Goal: Information Seeking & Learning: Learn about a topic

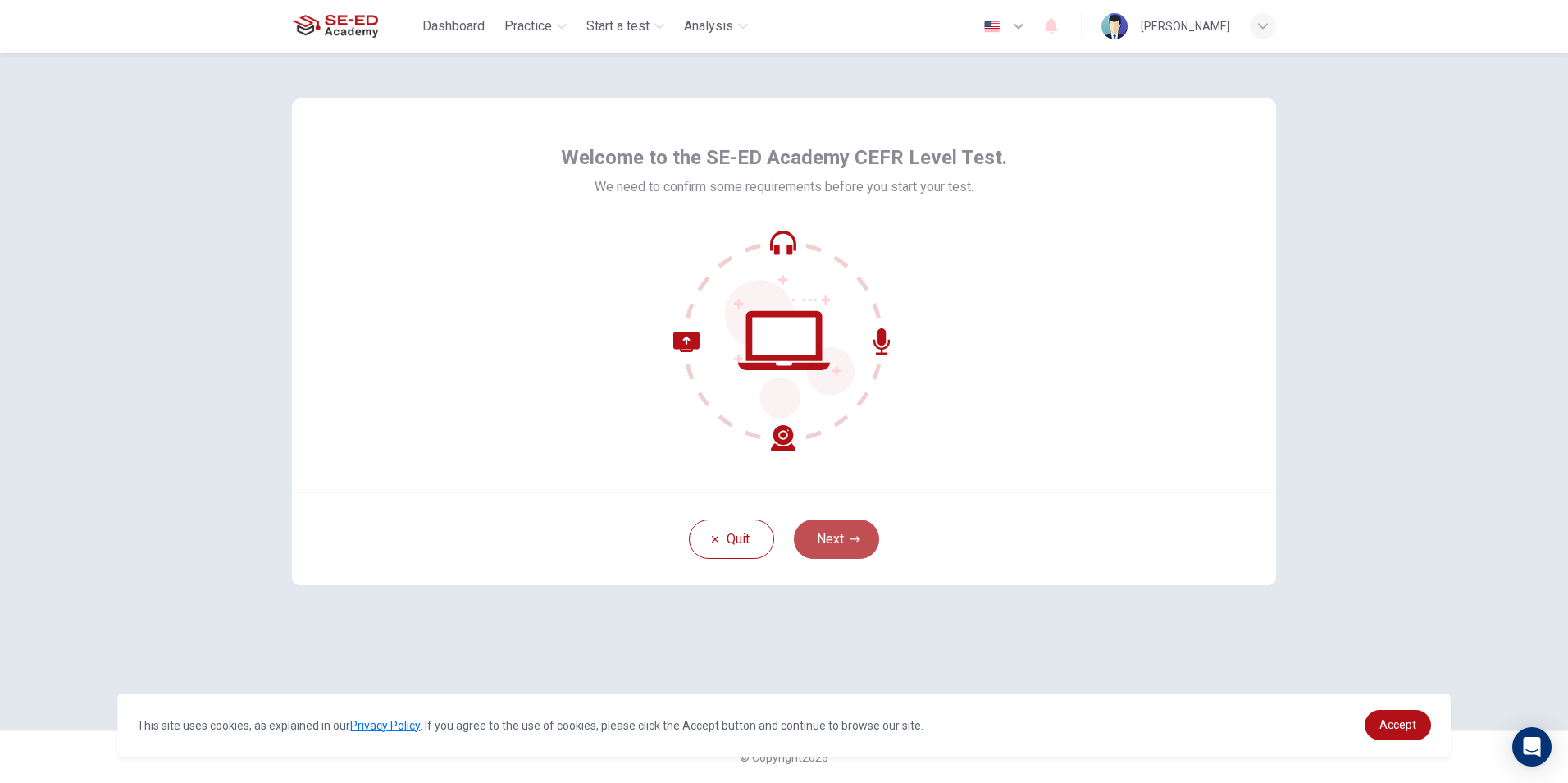
click at [834, 548] on button "Next" at bounding box center [836, 539] width 86 height 39
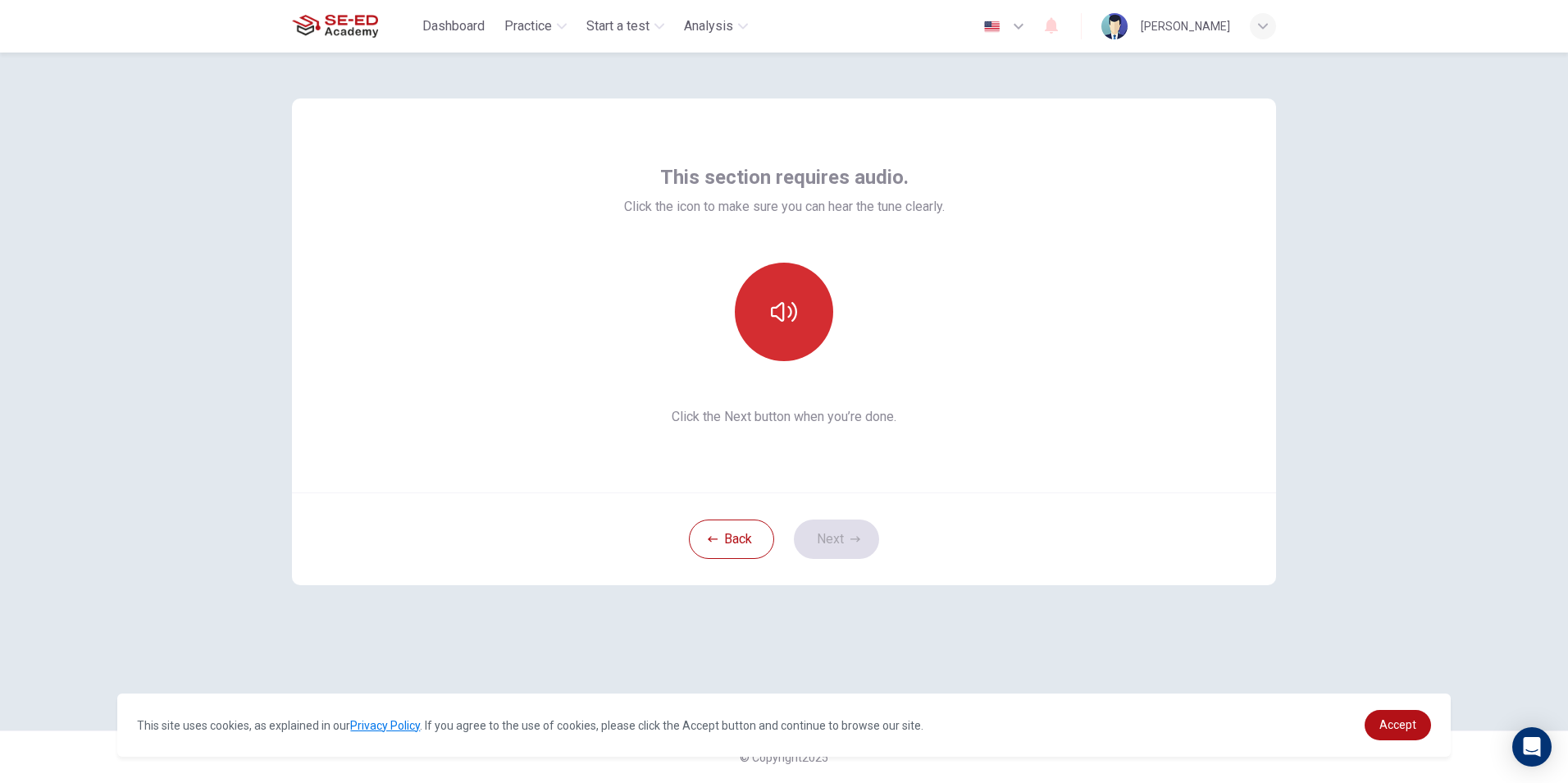
click at [803, 337] on button "button" at bounding box center [784, 312] width 98 height 98
click at [690, 350] on div at bounding box center [784, 312] width 321 height 98
click at [803, 314] on button "button" at bounding box center [784, 312] width 98 height 98
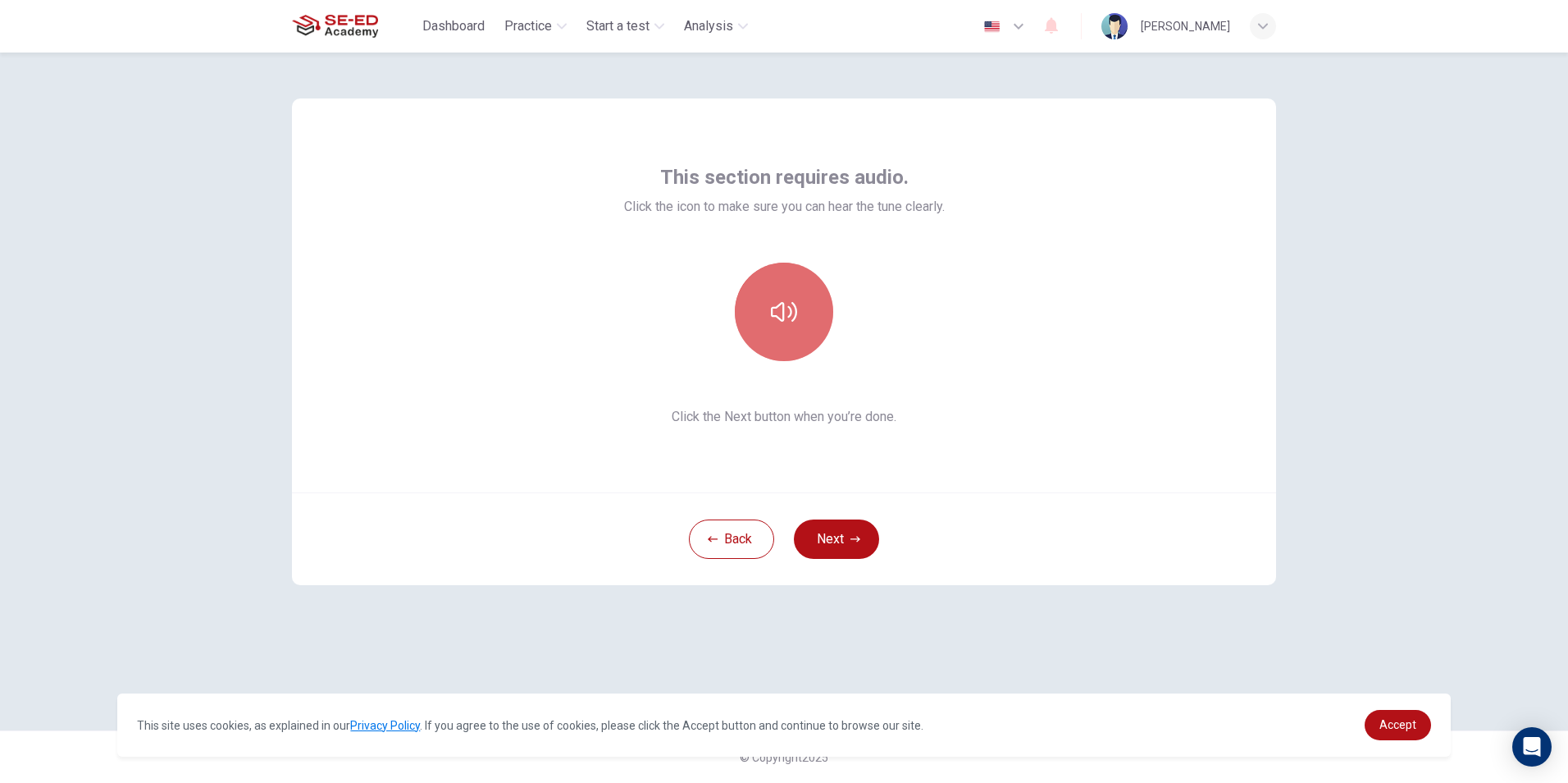
click at [803, 314] on button "button" at bounding box center [784, 312] width 98 height 98
click at [811, 533] on button "Next" at bounding box center [836, 539] width 86 height 39
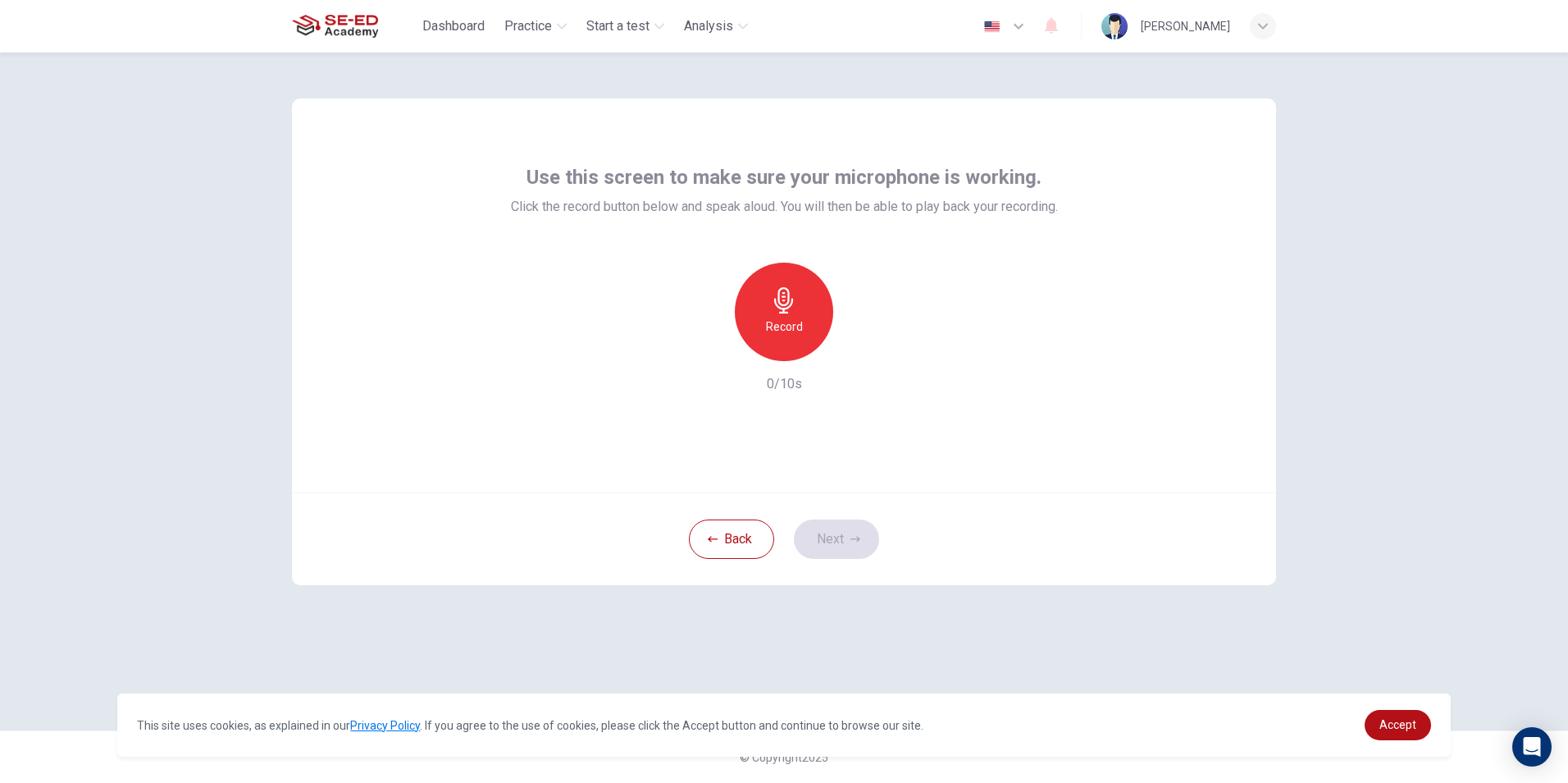
click at [786, 327] on h6 "Record" at bounding box center [784, 327] width 36 height 20
click at [786, 327] on h6 "Stop" at bounding box center [784, 327] width 25 height 20
click at [860, 347] on icon "button" at bounding box center [860, 348] width 7 height 10
click at [854, 353] on icon "button" at bounding box center [859, 348] width 17 height 17
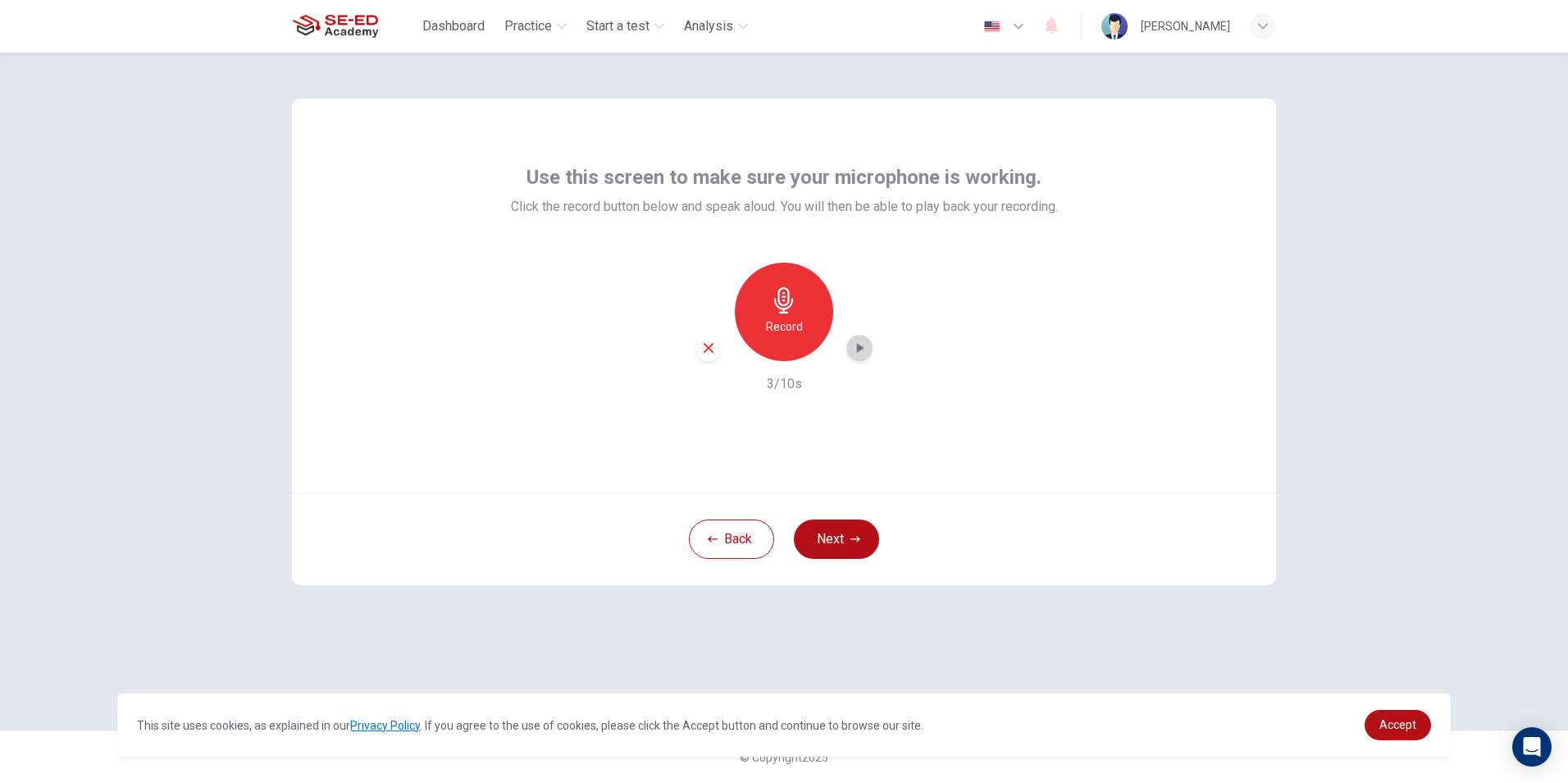
click at [852, 357] on div "button" at bounding box center [859, 348] width 27 height 27
click at [862, 349] on icon "button" at bounding box center [860, 348] width 7 height 10
click at [860, 344] on icon "button" at bounding box center [859, 348] width 17 height 17
click at [860, 345] on icon "button" at bounding box center [859, 348] width 17 height 17
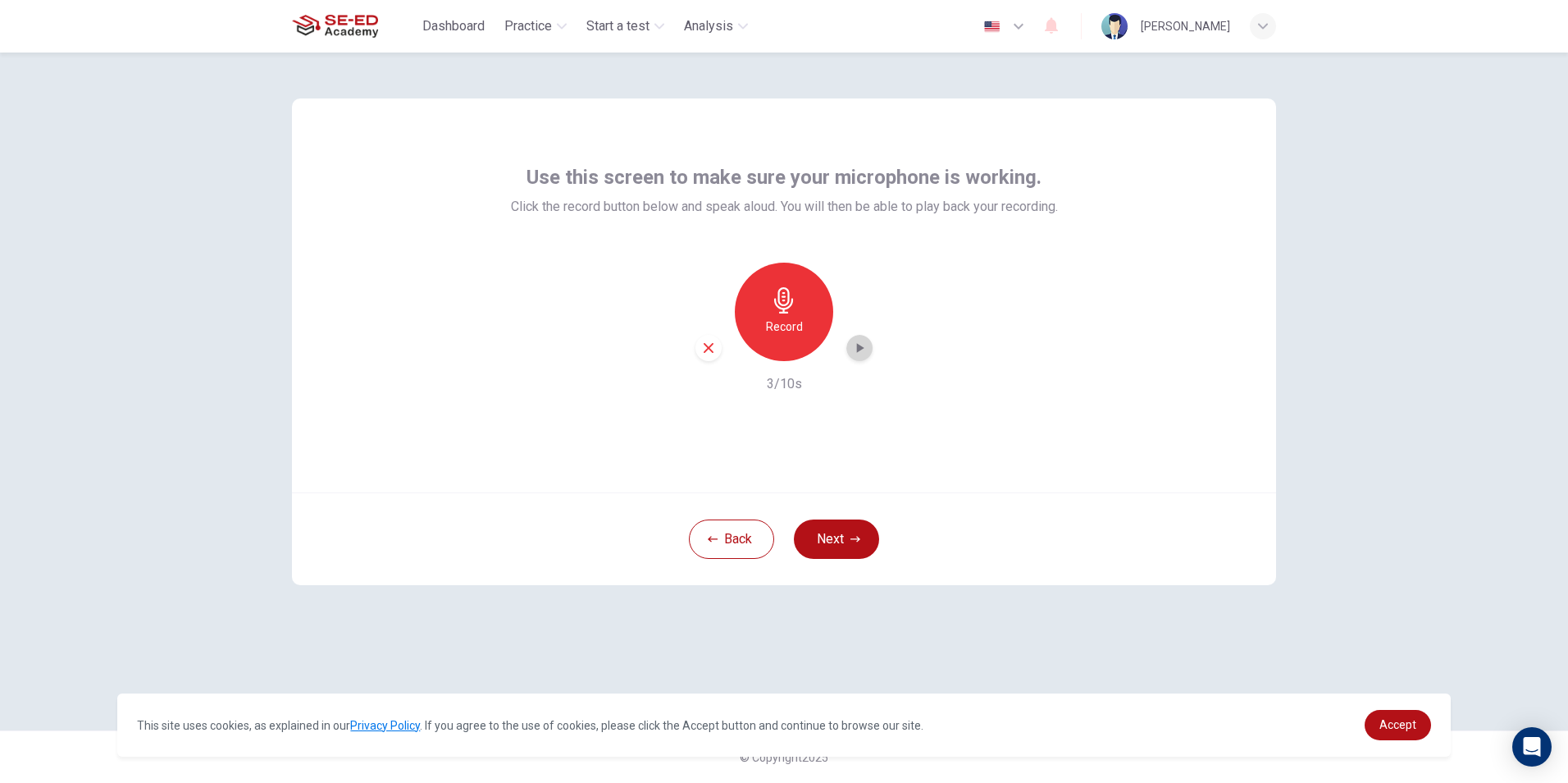
click at [859, 347] on icon "button" at bounding box center [860, 348] width 7 height 10
click at [847, 537] on button "Next" at bounding box center [836, 539] width 86 height 39
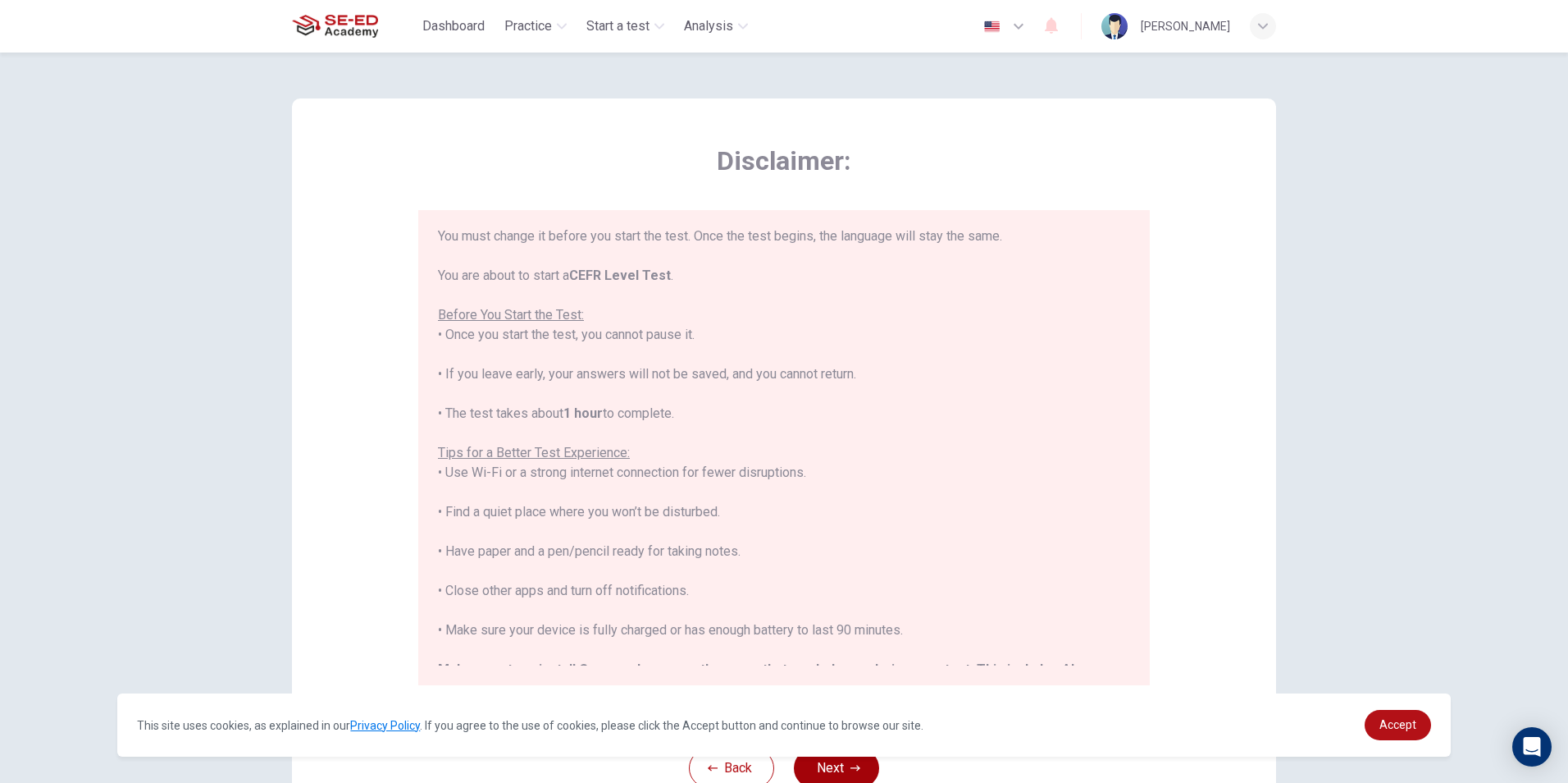
scroll to position [157, 0]
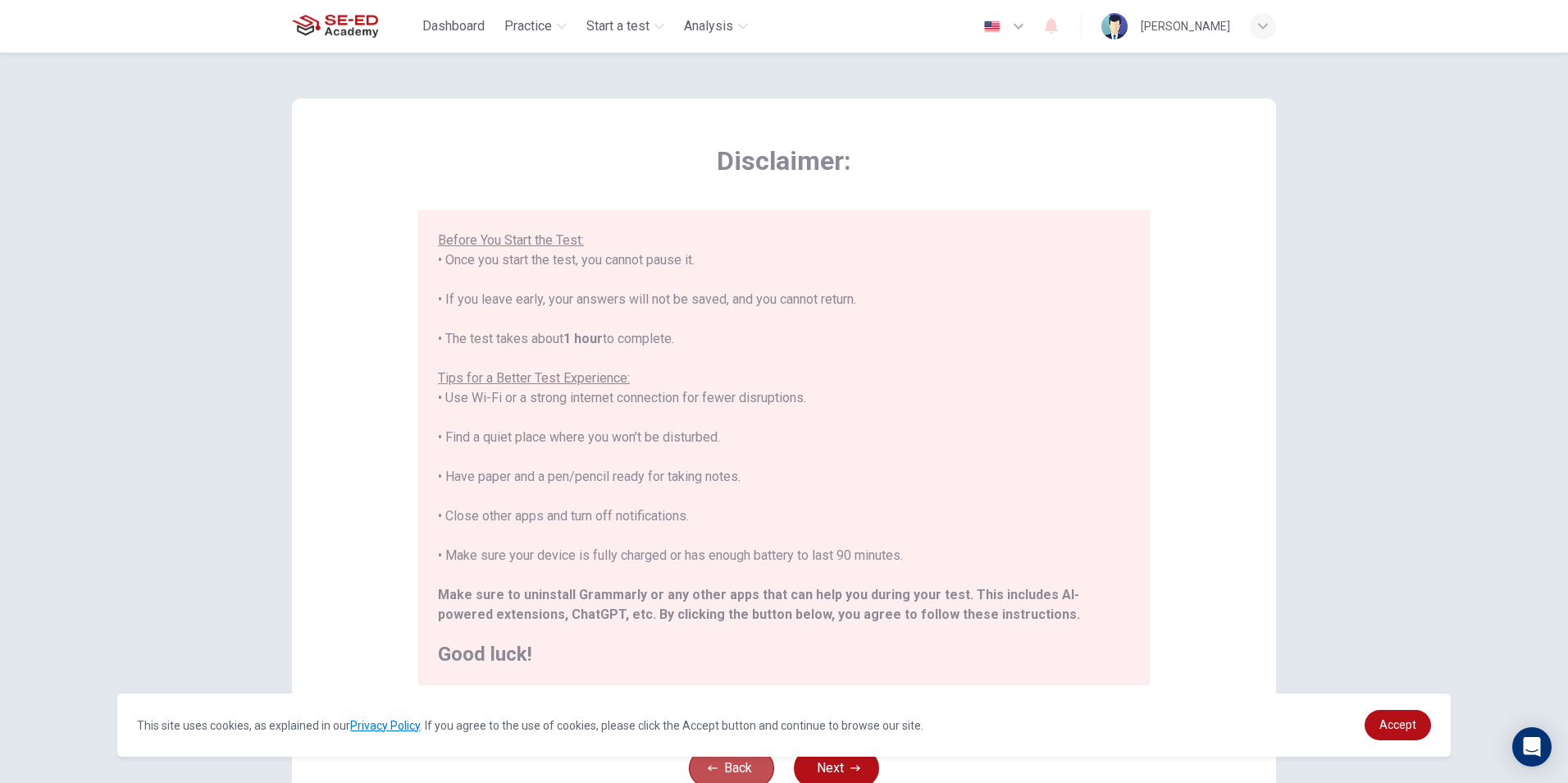
click at [744, 760] on button "Back" at bounding box center [731, 768] width 86 height 39
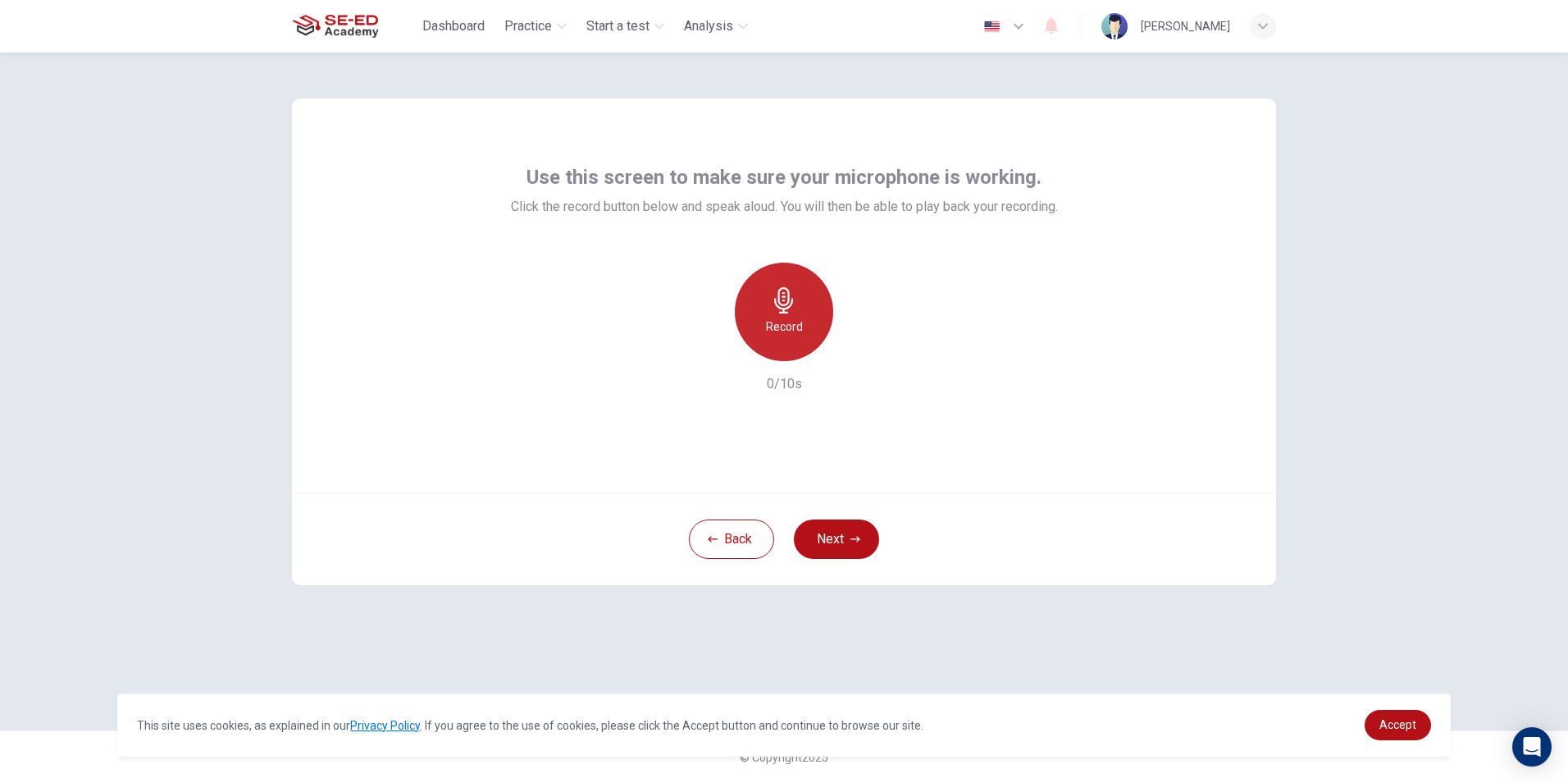
click at [794, 294] on icon "button" at bounding box center [784, 300] width 27 height 27
click at [795, 340] on div "Stop" at bounding box center [784, 312] width 98 height 98
click at [854, 346] on icon "button" at bounding box center [859, 348] width 17 height 17
click at [851, 348] on icon "button" at bounding box center [859, 348] width 17 height 17
click at [705, 347] on icon "button" at bounding box center [708, 348] width 15 height 15
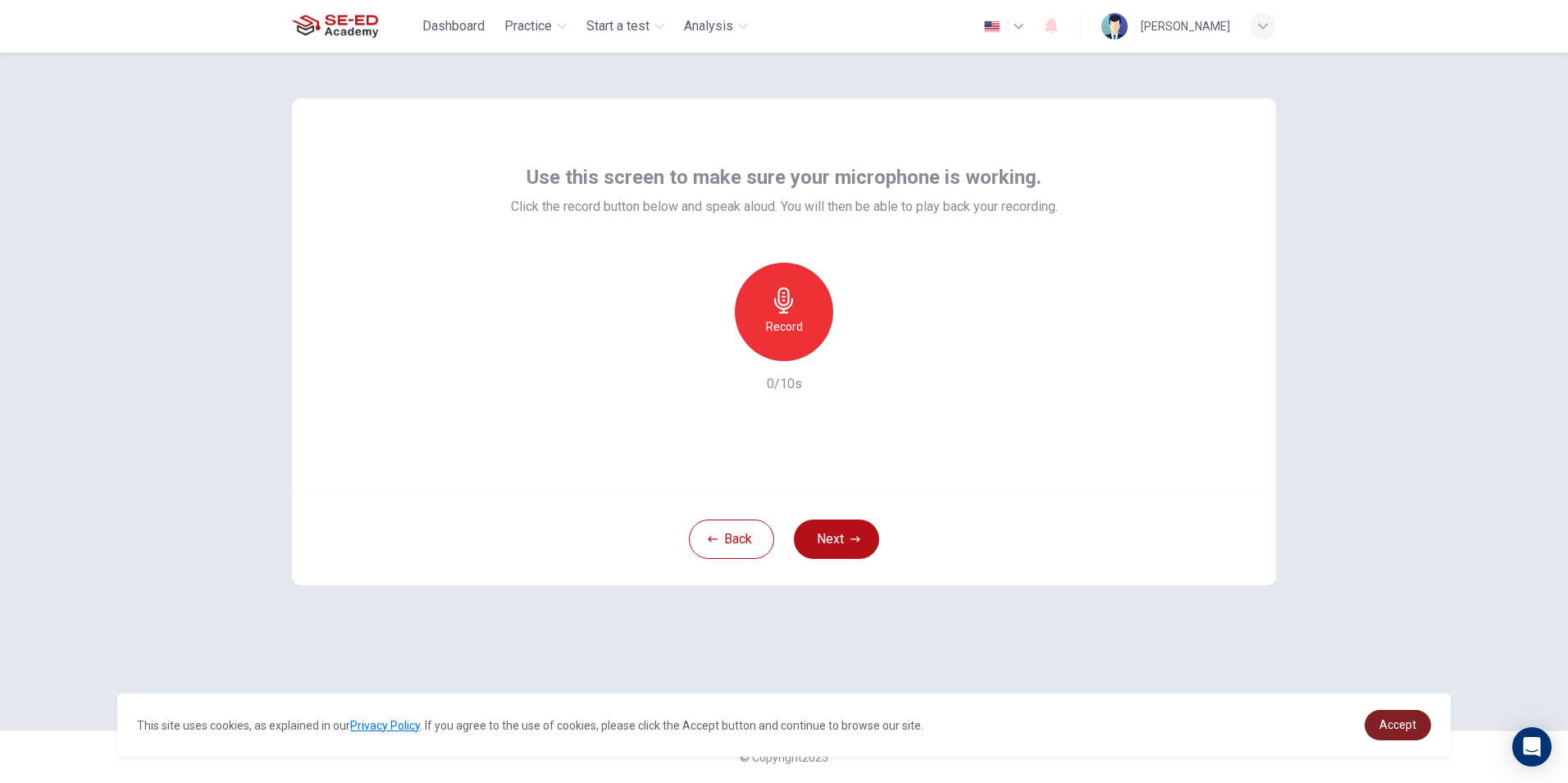
click at [1411, 734] on link "Accept" at bounding box center [1397, 725] width 66 height 31
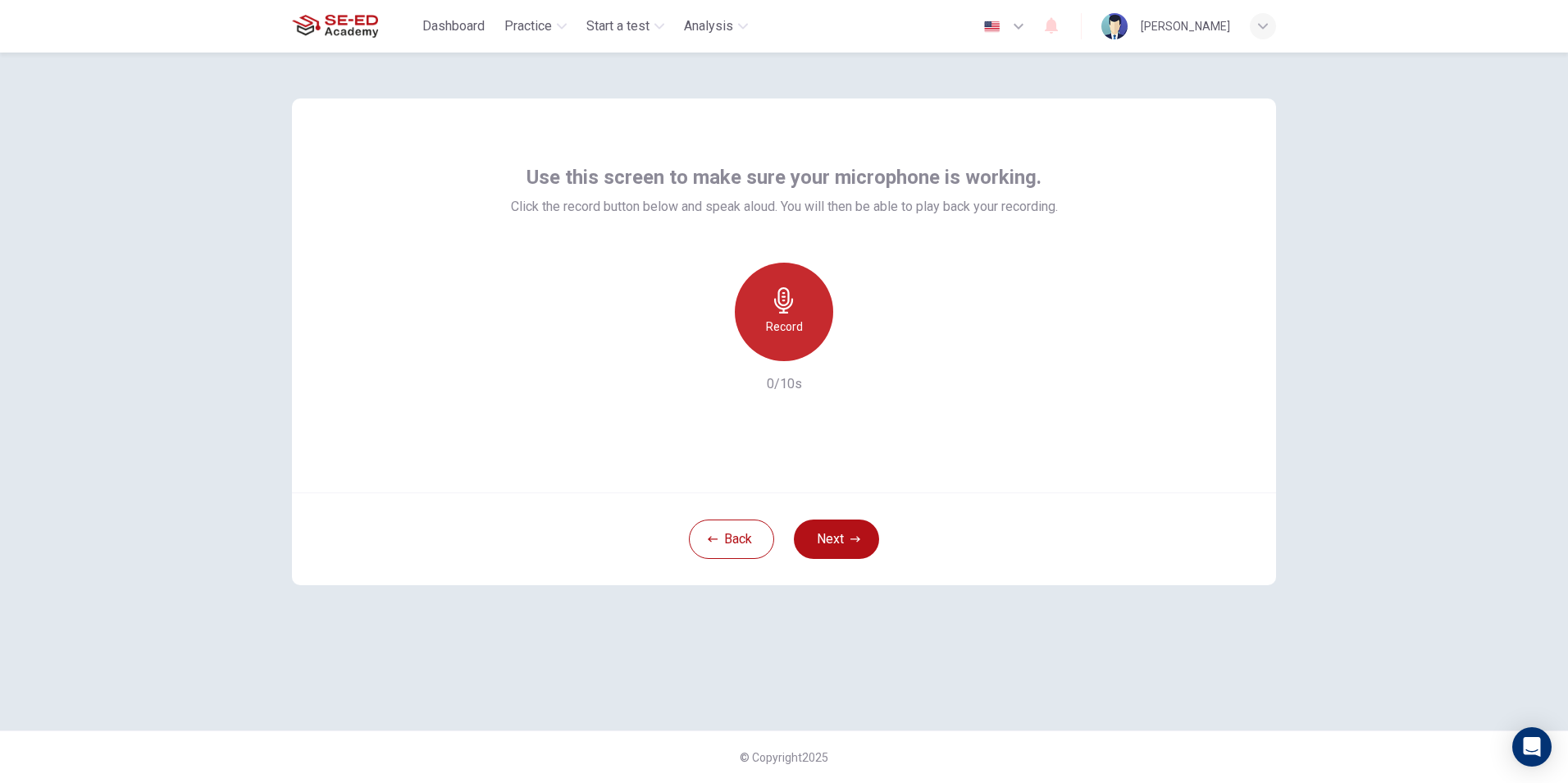
click at [765, 292] on div "Record" at bounding box center [784, 312] width 98 height 98
click at [771, 291] on icon "button" at bounding box center [784, 300] width 27 height 27
click at [850, 347] on div "button" at bounding box center [859, 348] width 27 height 27
click at [854, 347] on icon "button" at bounding box center [859, 348] width 17 height 17
click at [715, 347] on icon "button" at bounding box center [708, 348] width 15 height 15
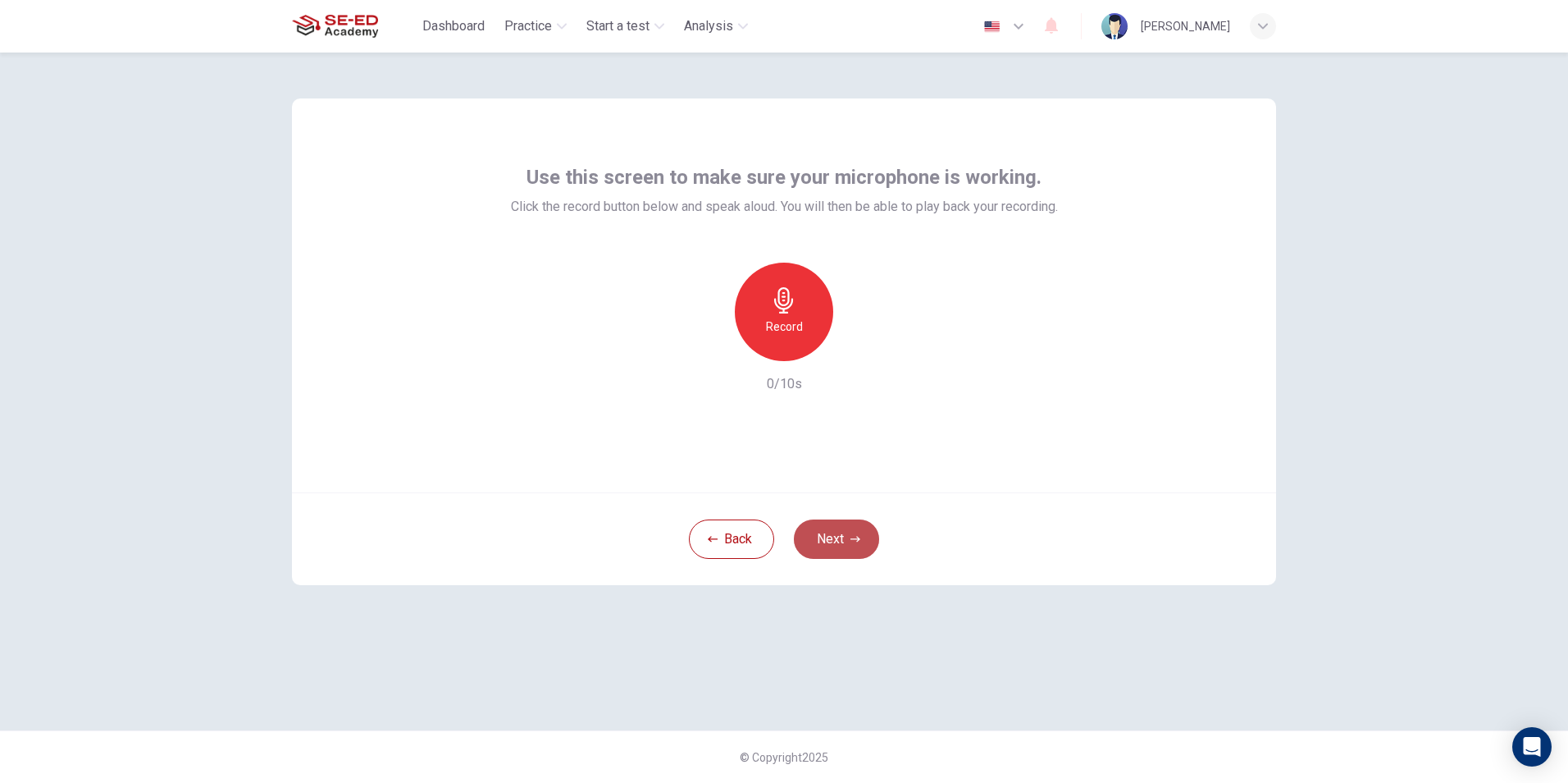
click at [813, 541] on button "Next" at bounding box center [836, 539] width 86 height 39
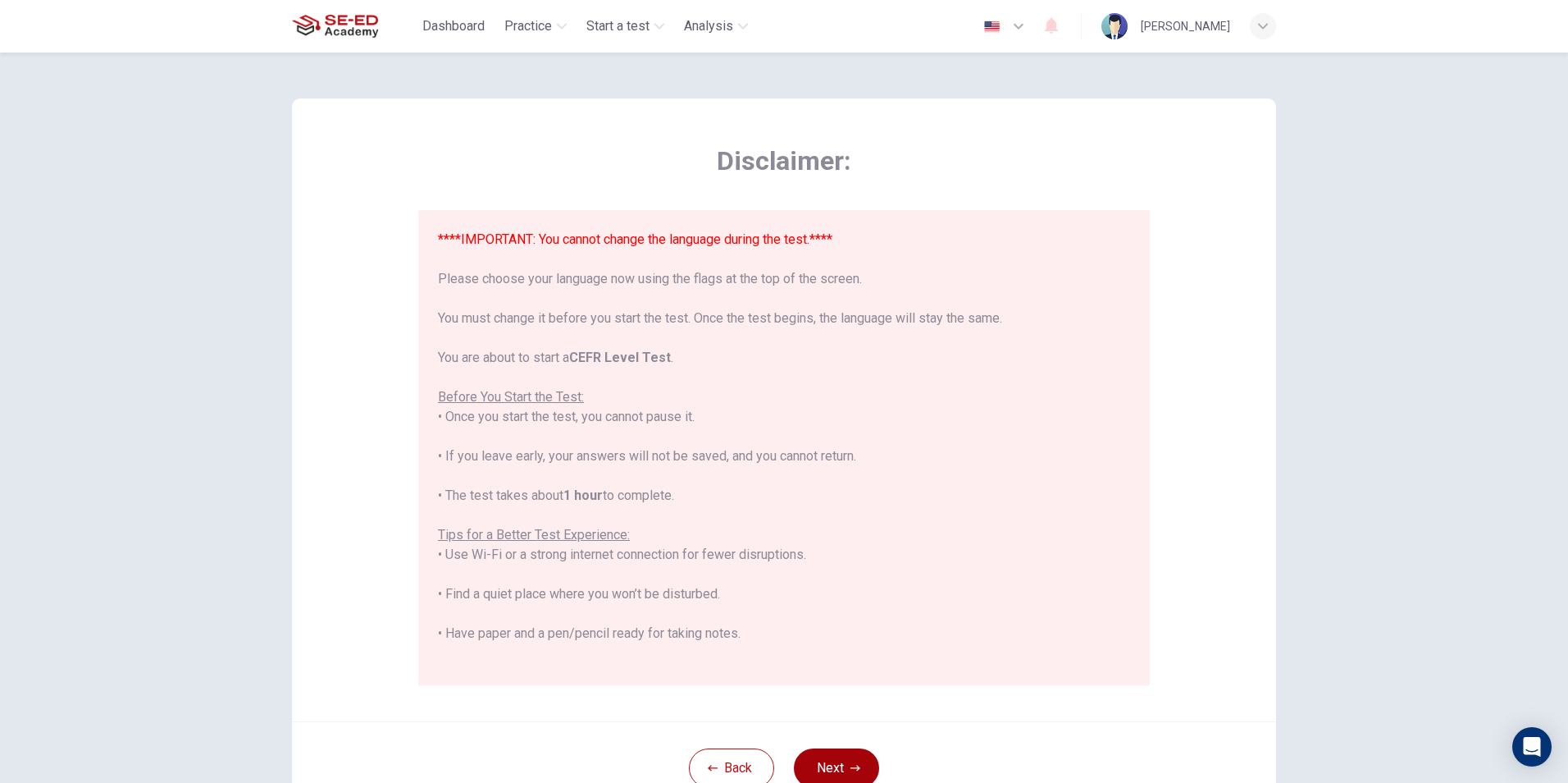
click at [806, 757] on button "Next" at bounding box center [836, 768] width 86 height 39
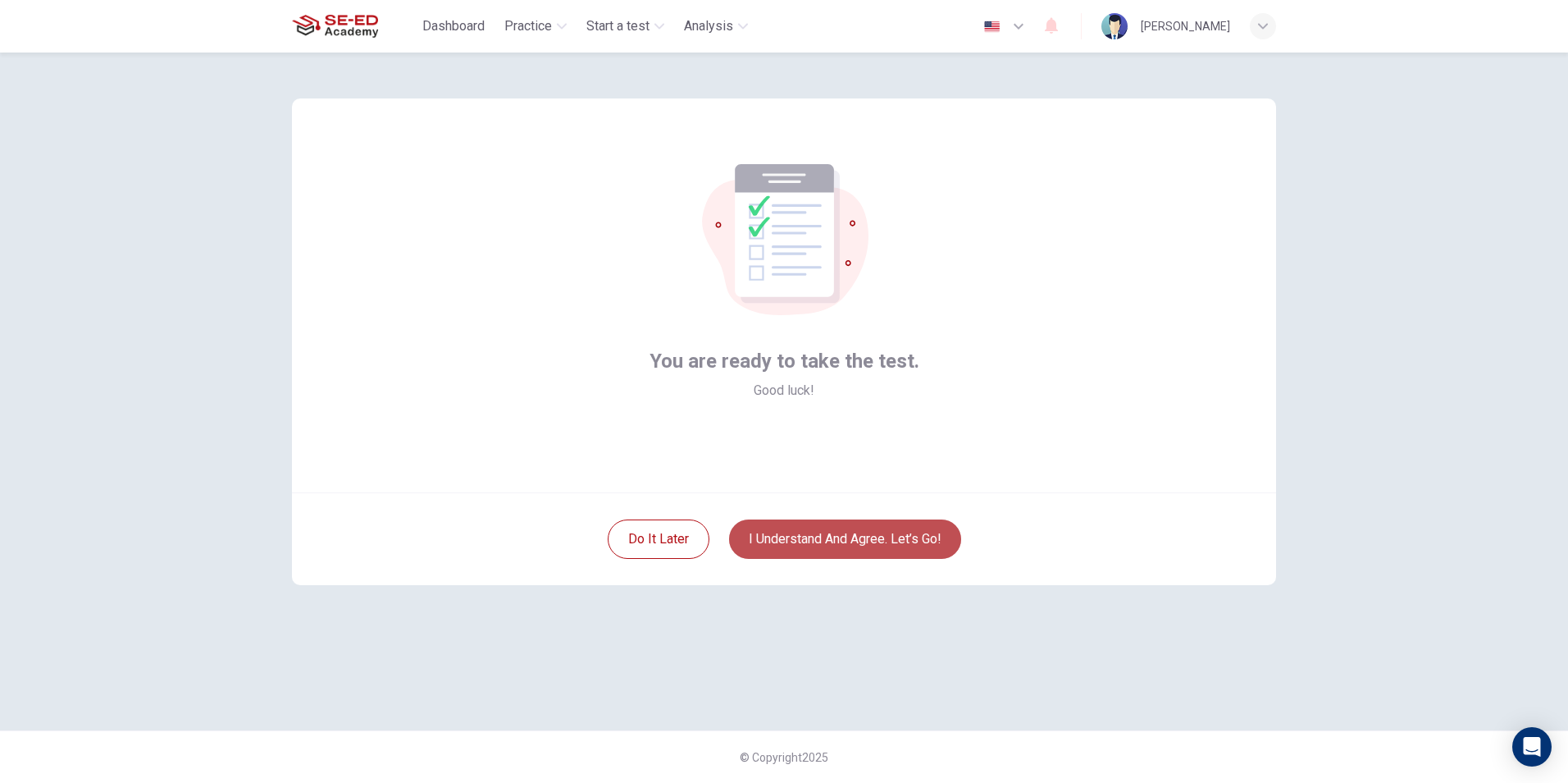
click at [888, 547] on button "I understand and agree. Let’s go!" at bounding box center [846, 539] width 232 height 39
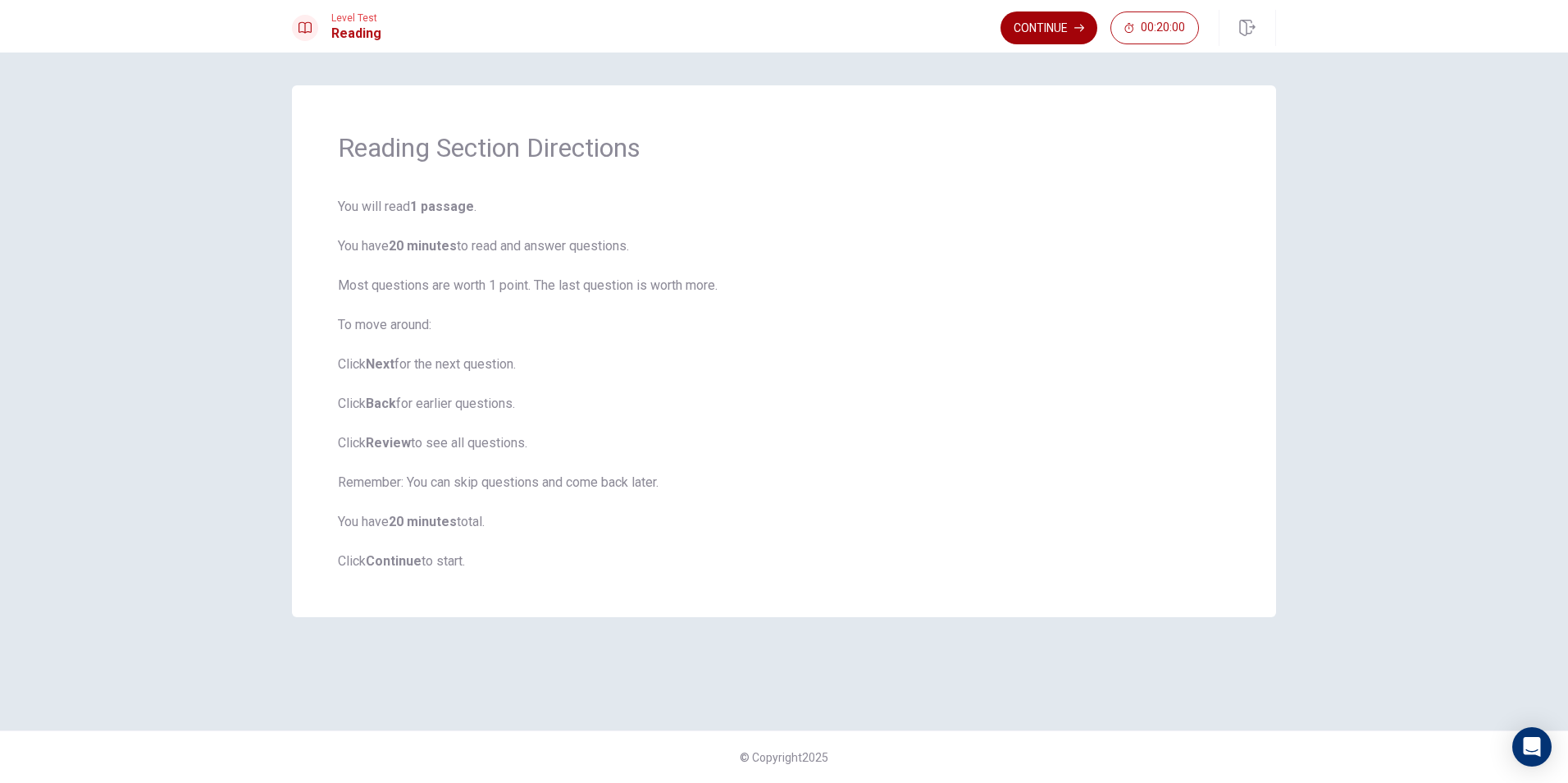
click at [1051, 20] on button "Continue" at bounding box center [1048, 28] width 96 height 33
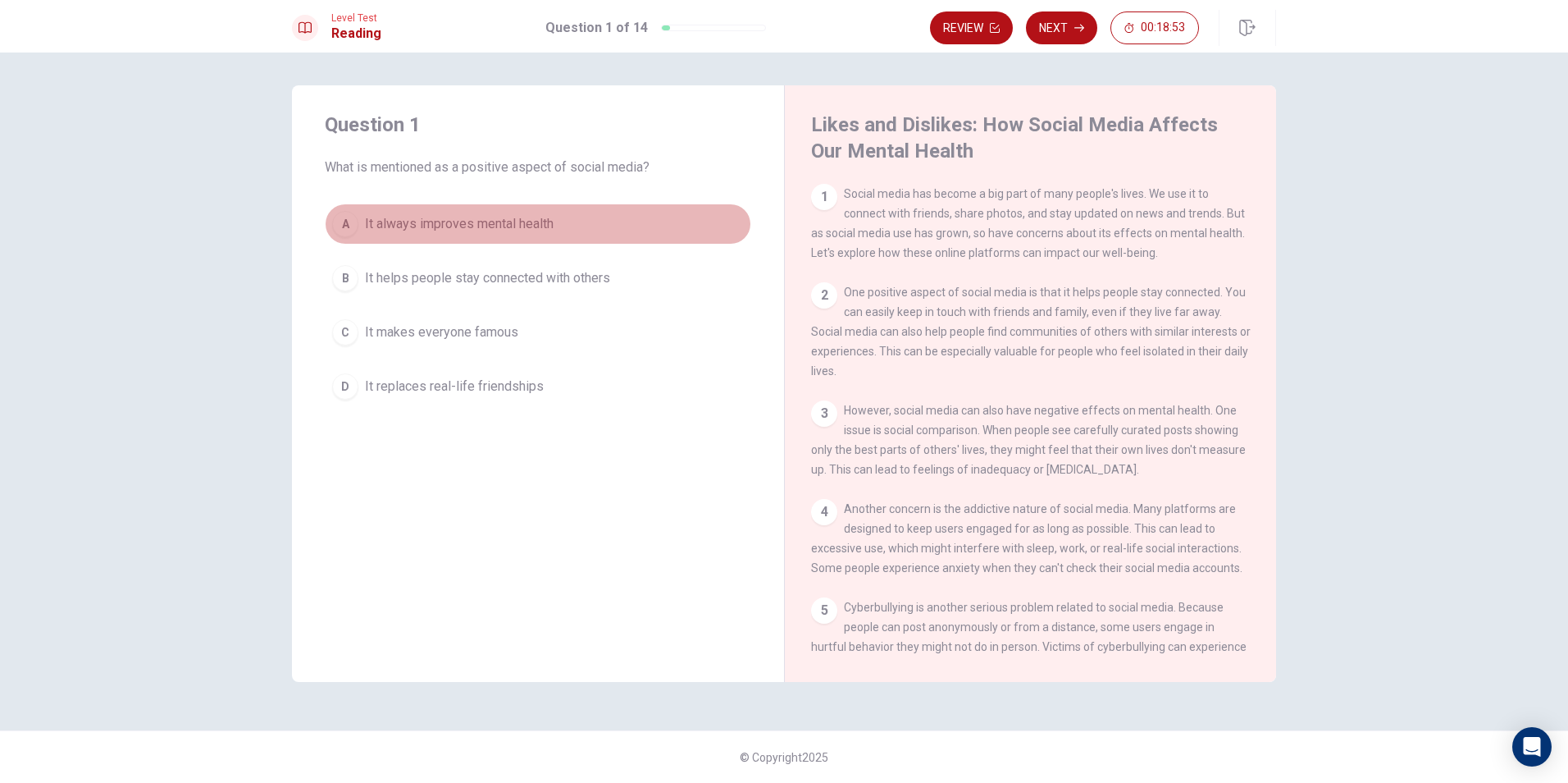
click at [557, 220] on button "A It always improves mental health" at bounding box center [537, 225] width 426 height 41
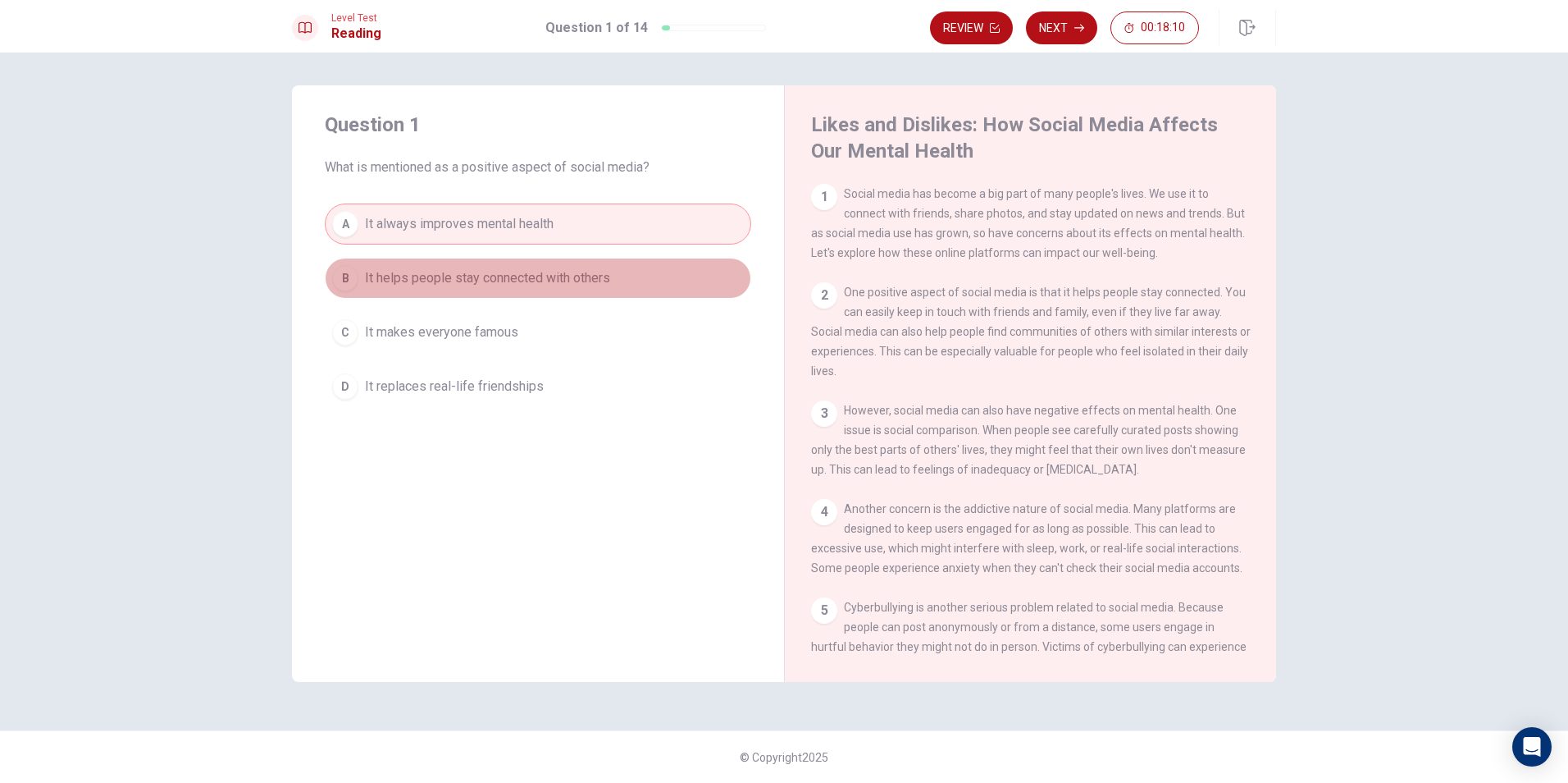
click at [547, 267] on button "B It helps people stay connected with others" at bounding box center [537, 279] width 426 height 41
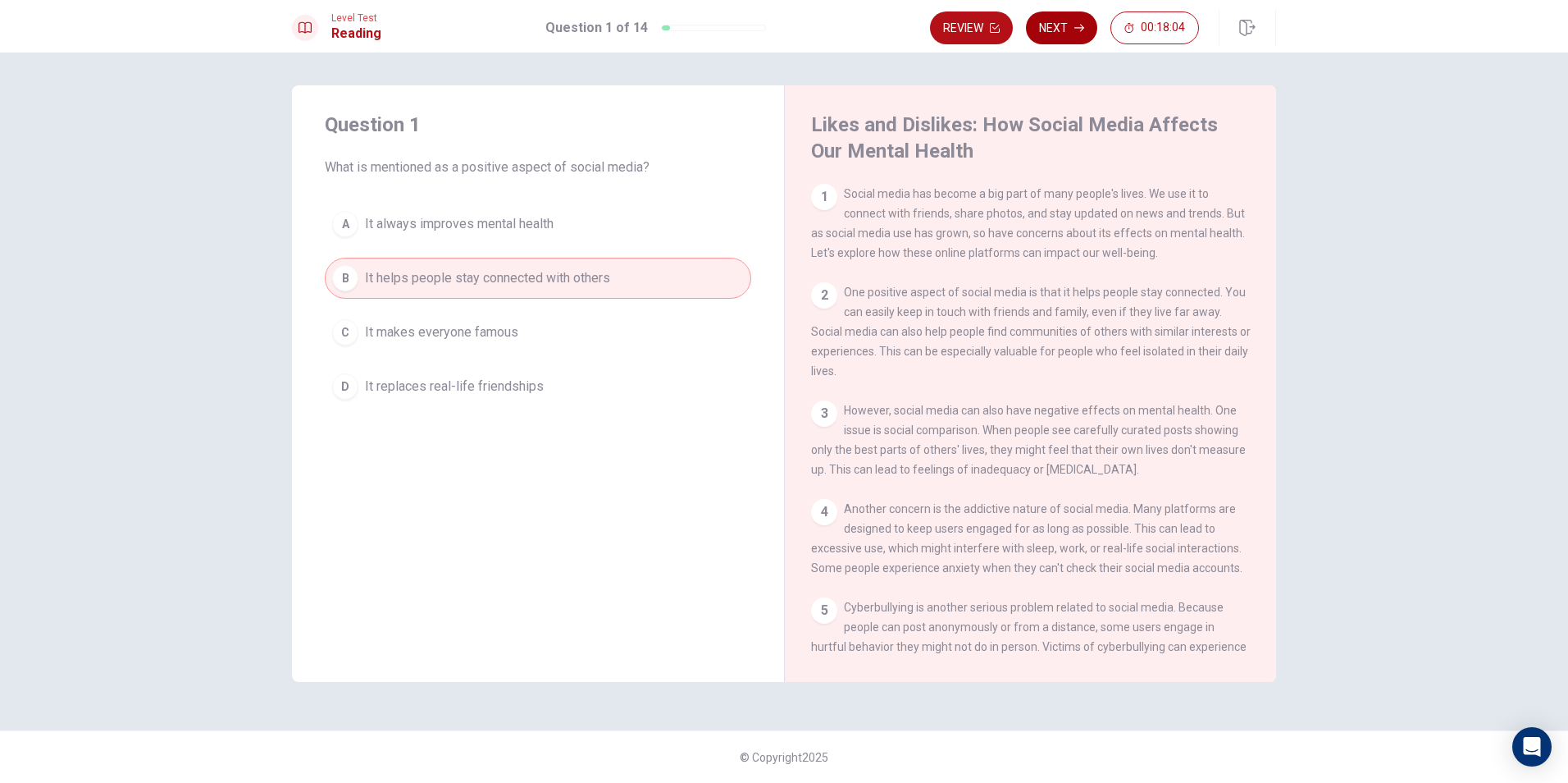
click at [1077, 25] on icon "button" at bounding box center [1079, 28] width 10 height 10
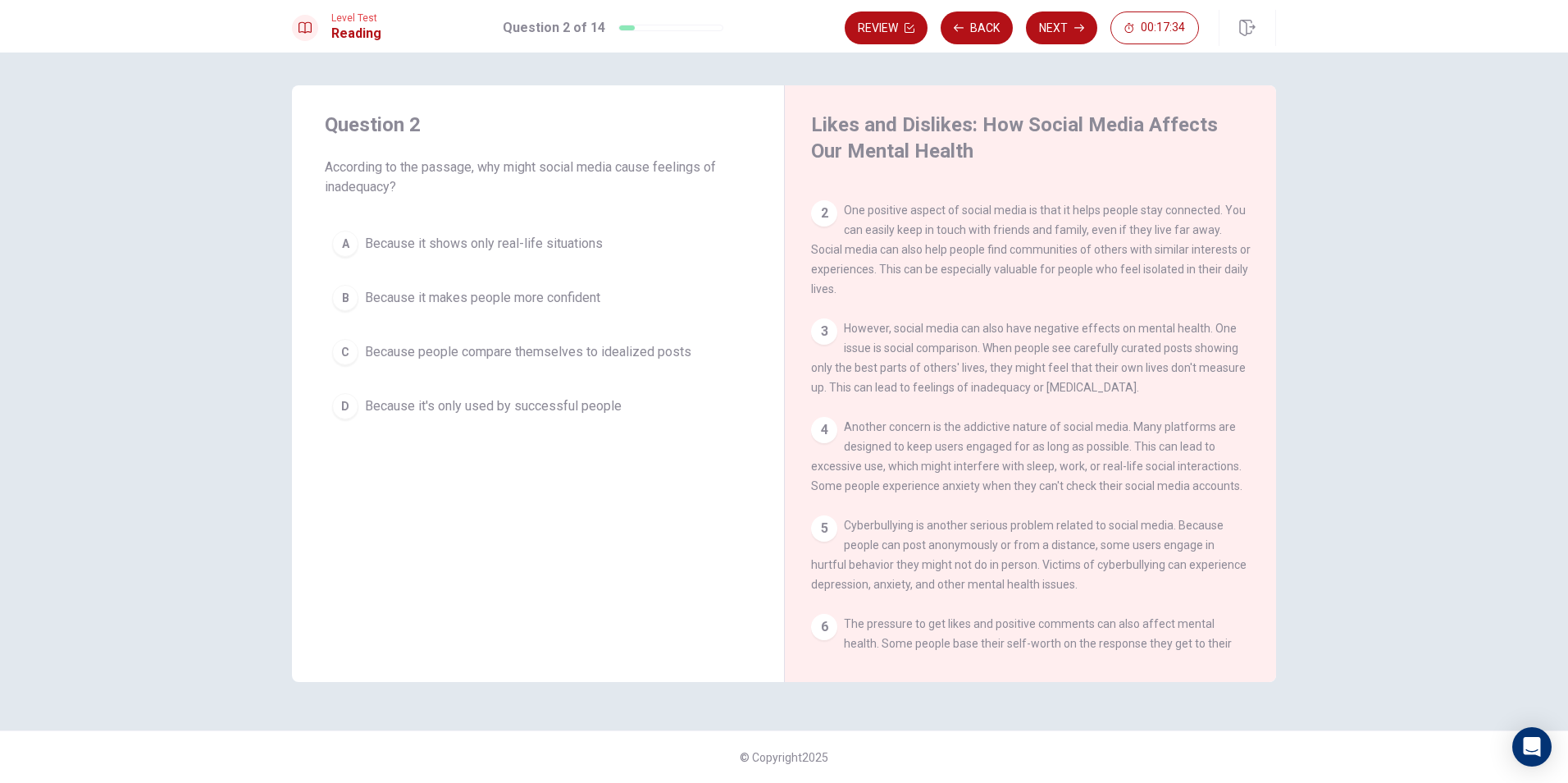
scroll to position [164, 0]
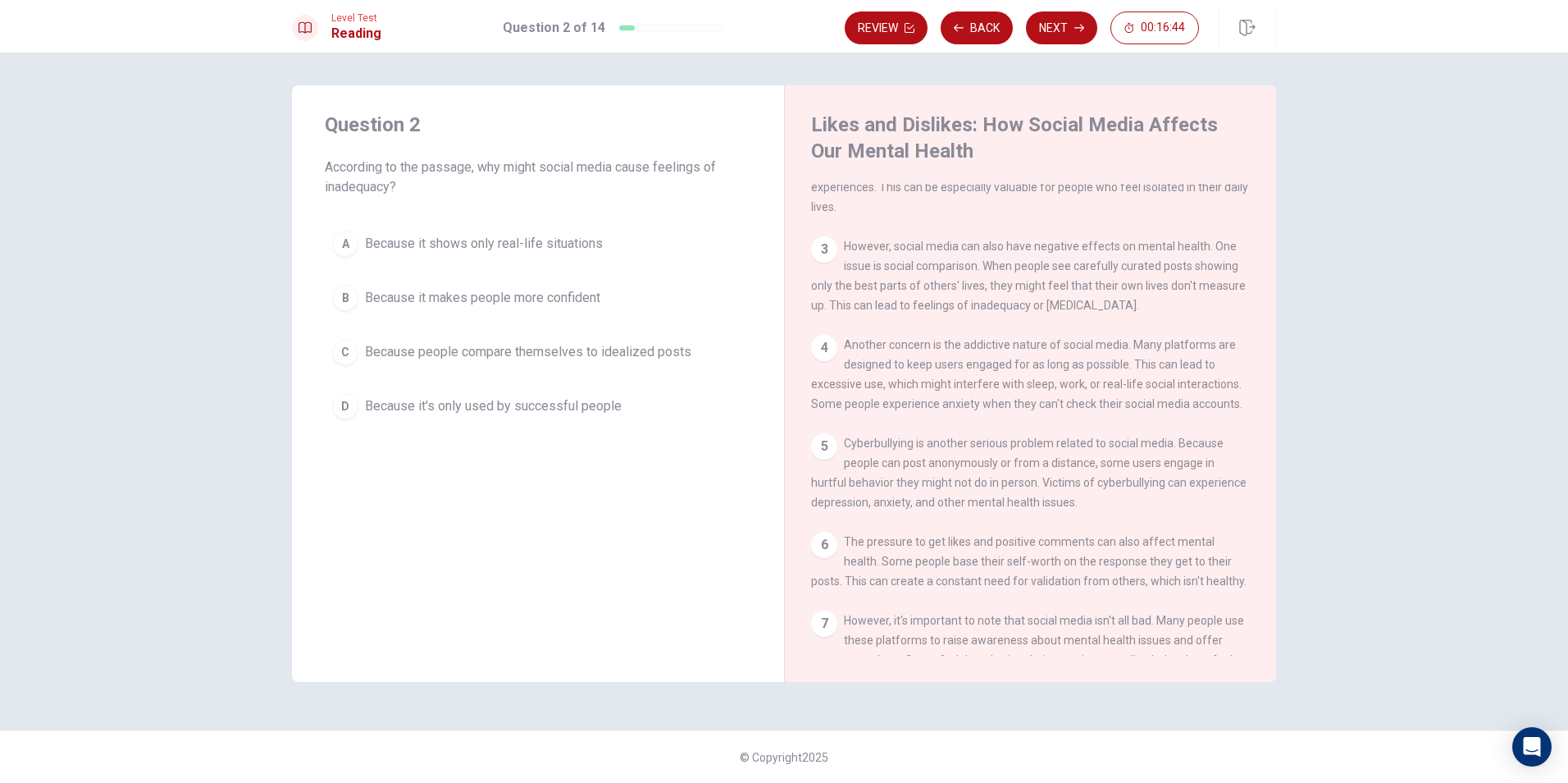
click at [813, 356] on div "4" at bounding box center [824, 348] width 27 height 27
click at [513, 356] on span "Because people compare themselves to idealized posts" at bounding box center [529, 352] width 327 height 20
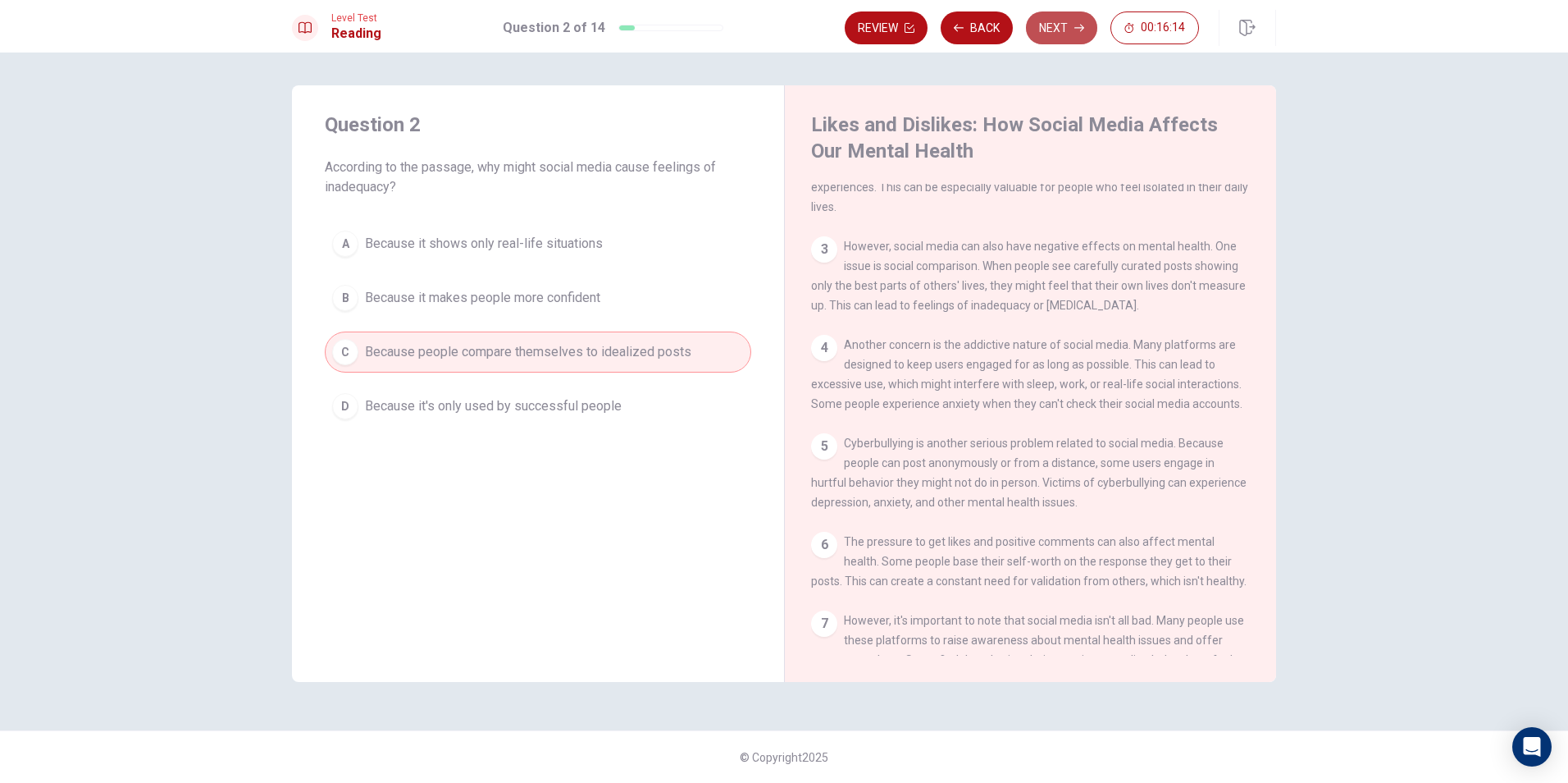
click at [1069, 27] on button "Next" at bounding box center [1061, 28] width 71 height 33
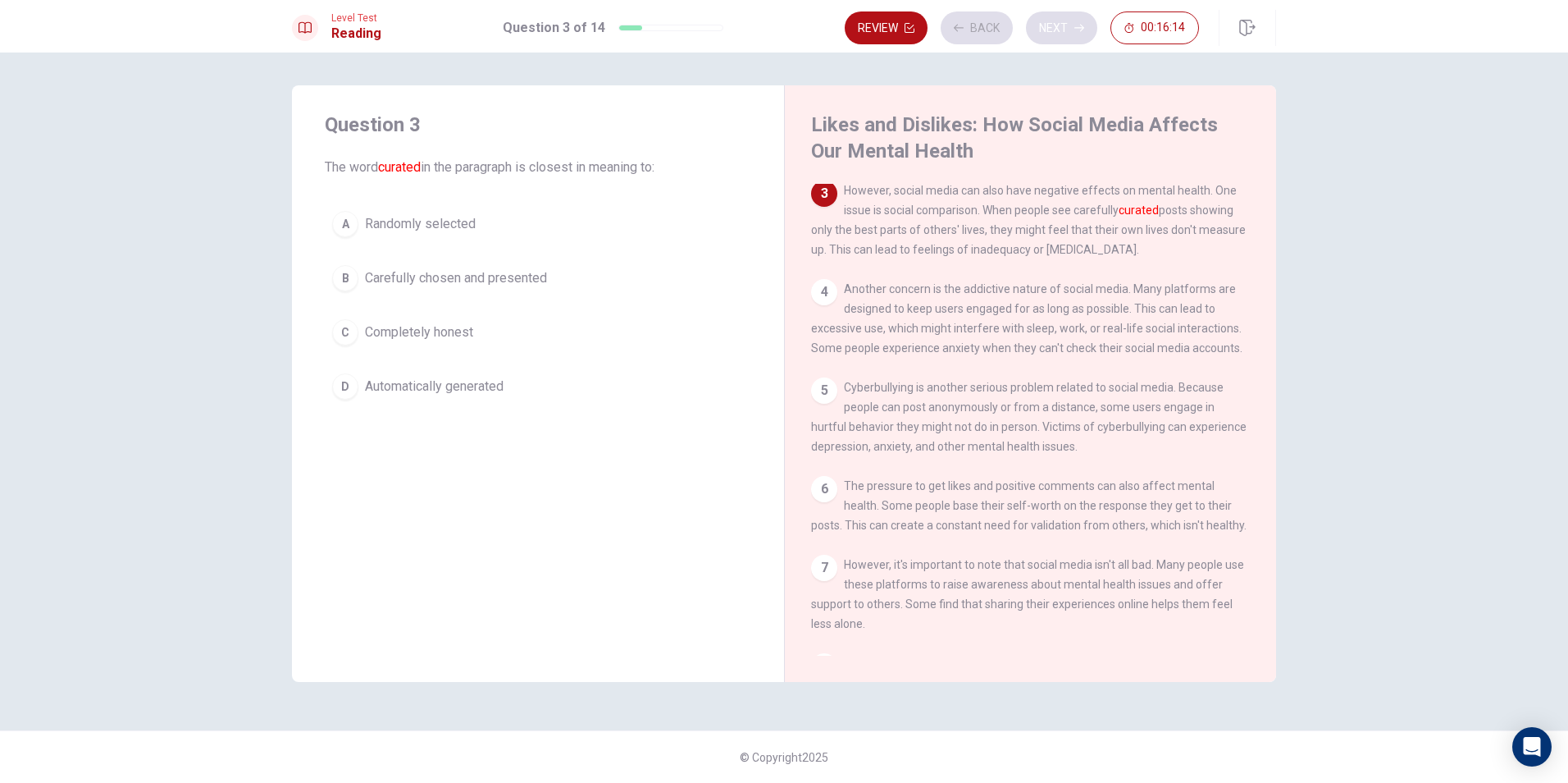
scroll to position [224, 0]
click at [547, 283] on span "Carefully chosen and presented" at bounding box center [456, 278] width 182 height 20
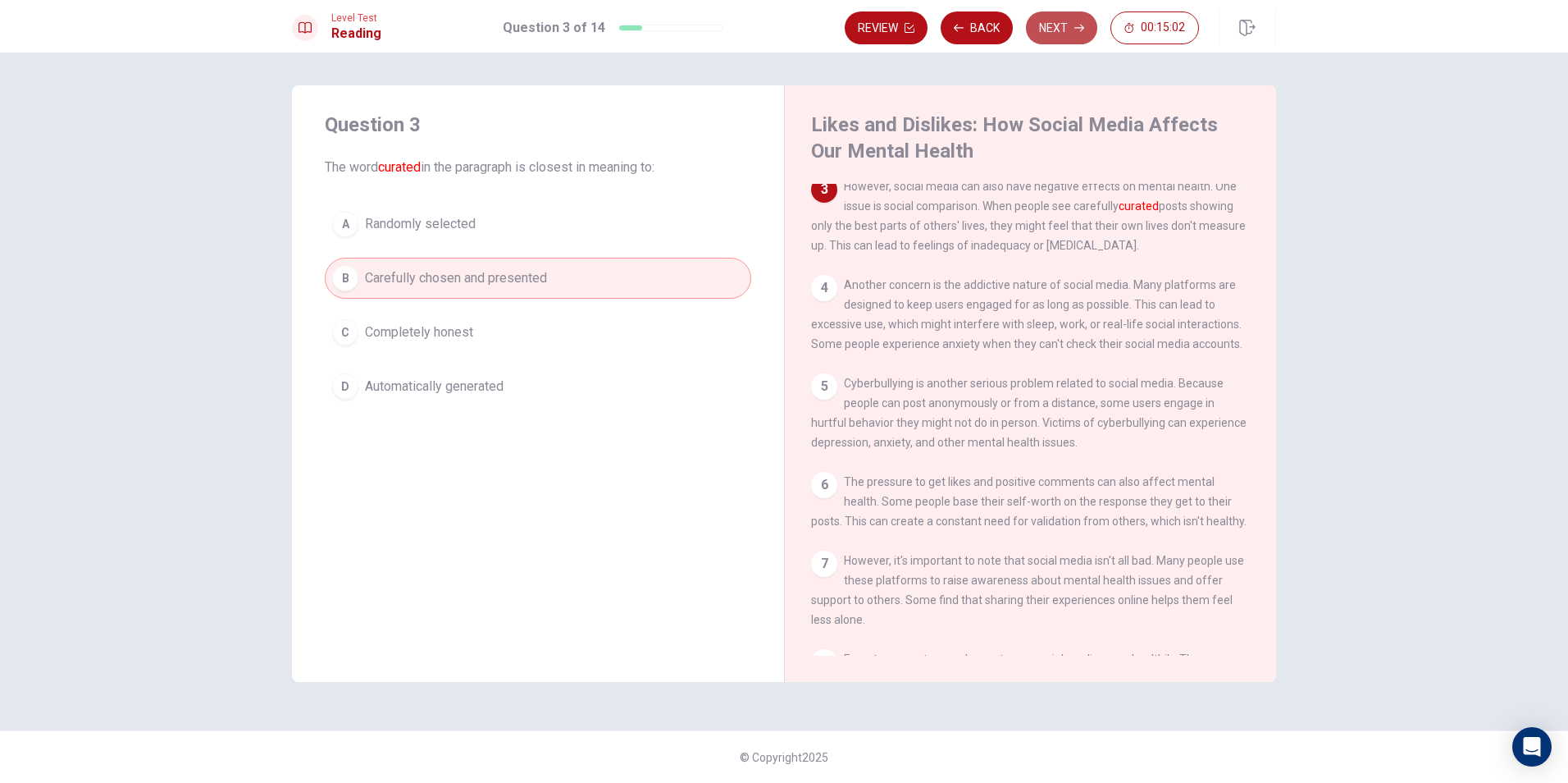
click at [1063, 33] on button "Next" at bounding box center [1061, 28] width 71 height 33
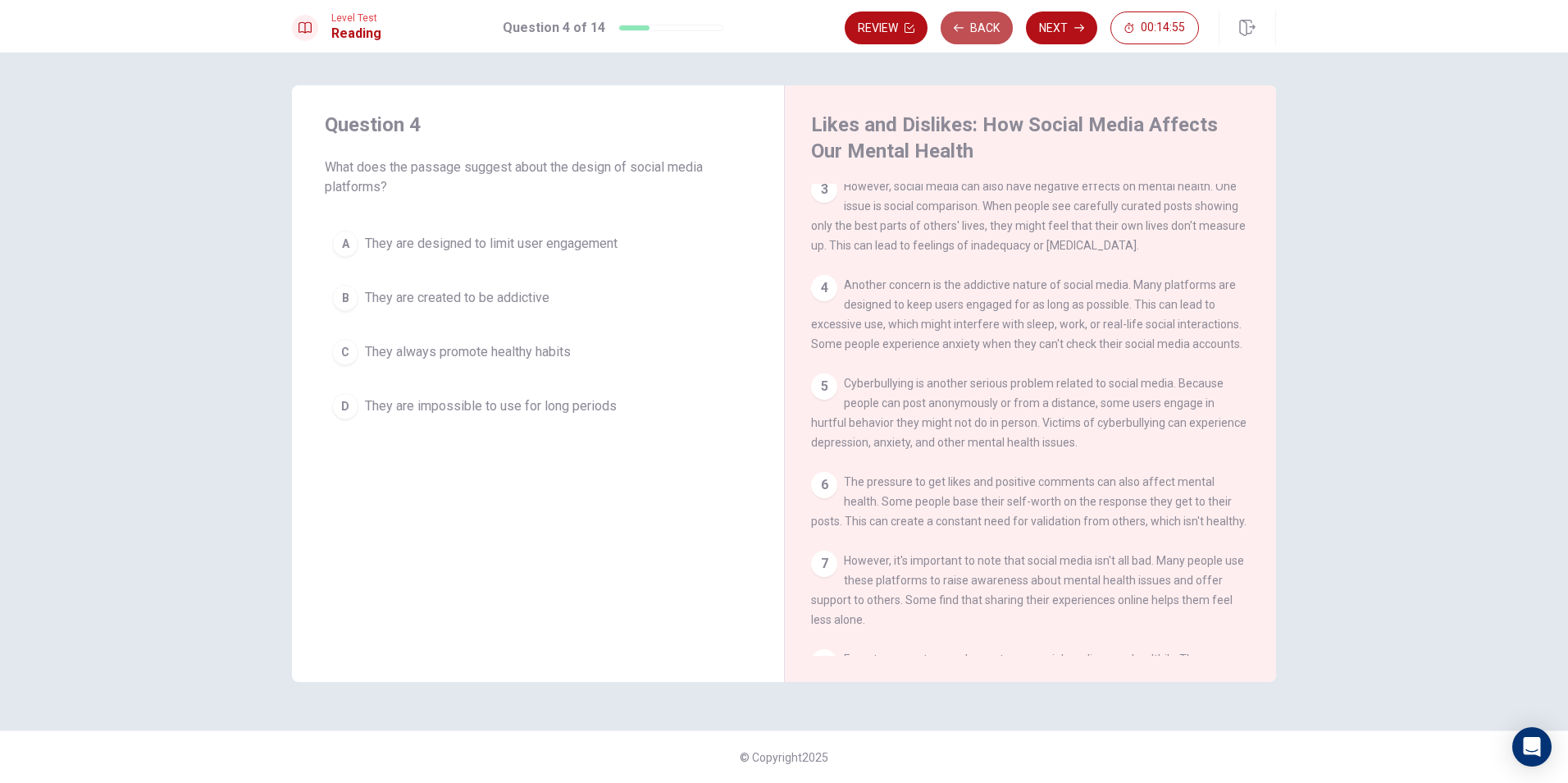
click at [979, 28] on button "Back" at bounding box center [975, 28] width 72 height 33
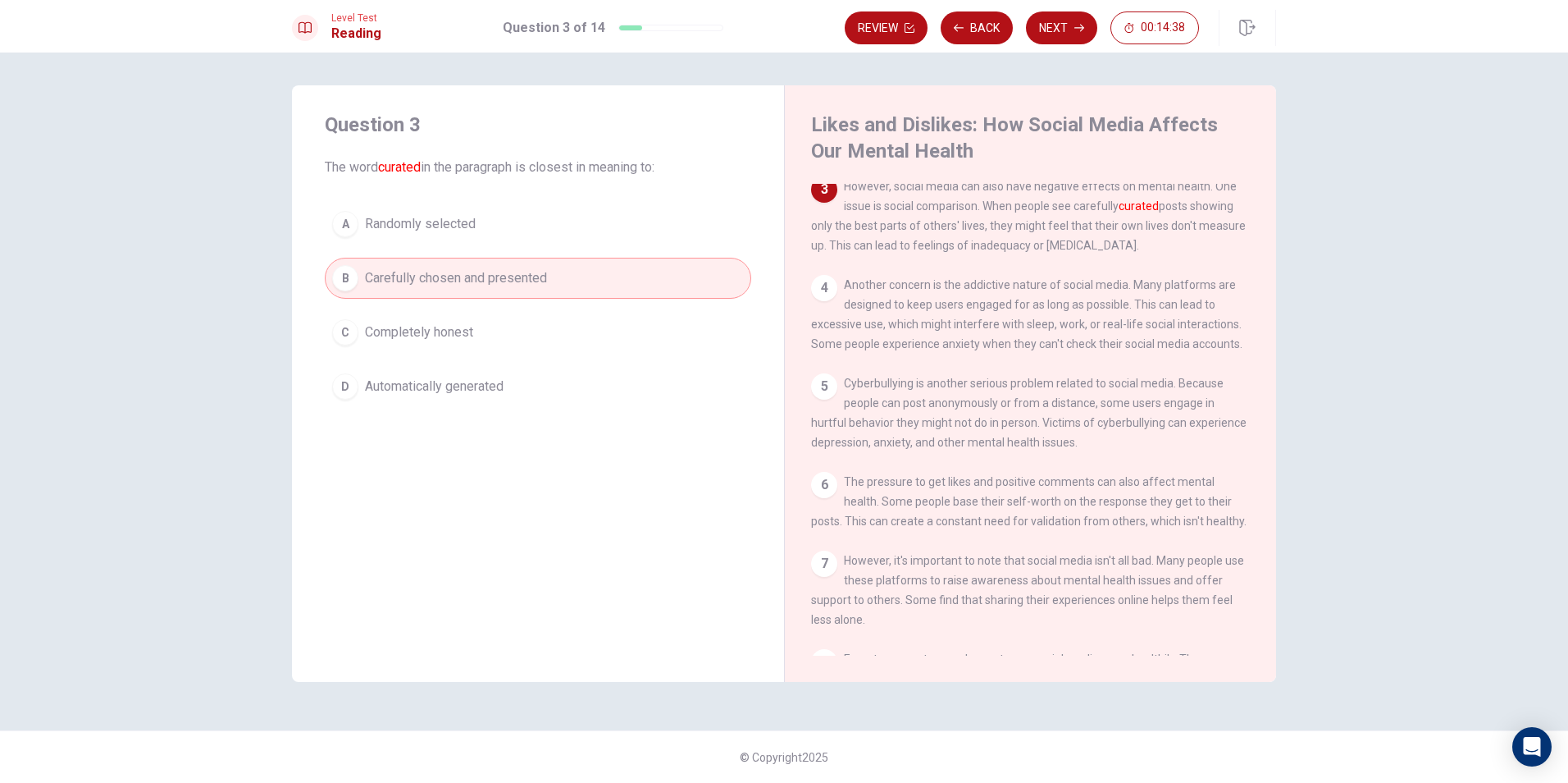
click at [504, 233] on button "A Randomly selected" at bounding box center [537, 225] width 426 height 41
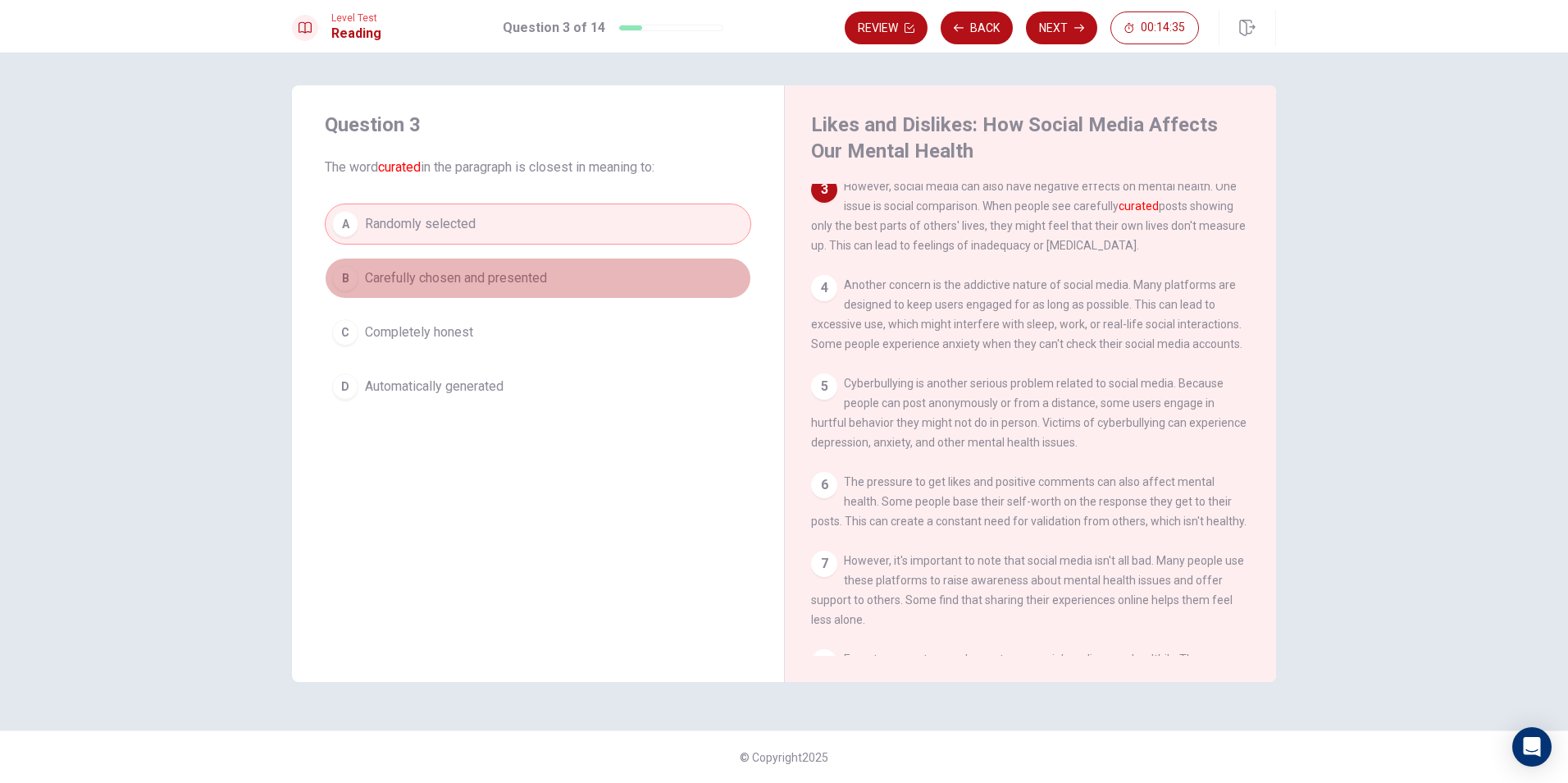
click at [487, 288] on span "Carefully chosen and presented" at bounding box center [456, 278] width 182 height 20
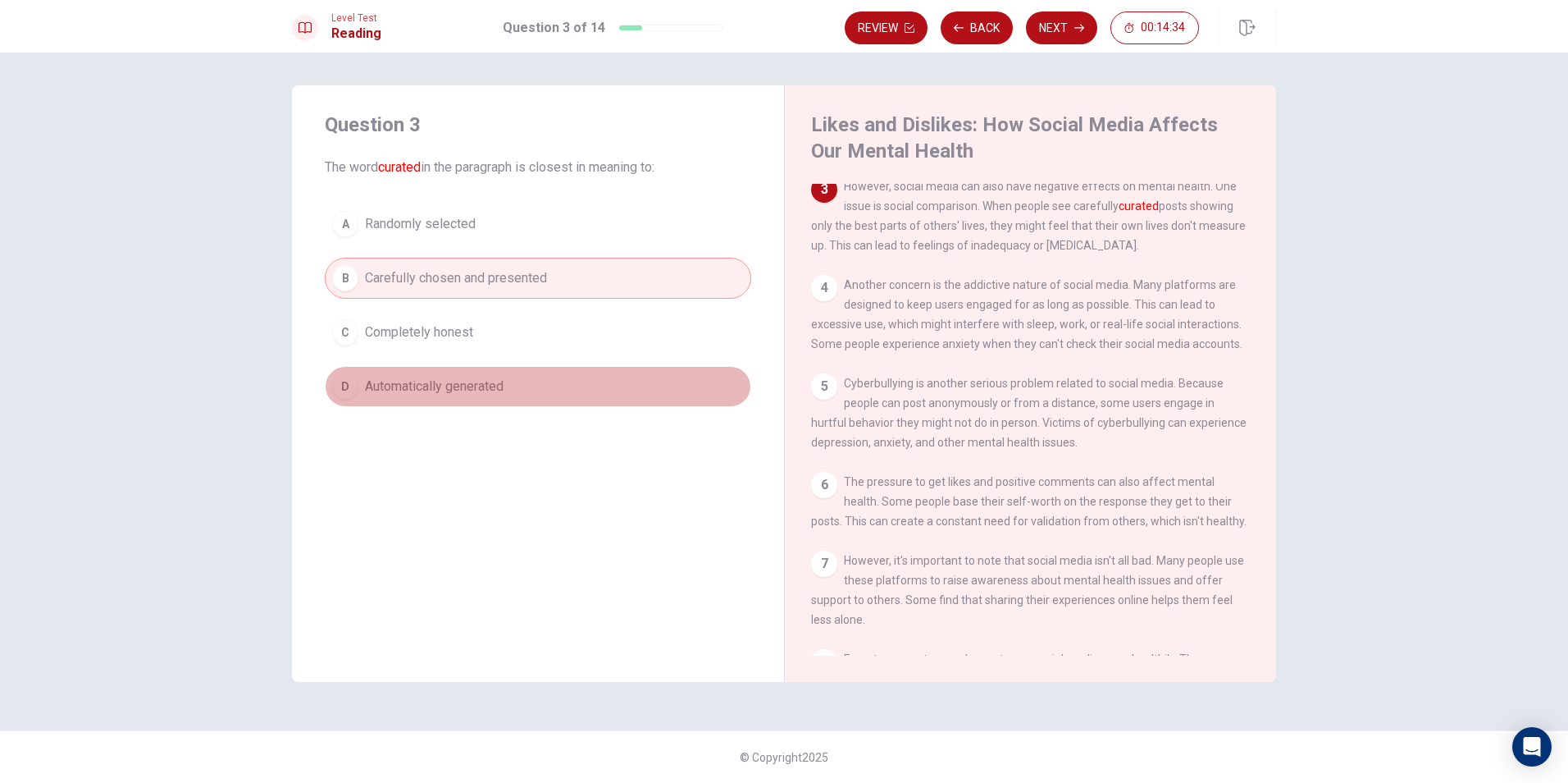
click at [481, 389] on span "Automatically generated" at bounding box center [434, 386] width 139 height 20
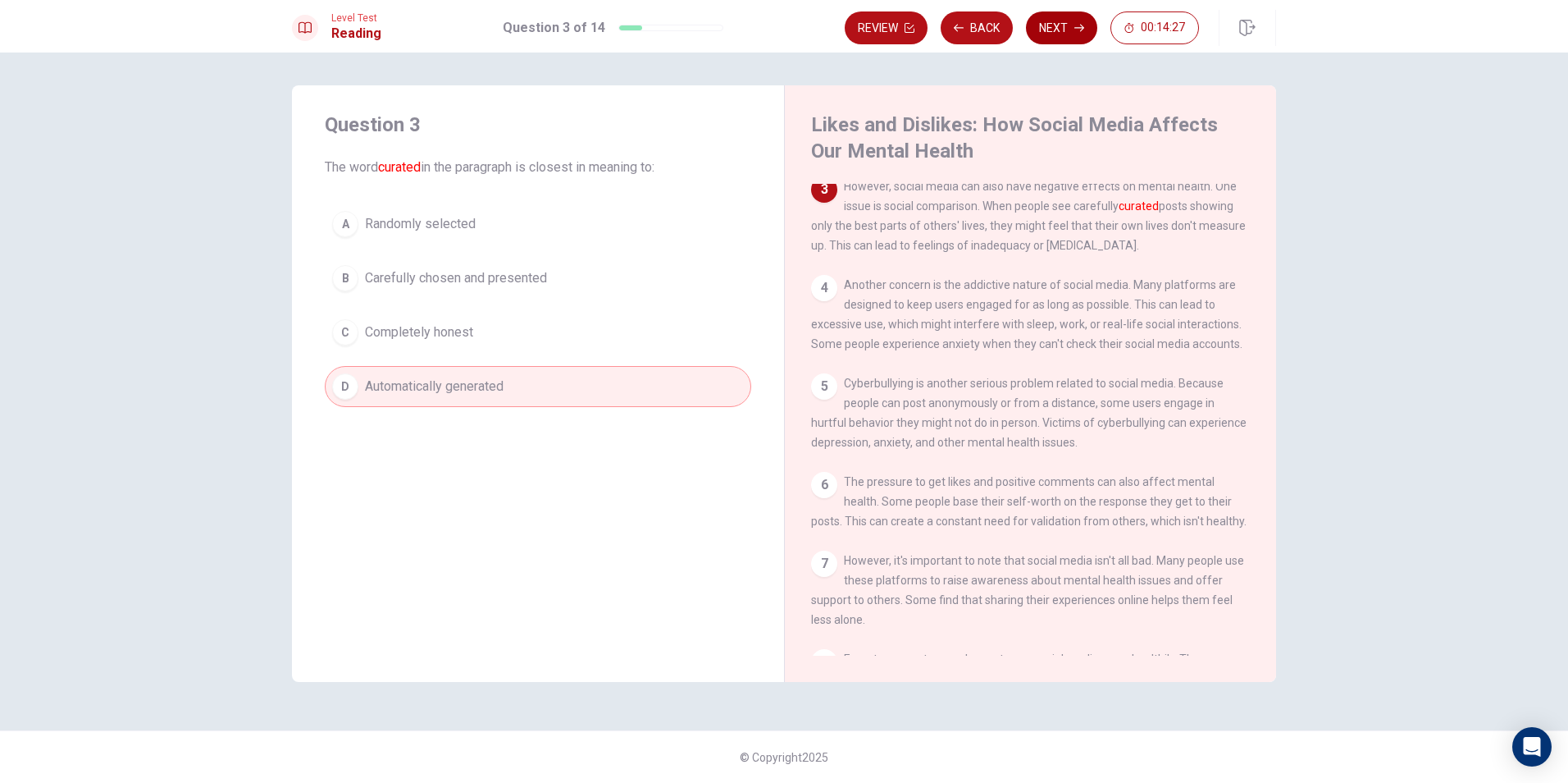
click at [1062, 30] on button "Next" at bounding box center [1061, 28] width 71 height 33
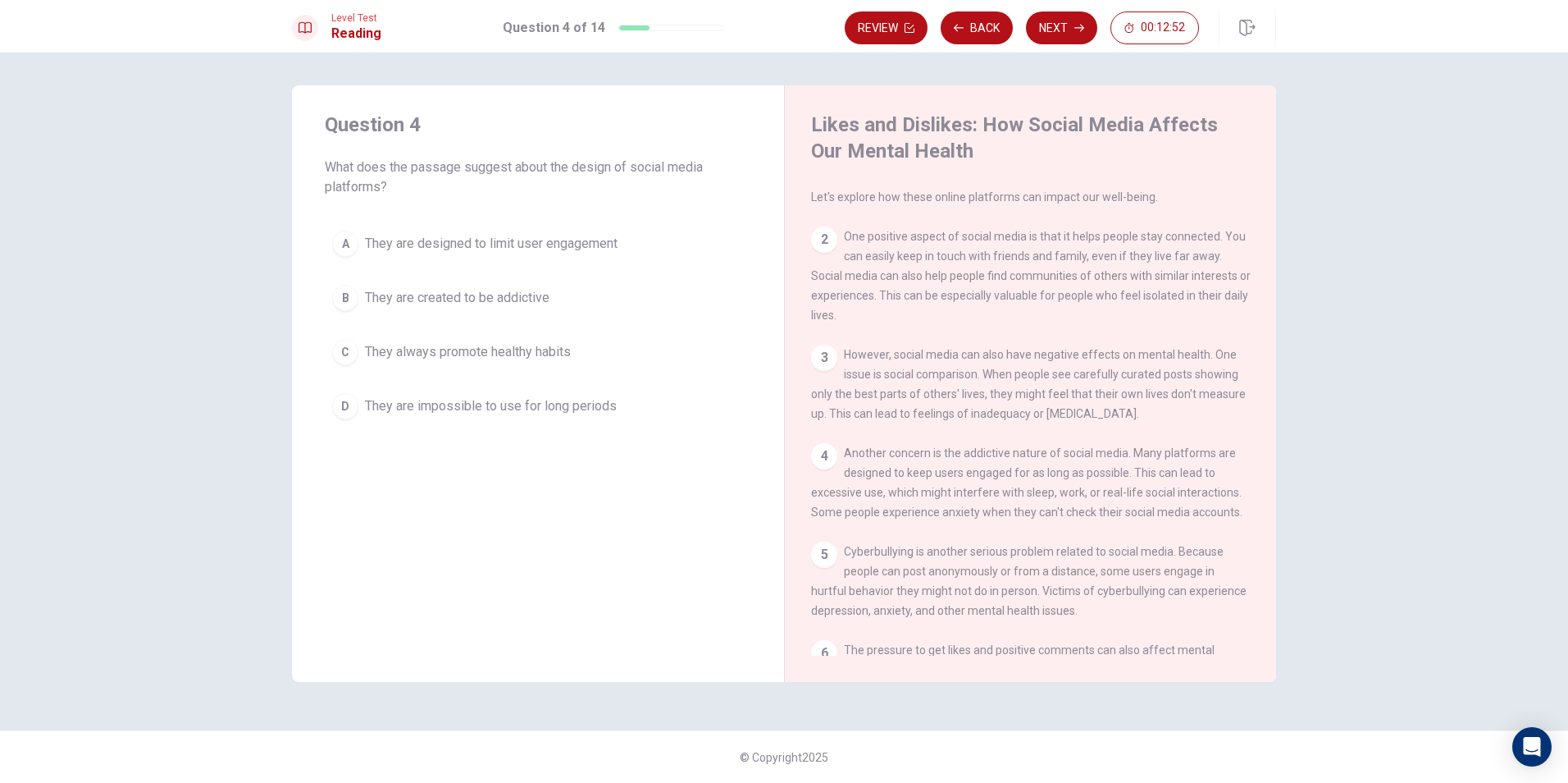
scroll to position [82, 0]
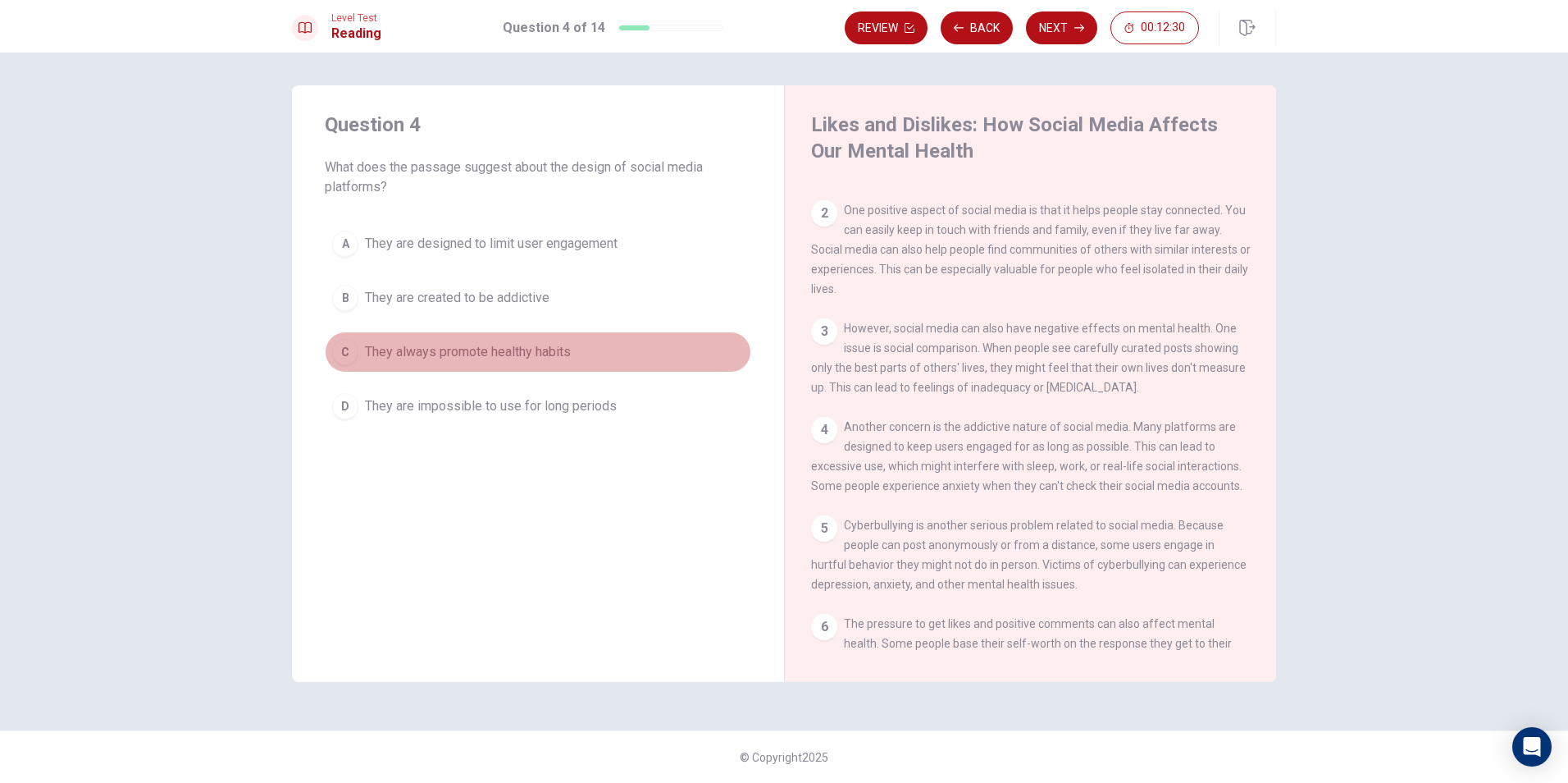
click at [566, 349] on span "They always promote healthy habits" at bounding box center [468, 352] width 206 height 20
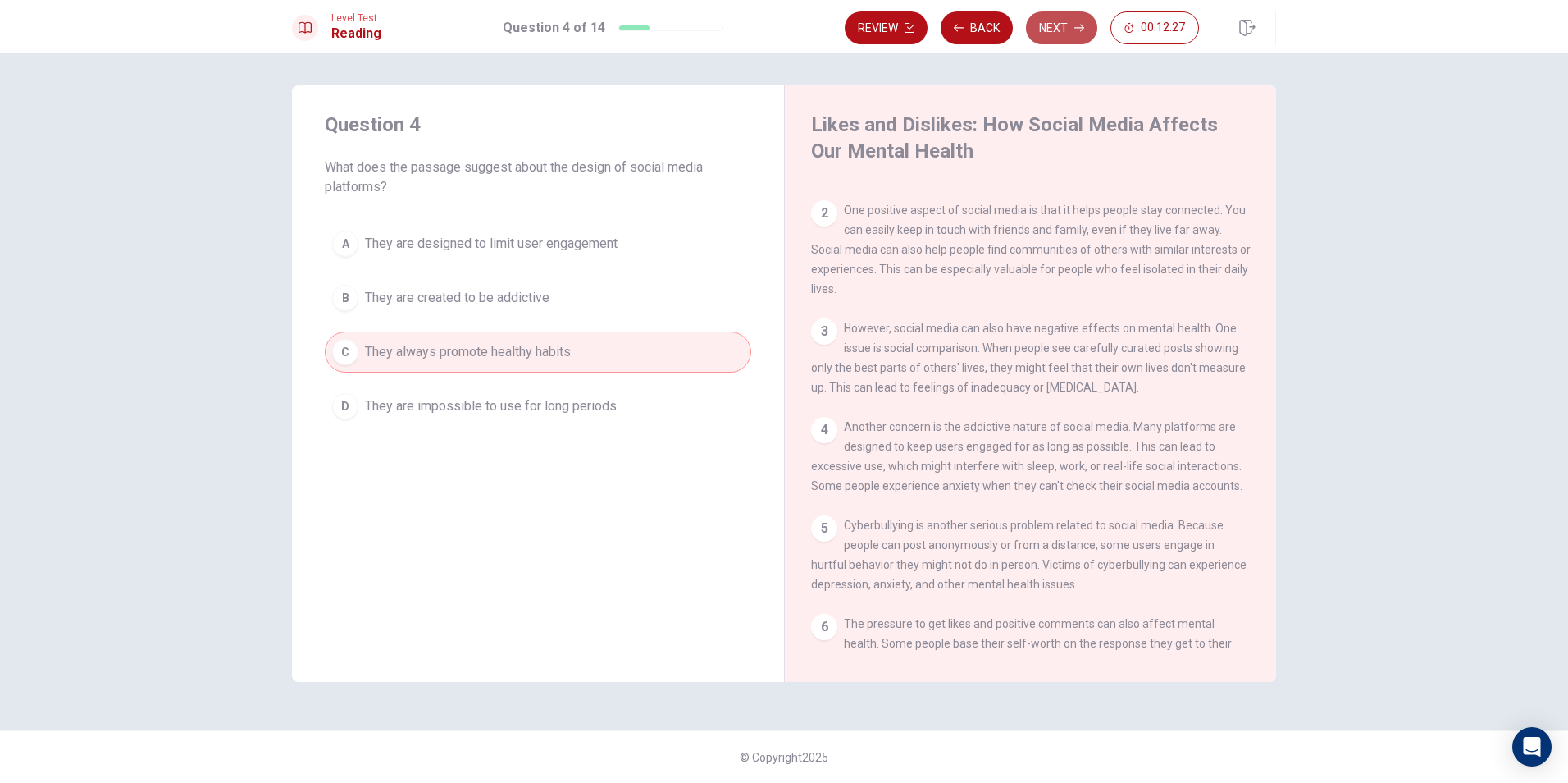
click at [1060, 27] on button "Next" at bounding box center [1061, 28] width 71 height 33
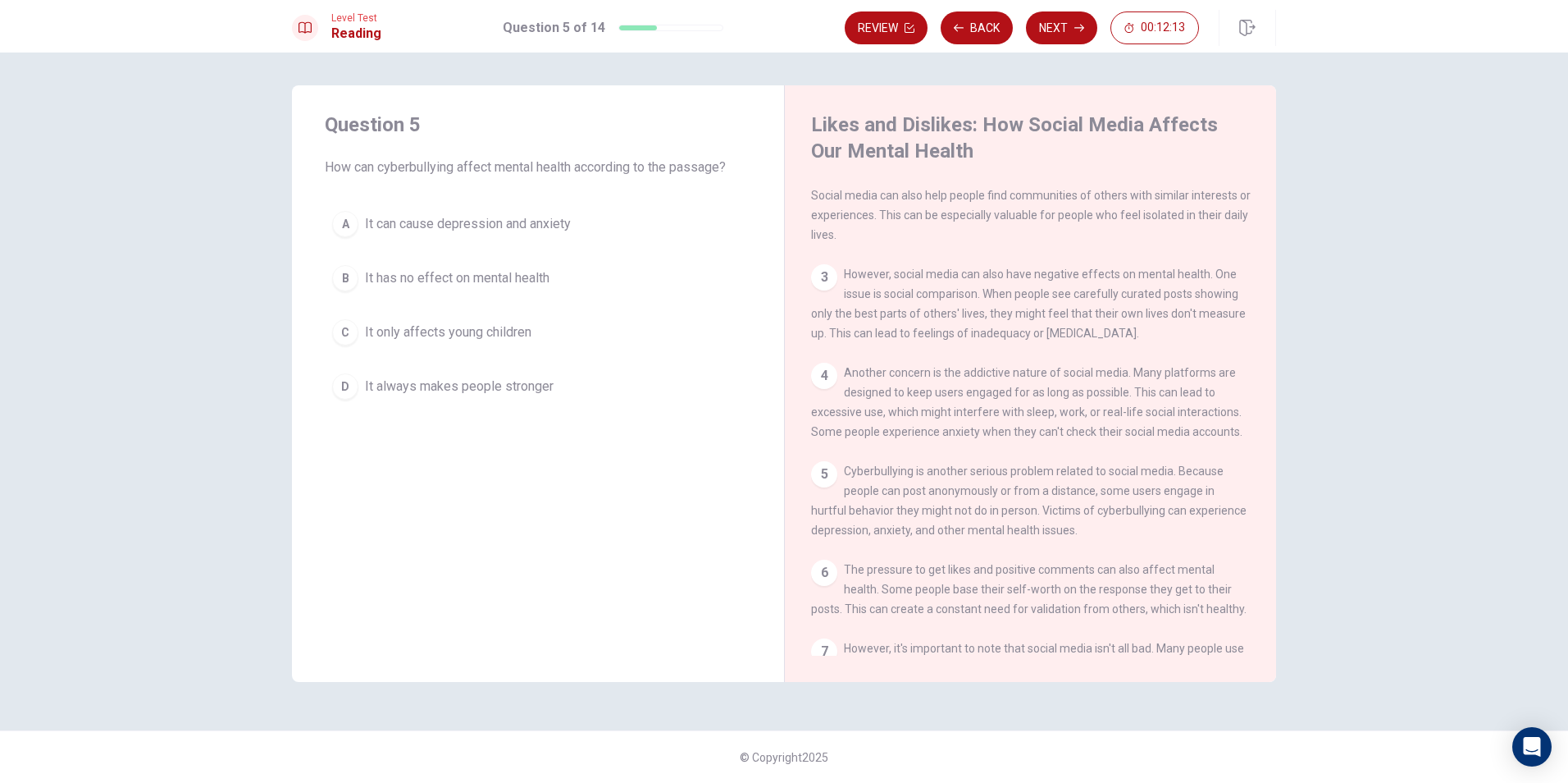
scroll to position [164, 0]
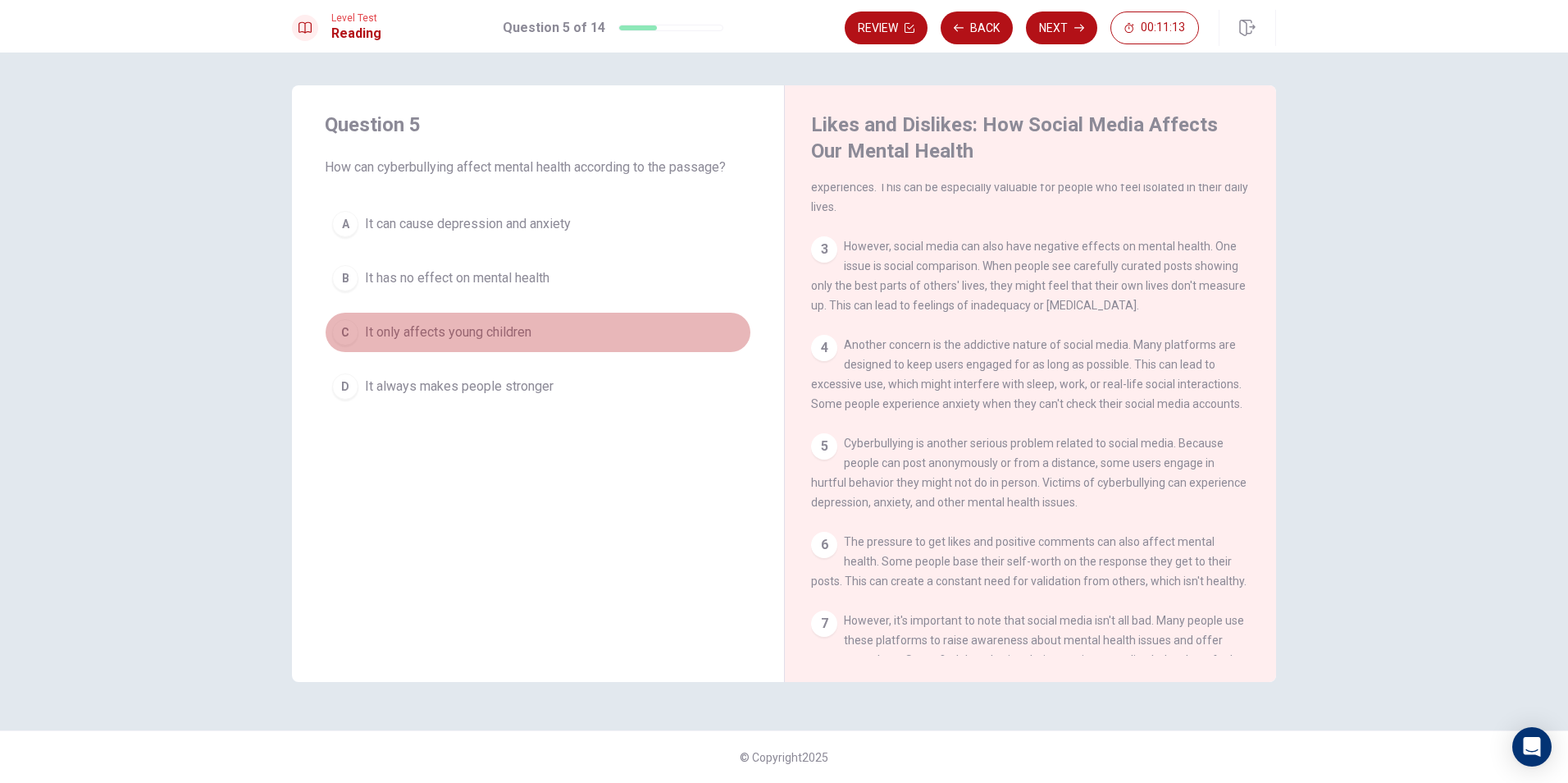
click at [484, 343] on button "C It only affects young children" at bounding box center [537, 333] width 426 height 41
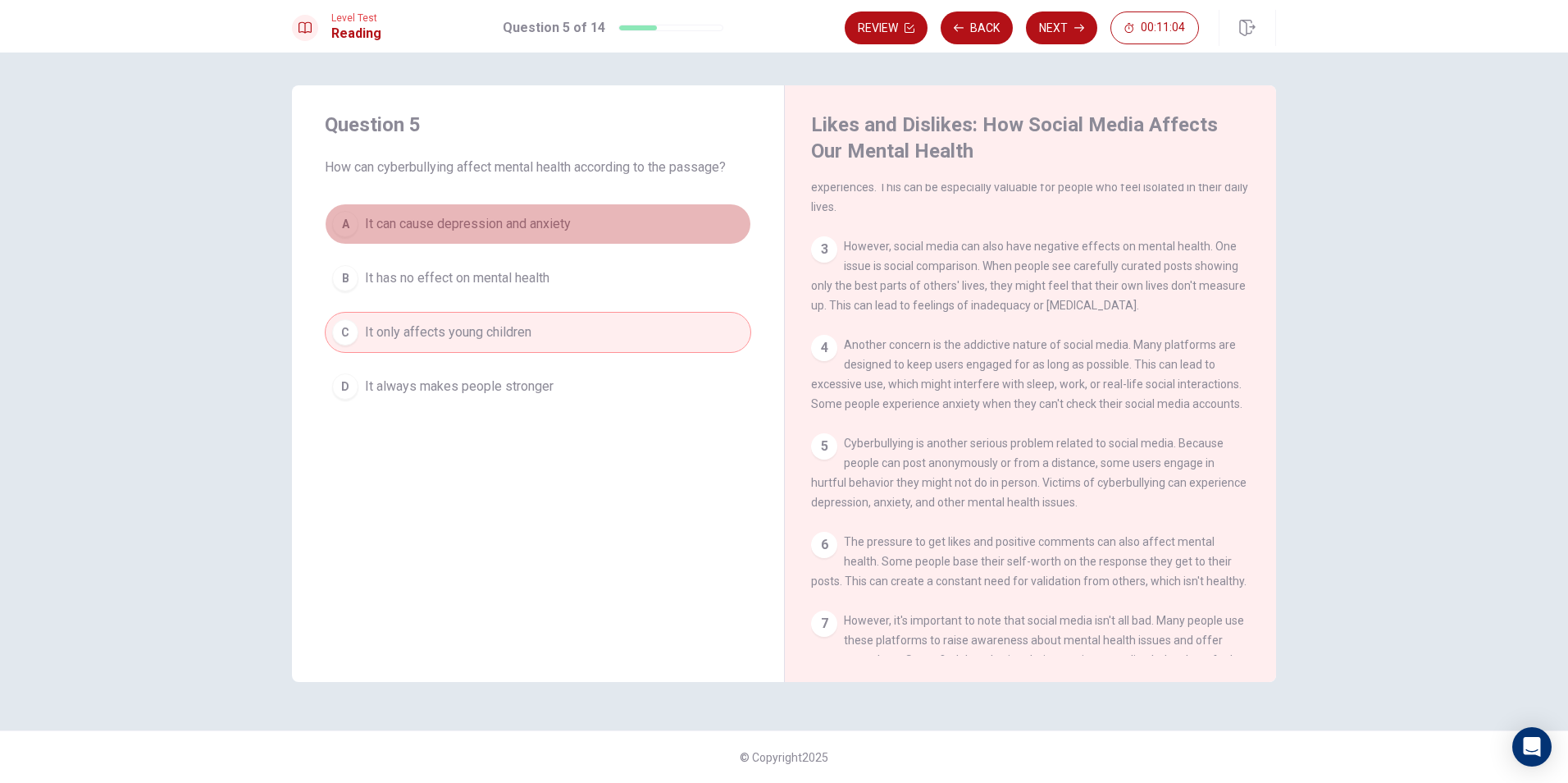
click at [524, 219] on span "It can cause depression and anxiety" at bounding box center [468, 224] width 206 height 20
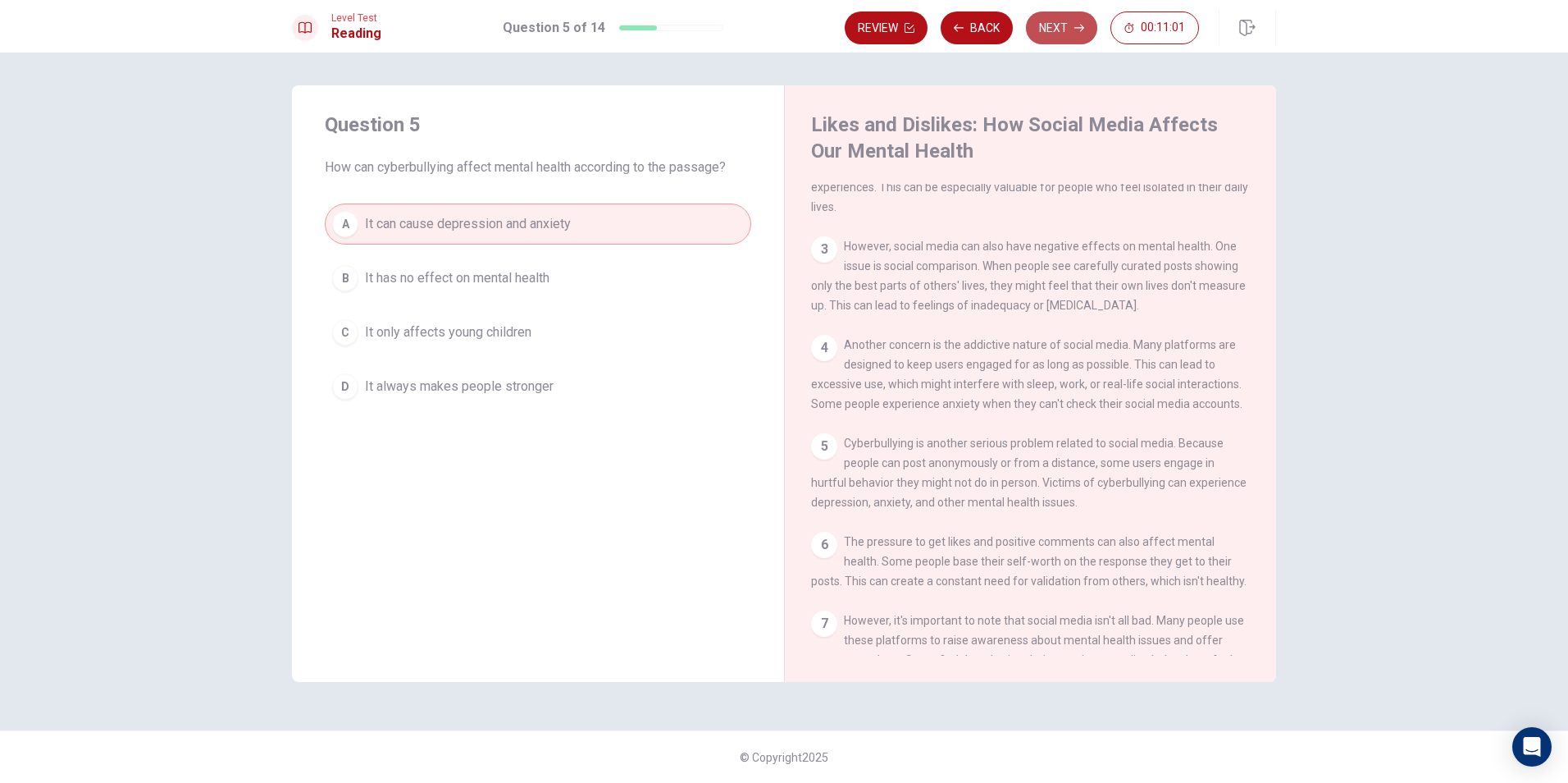
click at [1053, 20] on button "Next" at bounding box center [1061, 28] width 71 height 33
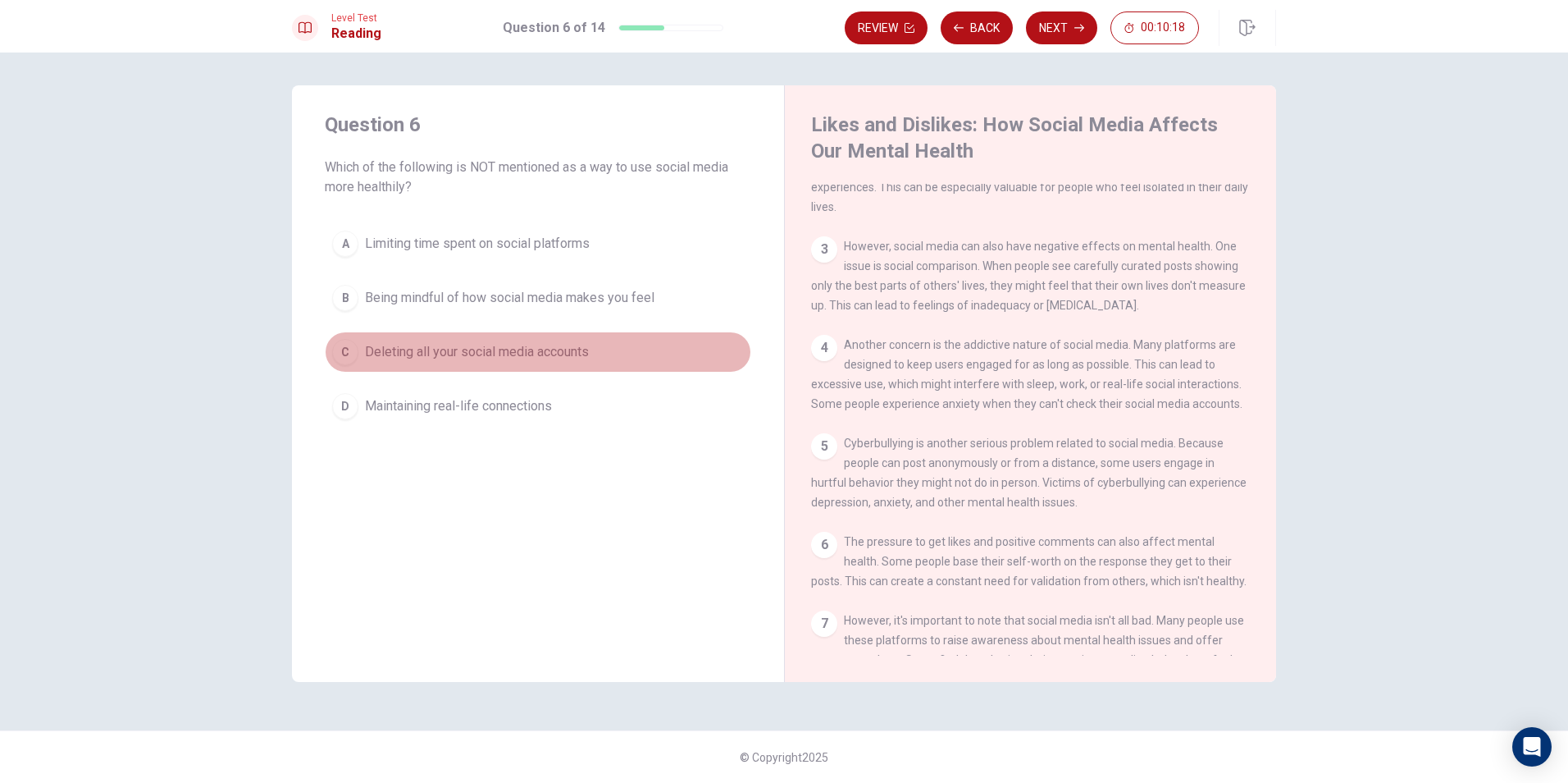
click at [464, 347] on span "Deleting all your social media accounts" at bounding box center [476, 352] width 223 height 20
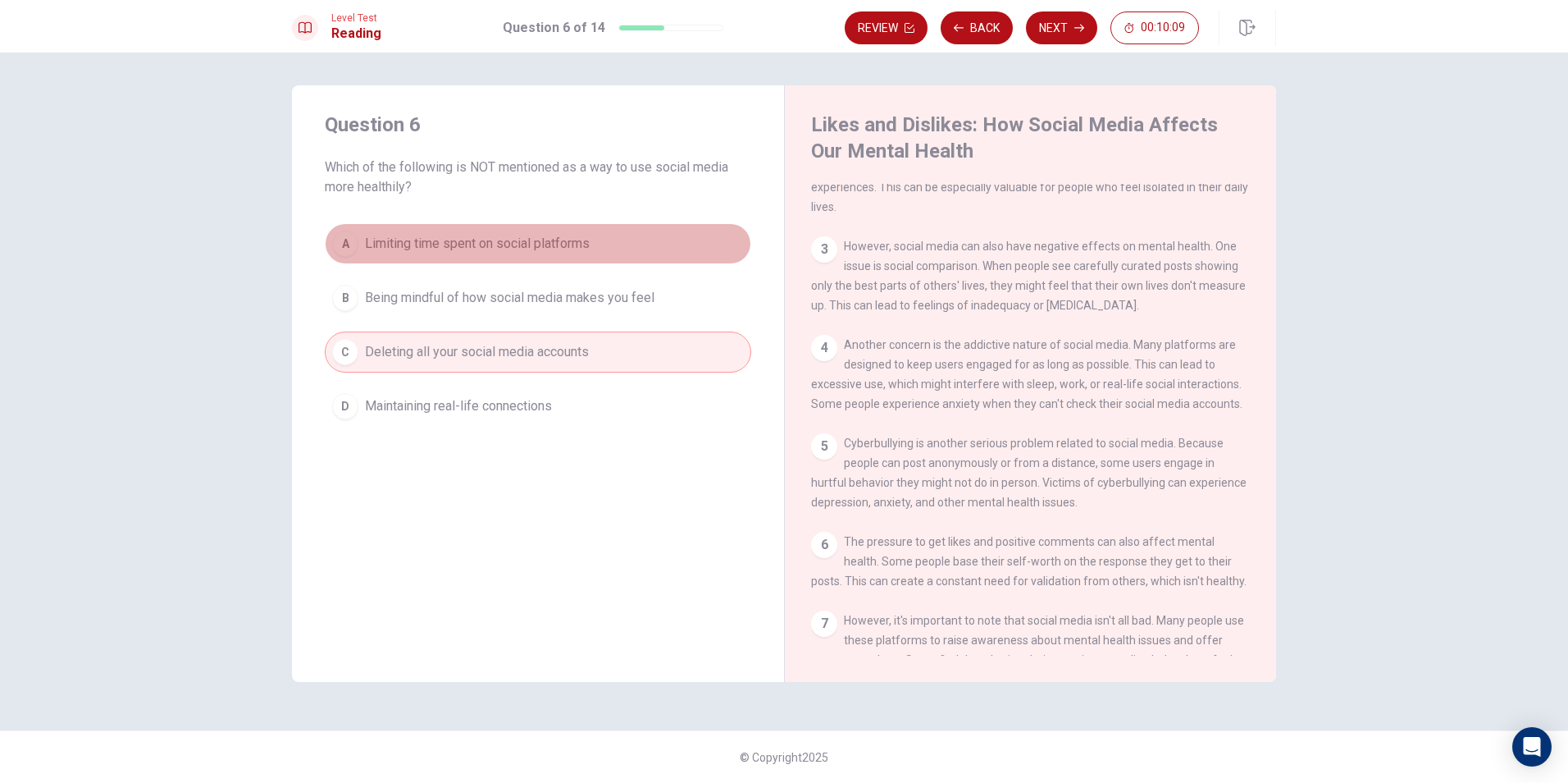
click at [597, 245] on button "A Limiting time spent on social platforms" at bounding box center [537, 244] width 426 height 41
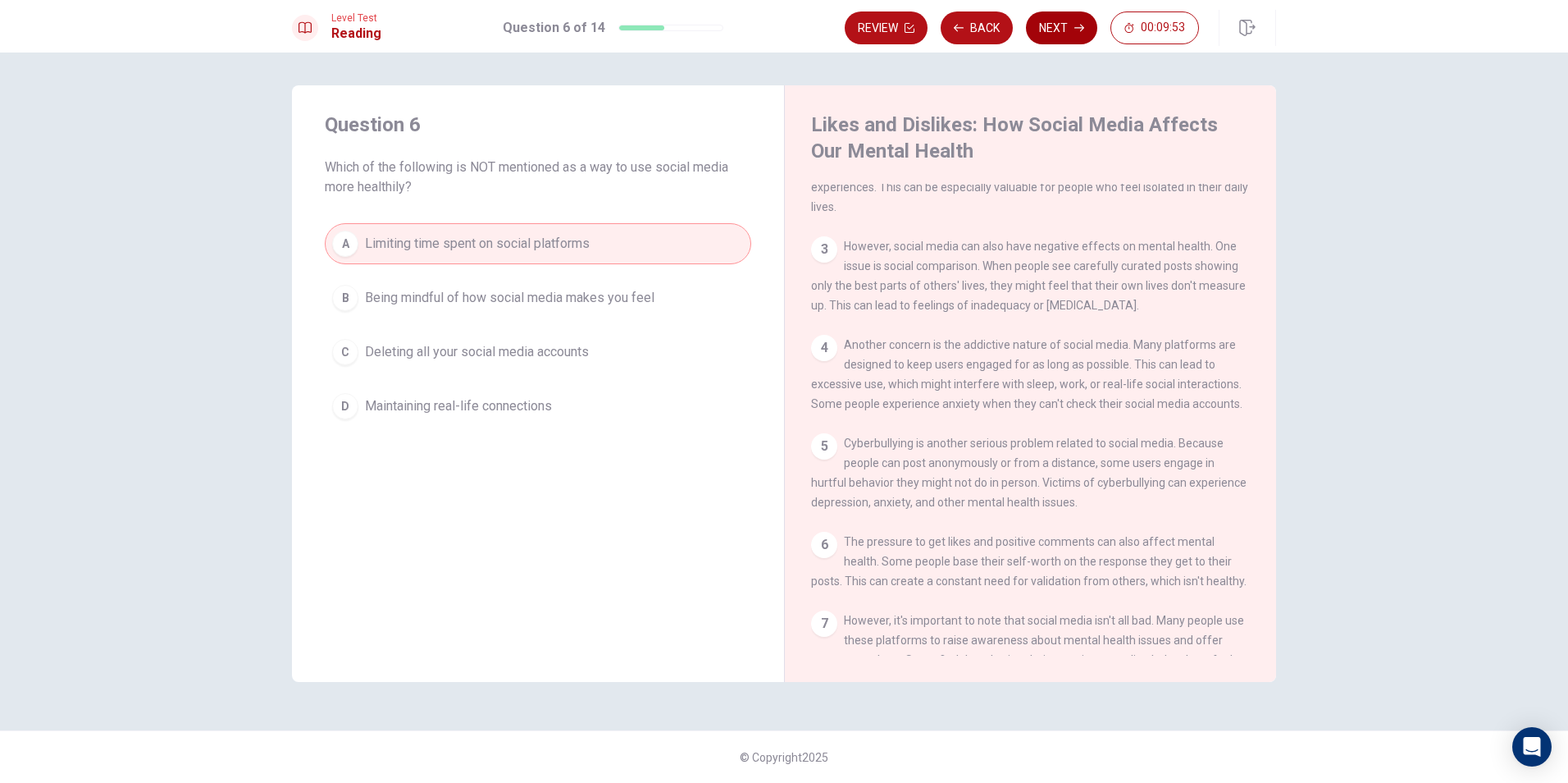
click at [1051, 18] on button "Next" at bounding box center [1061, 28] width 71 height 33
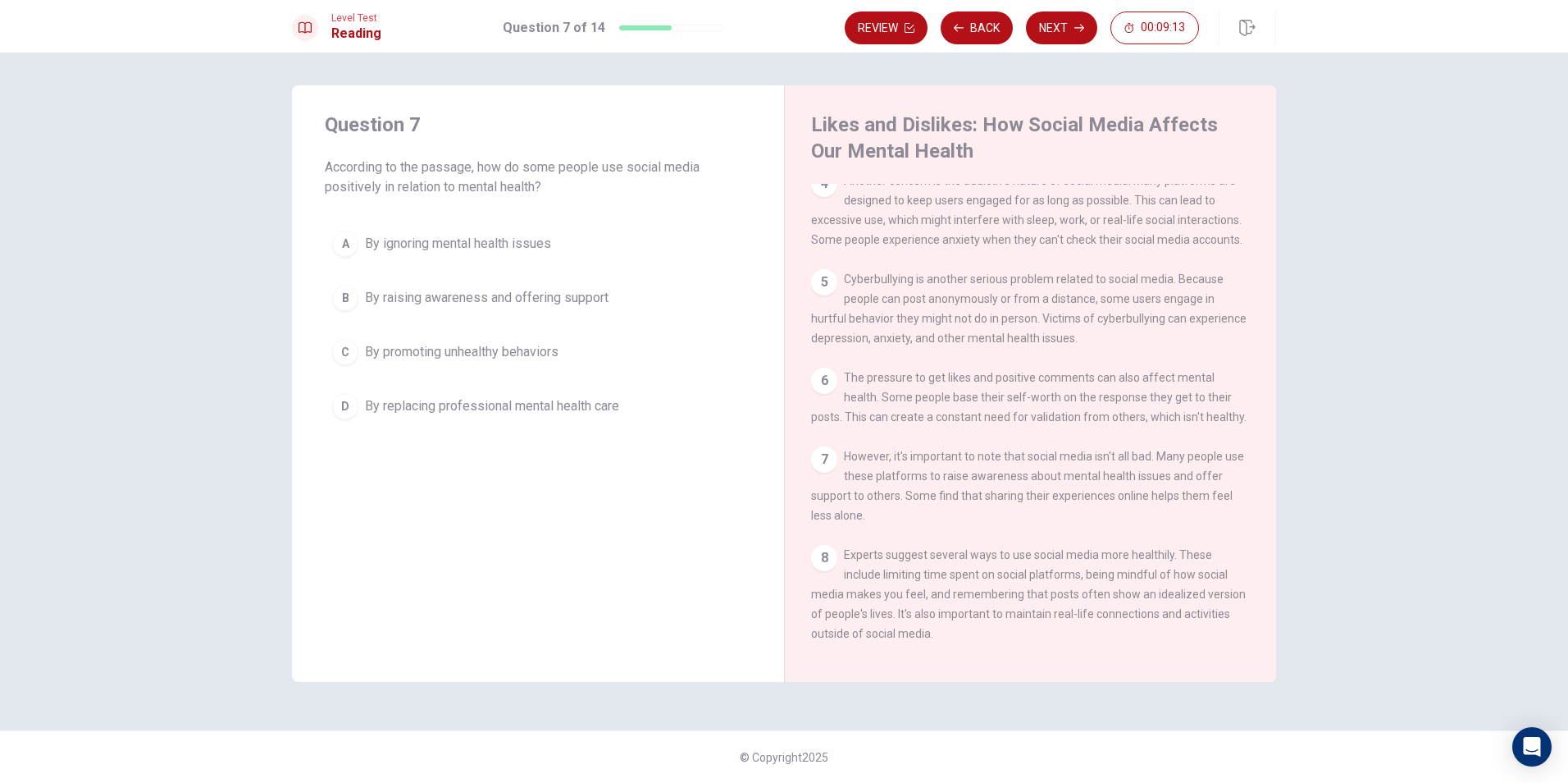
scroll to position [246, 0]
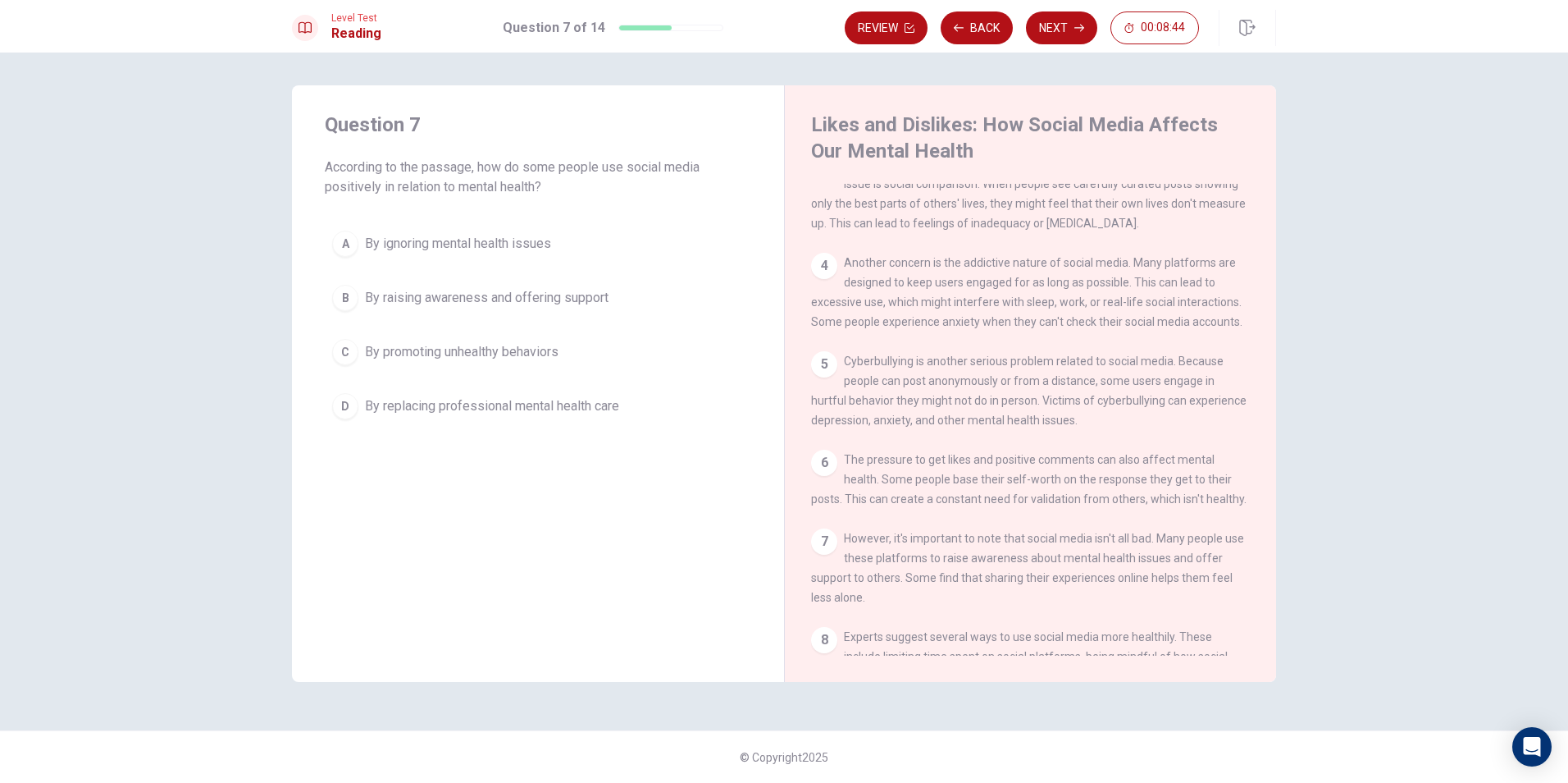
click at [472, 406] on span "By replacing professional mental health care" at bounding box center [492, 406] width 254 height 20
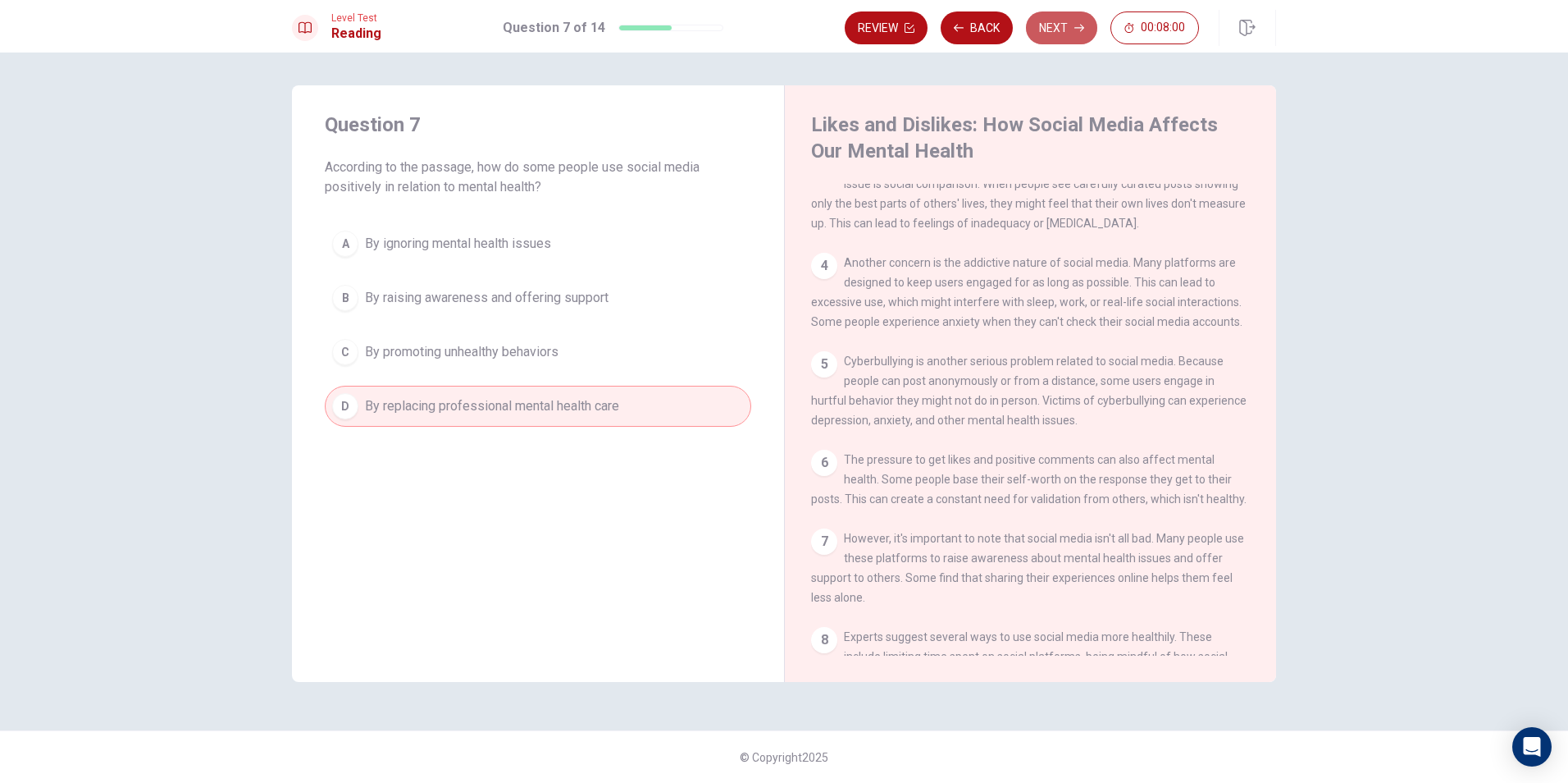
click at [1068, 18] on button "Next" at bounding box center [1061, 28] width 71 height 33
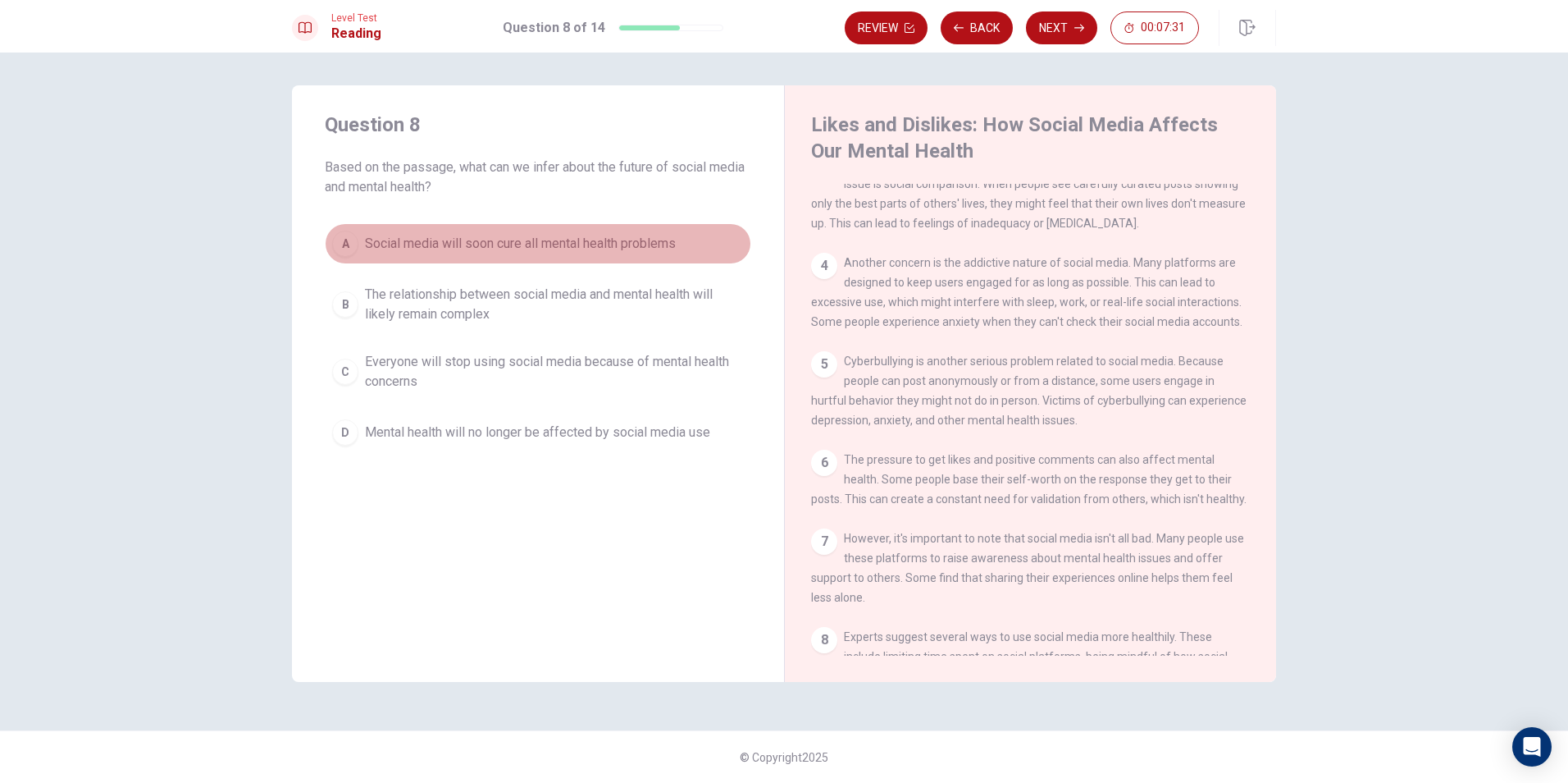
click at [524, 251] on span "Social media will soon cure all mental health problems" at bounding box center [521, 243] width 311 height 20
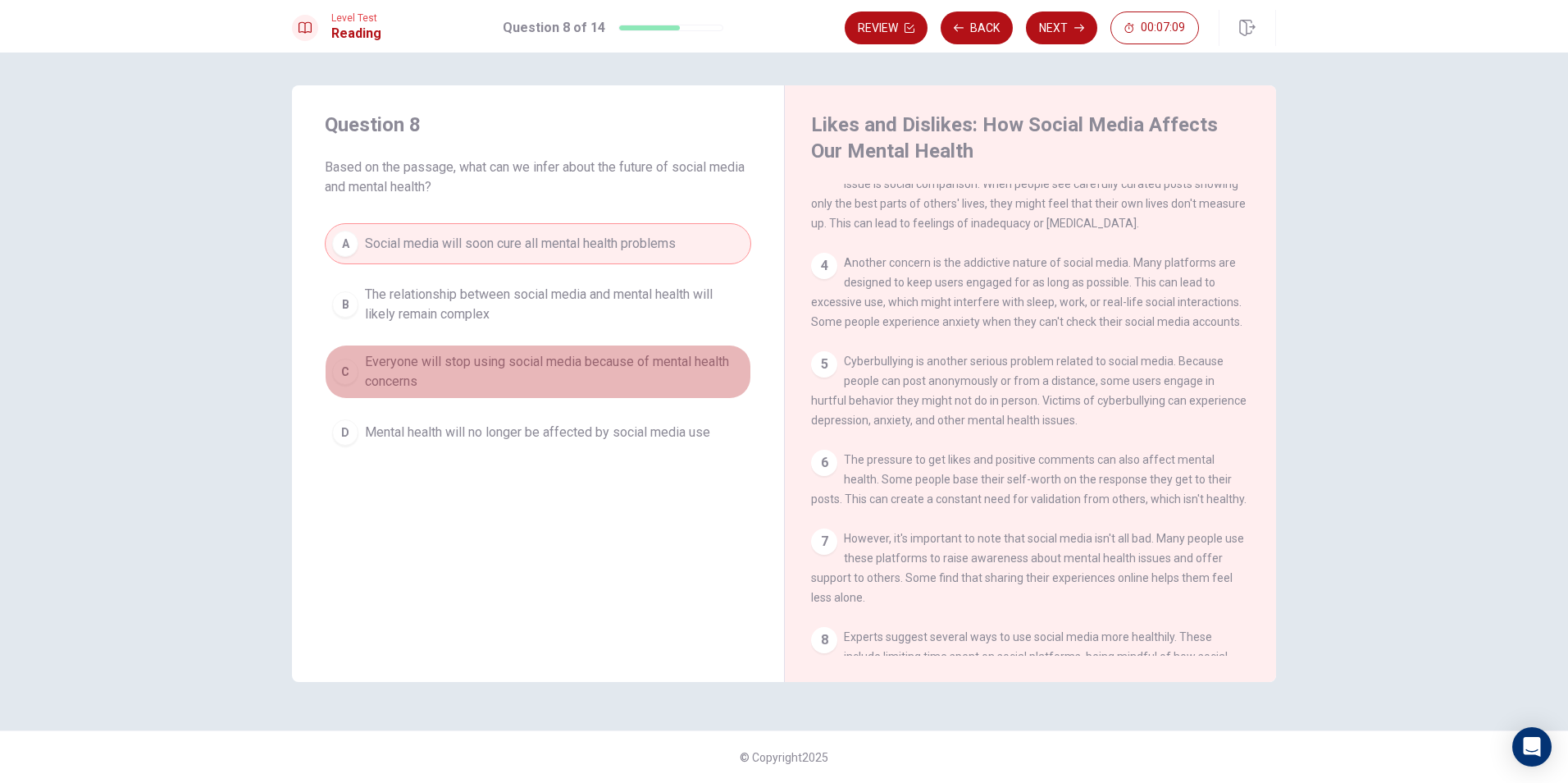
click at [624, 361] on span "Everyone will stop using social media because of mental health concerns" at bounding box center [554, 371] width 379 height 39
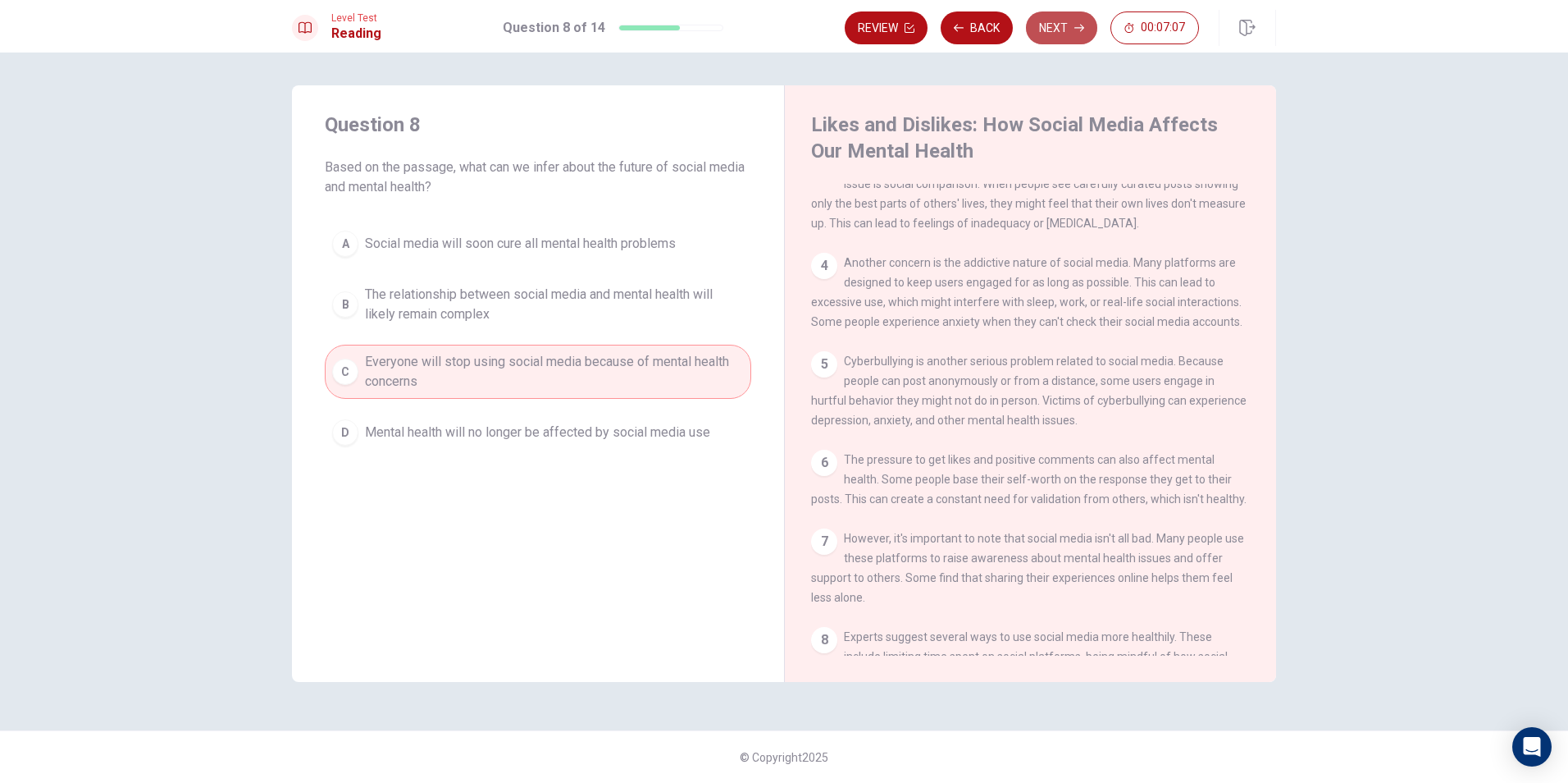
click at [1050, 30] on button "Next" at bounding box center [1061, 28] width 71 height 33
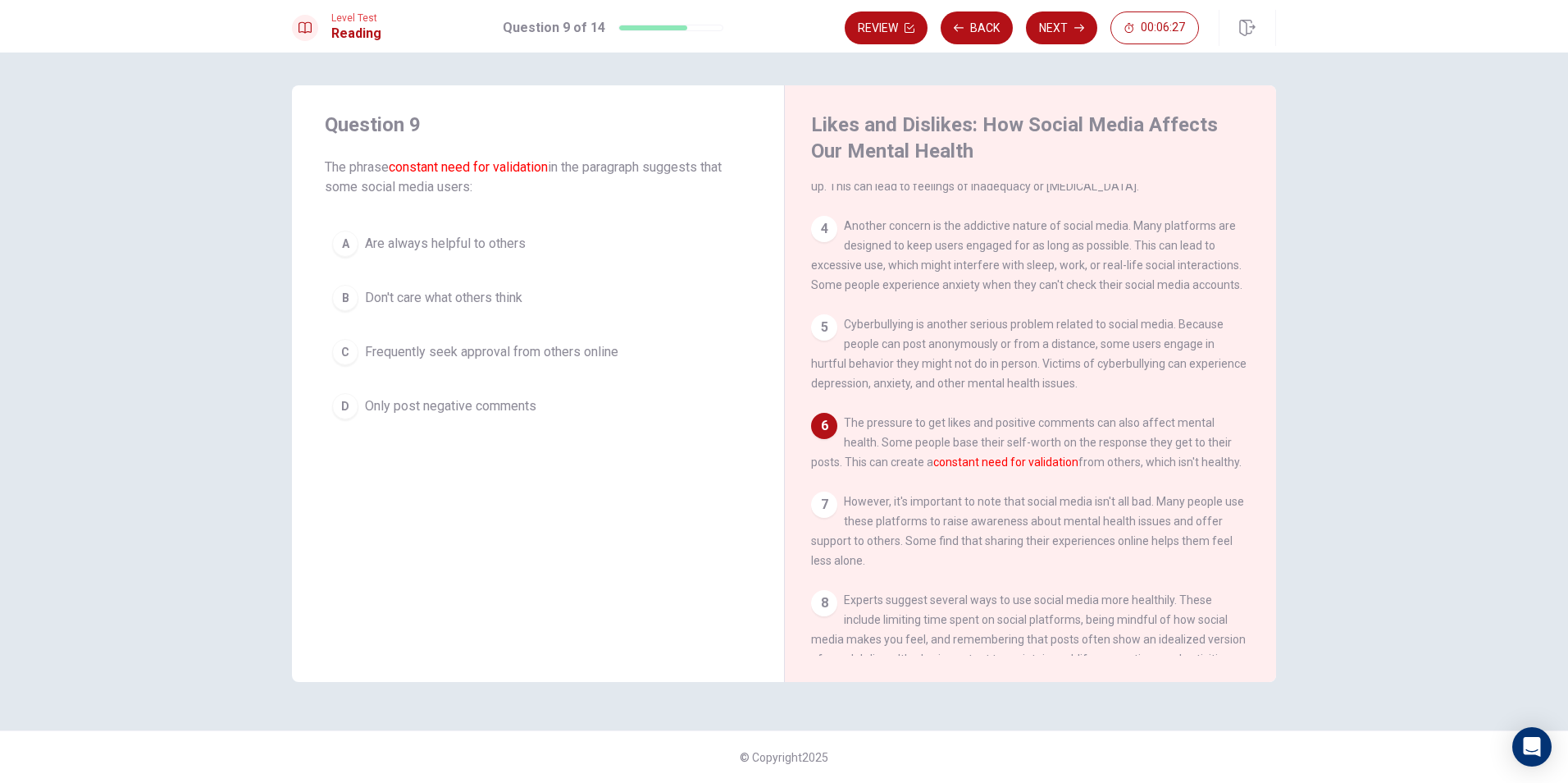
click at [533, 247] on button "A Are always helpful to others" at bounding box center [537, 244] width 426 height 41
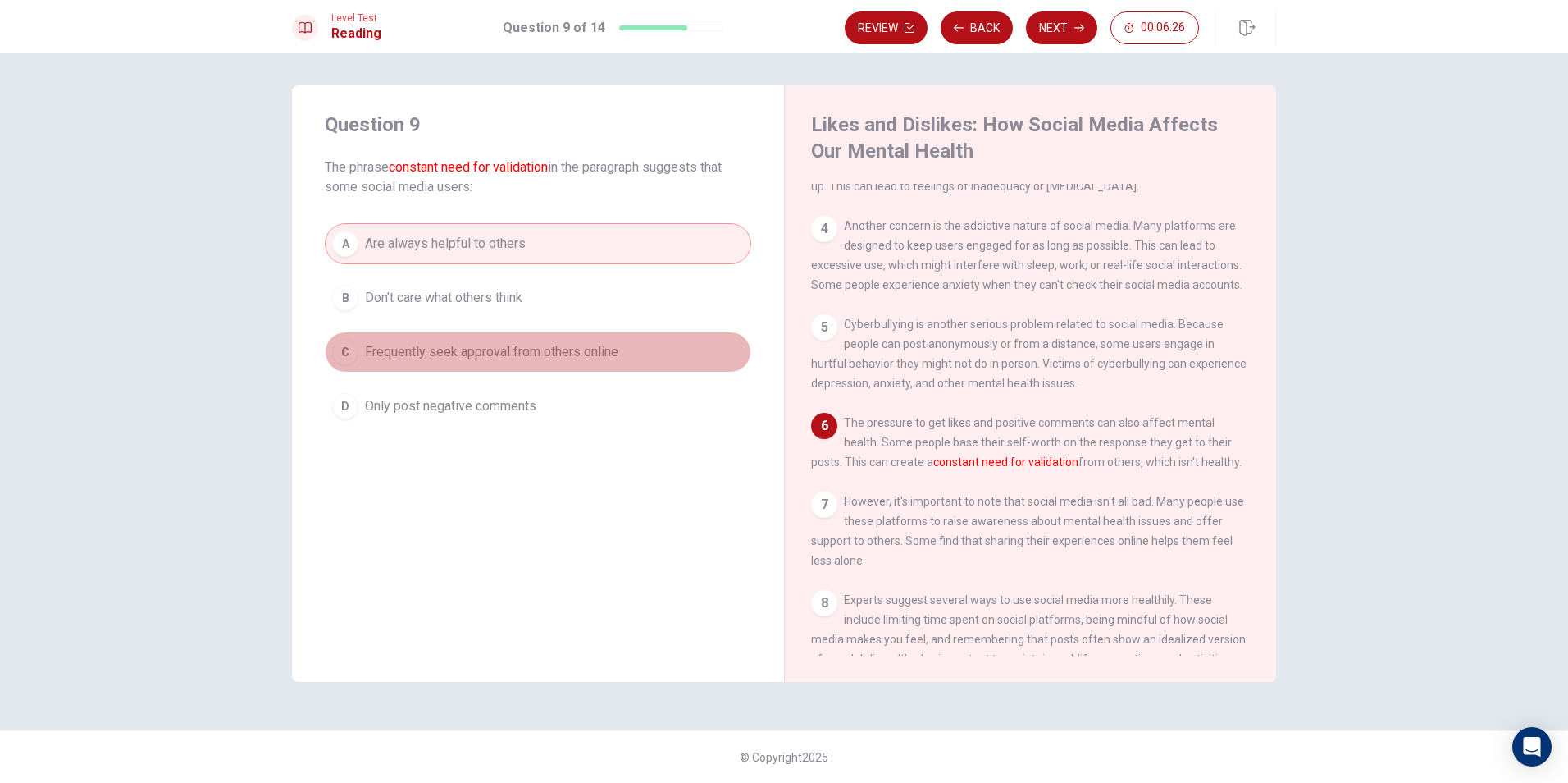
click at [507, 357] on span "Frequently seek approval from others online" at bounding box center [491, 352] width 253 height 20
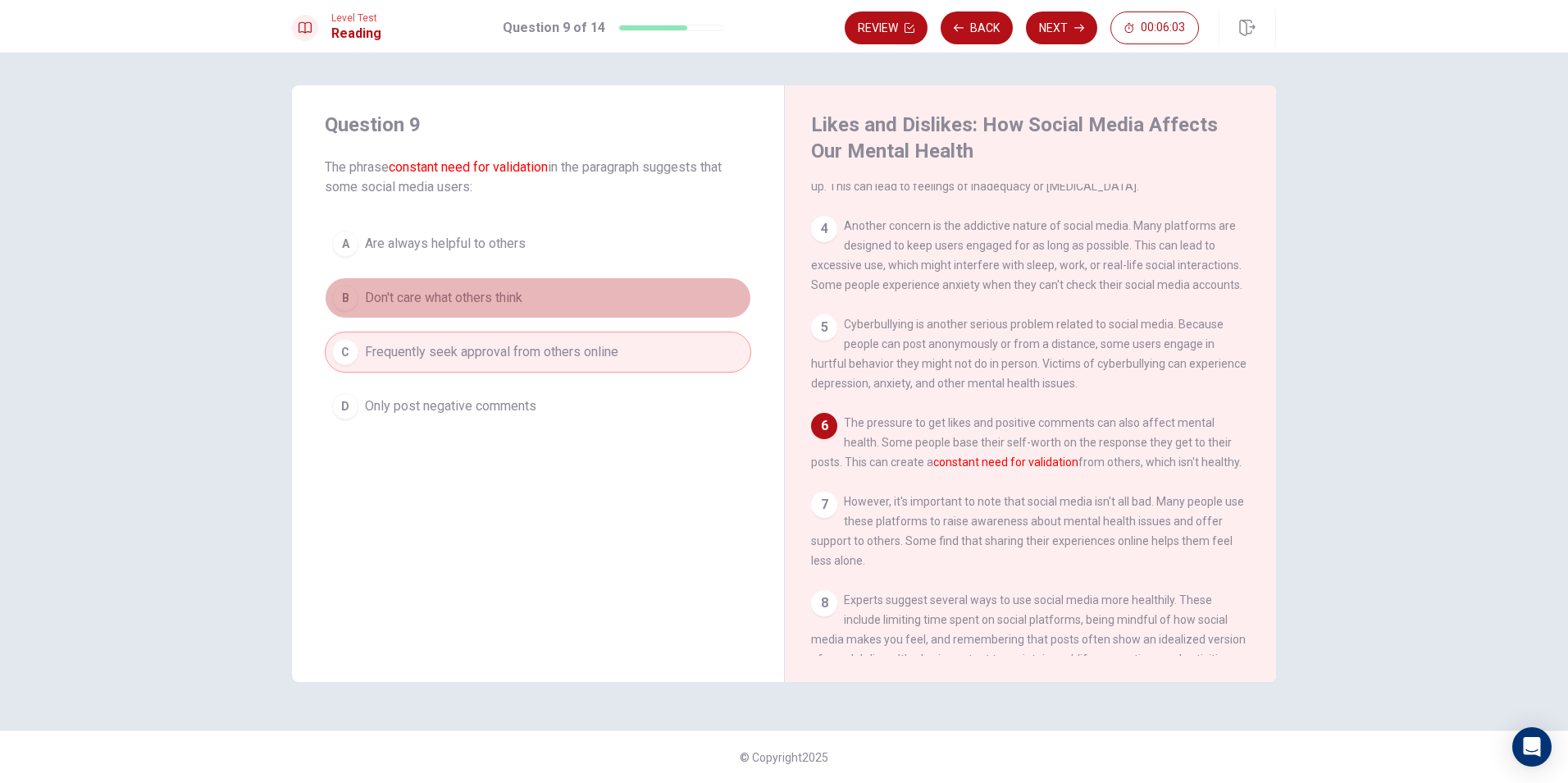
click at [616, 292] on button "B Don't care what others think" at bounding box center [537, 298] width 426 height 41
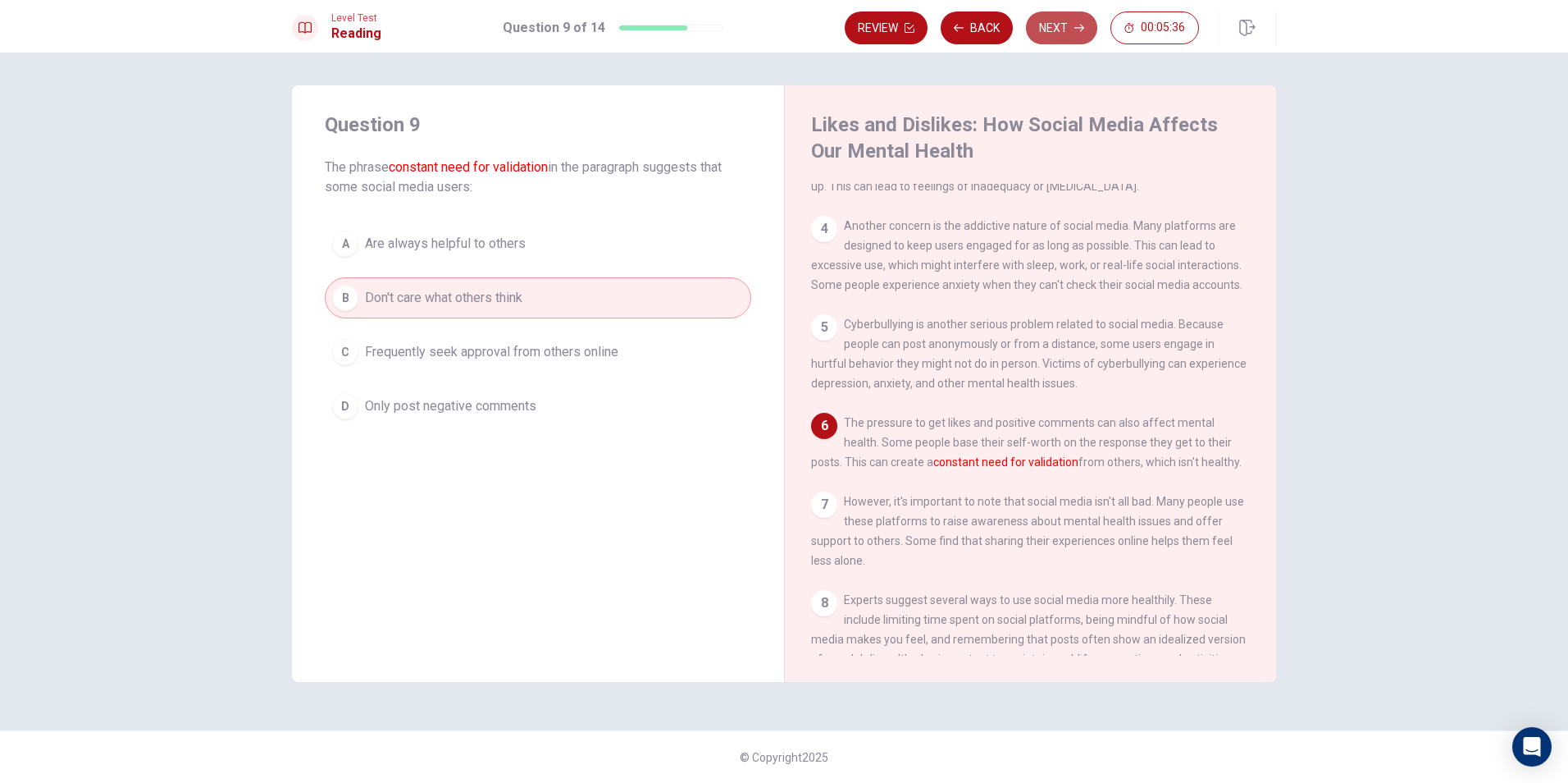
click at [1048, 26] on button "Next" at bounding box center [1061, 28] width 71 height 33
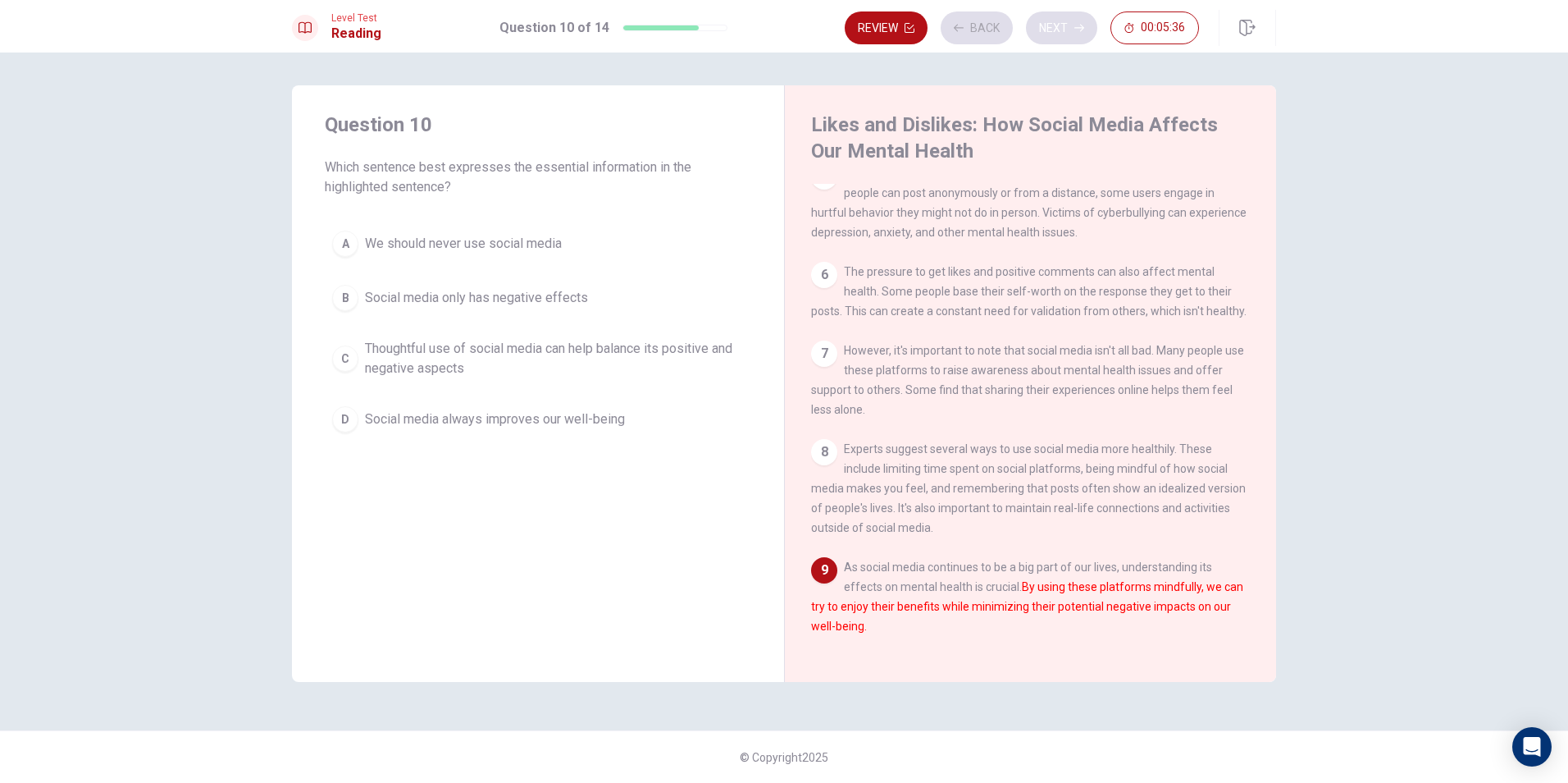
scroll to position [464, 0]
click at [924, 661] on div "Likes and Dislikes: How Social Media Affects Our Mental Health 1 Social media h…" at bounding box center [1030, 384] width 492 height 597
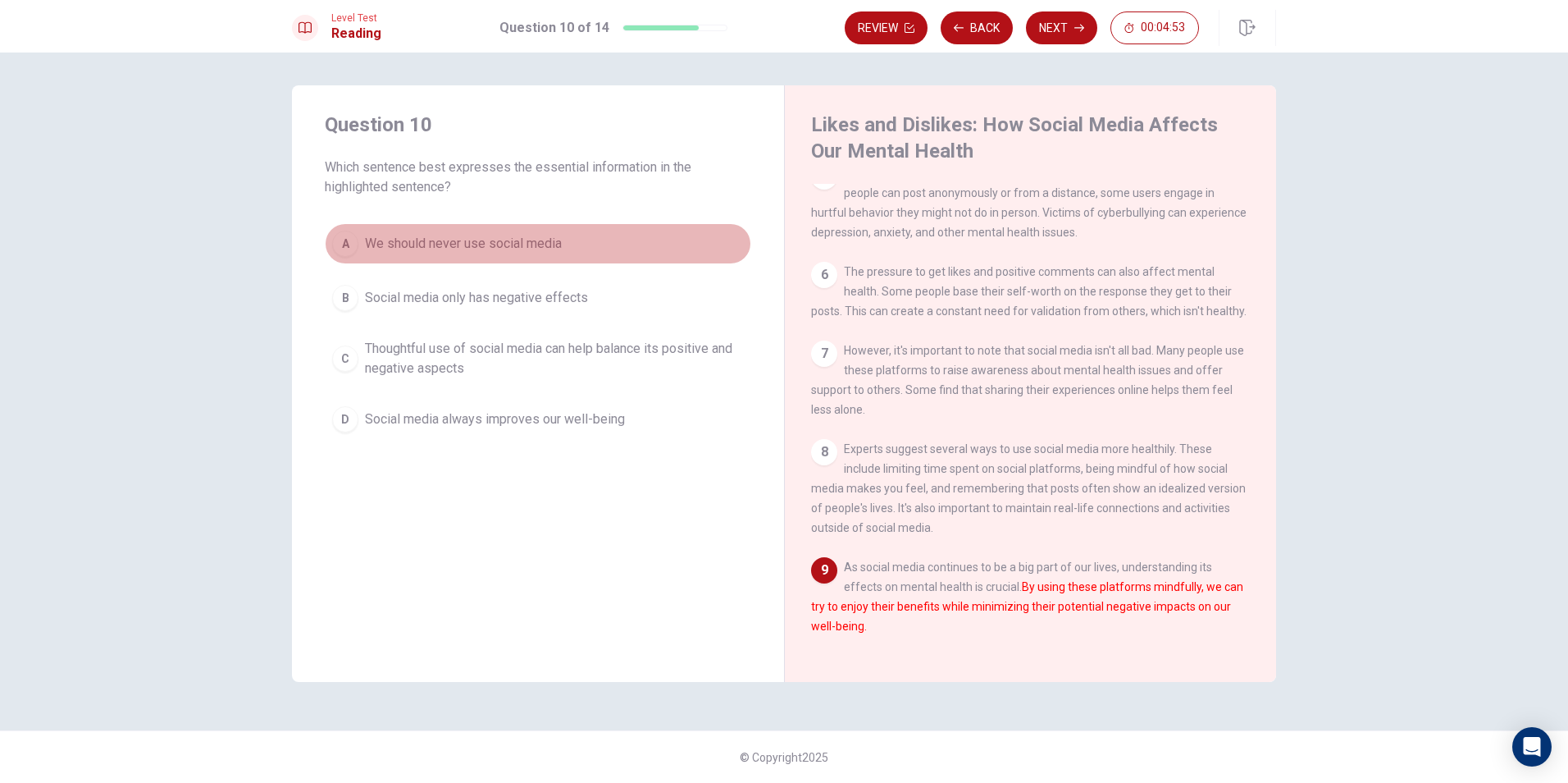
click at [520, 252] on span "We should never use social media" at bounding box center [464, 243] width 197 height 20
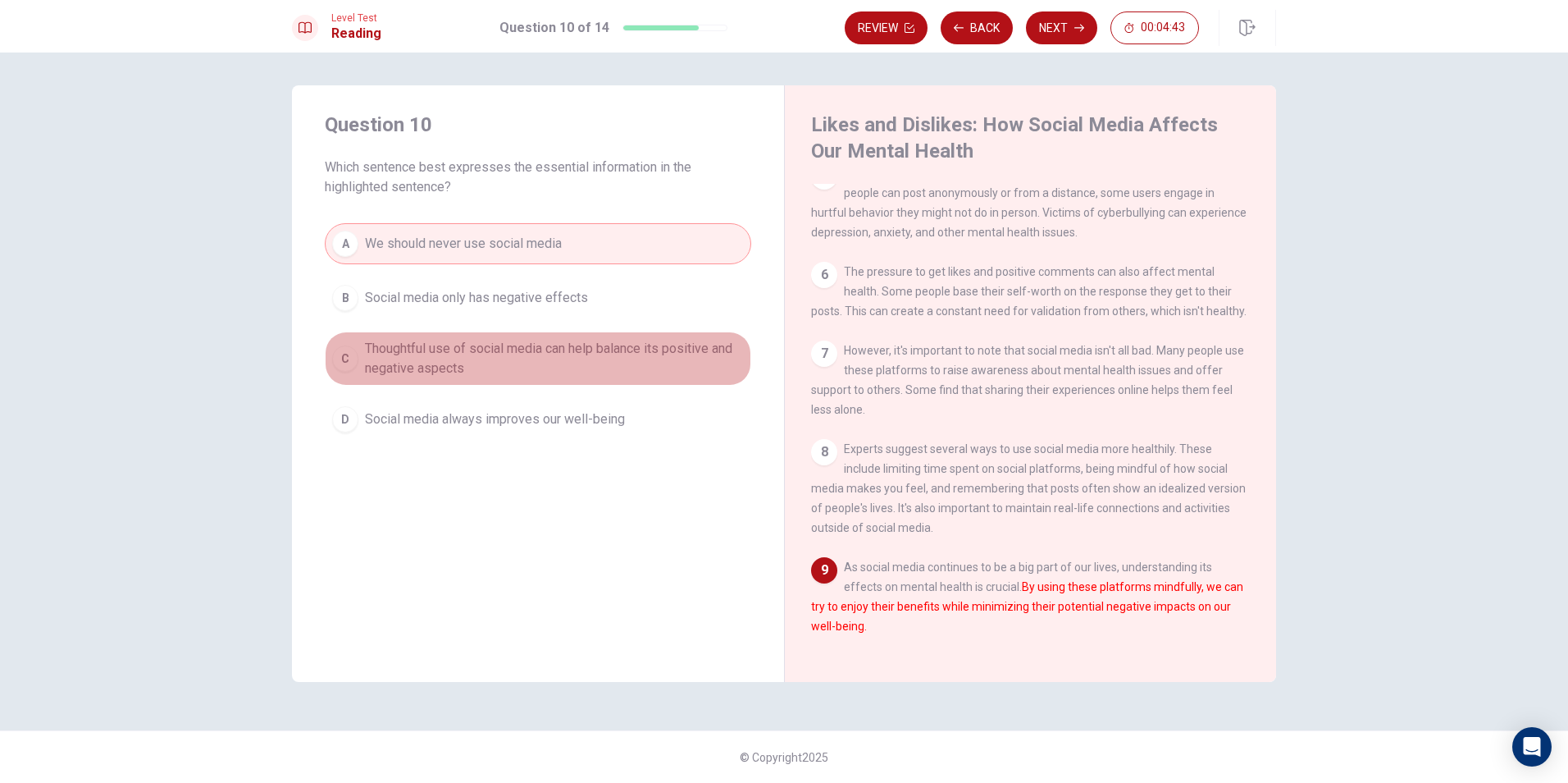
click at [601, 350] on span "Thoughtful use of social media can help balance its positive and negative aspec…" at bounding box center [554, 359] width 379 height 39
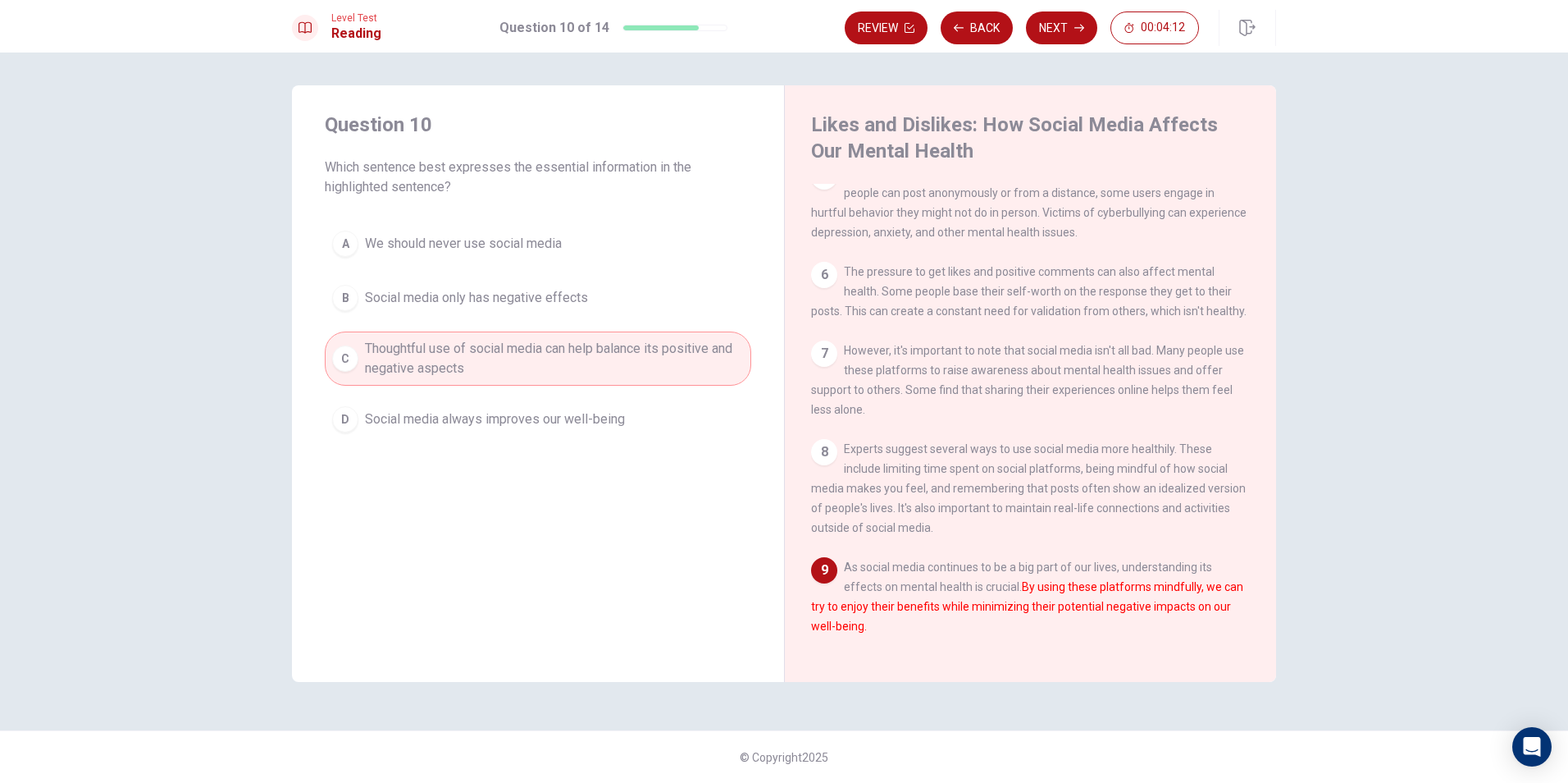
drag, startPoint x: 1028, startPoint y: 602, endPoint x: 1040, endPoint y: 601, distance: 12.0
click at [1040, 601] on font "By using these platforms mindfully, we can try to enjoy their benefits while mi…" at bounding box center [1027, 606] width 432 height 52
drag, startPoint x: 1038, startPoint y: 602, endPoint x: 1064, endPoint y: 597, distance: 26.5
drag, startPoint x: 1049, startPoint y: 603, endPoint x: 1070, endPoint y: 602, distance: 21.0
click at [1055, 26] on button "Next" at bounding box center [1061, 28] width 71 height 33
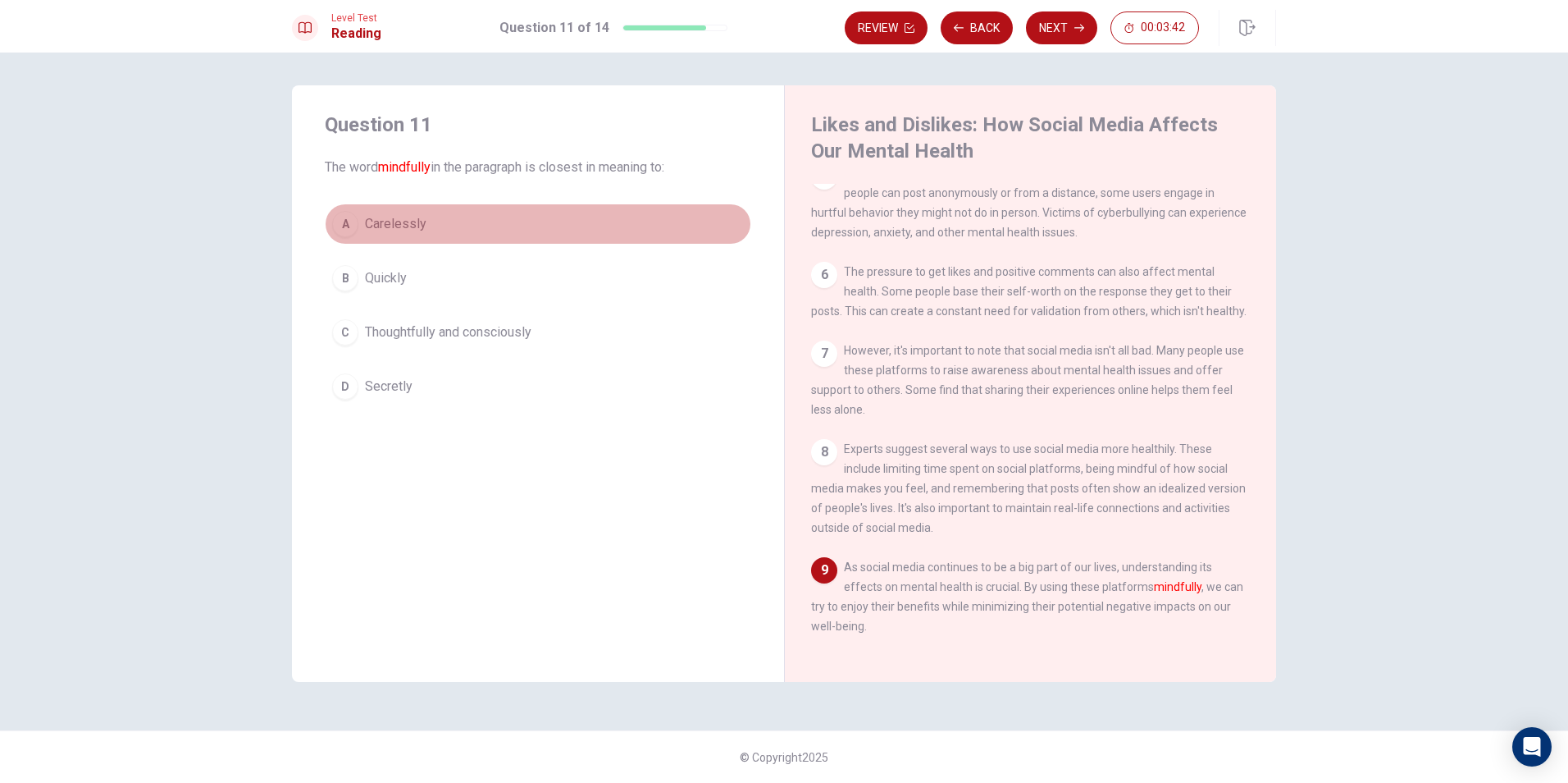
click at [490, 225] on button "A Carelessly" at bounding box center [537, 225] width 426 height 41
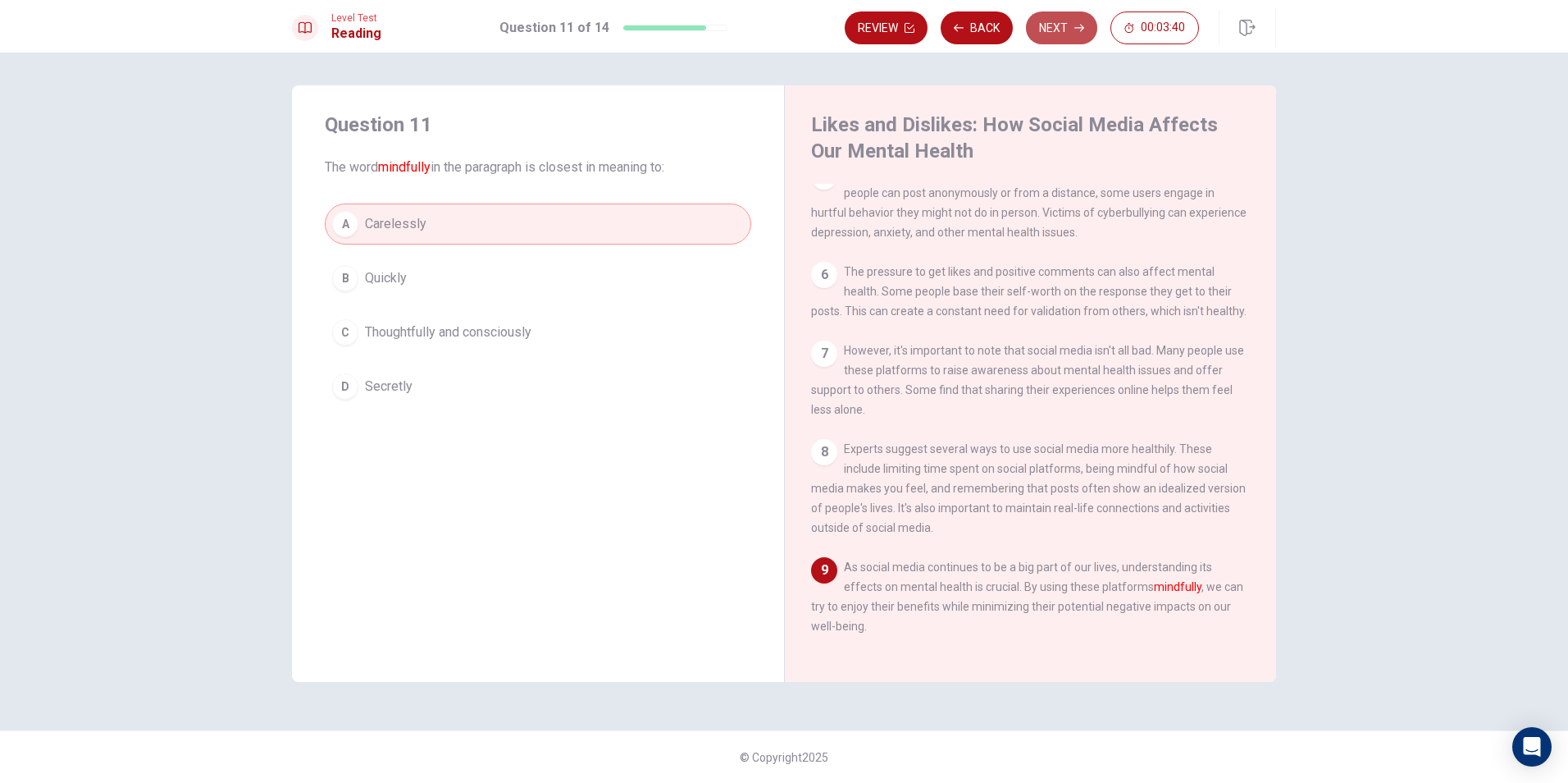
click at [1047, 22] on button "Next" at bounding box center [1061, 28] width 71 height 33
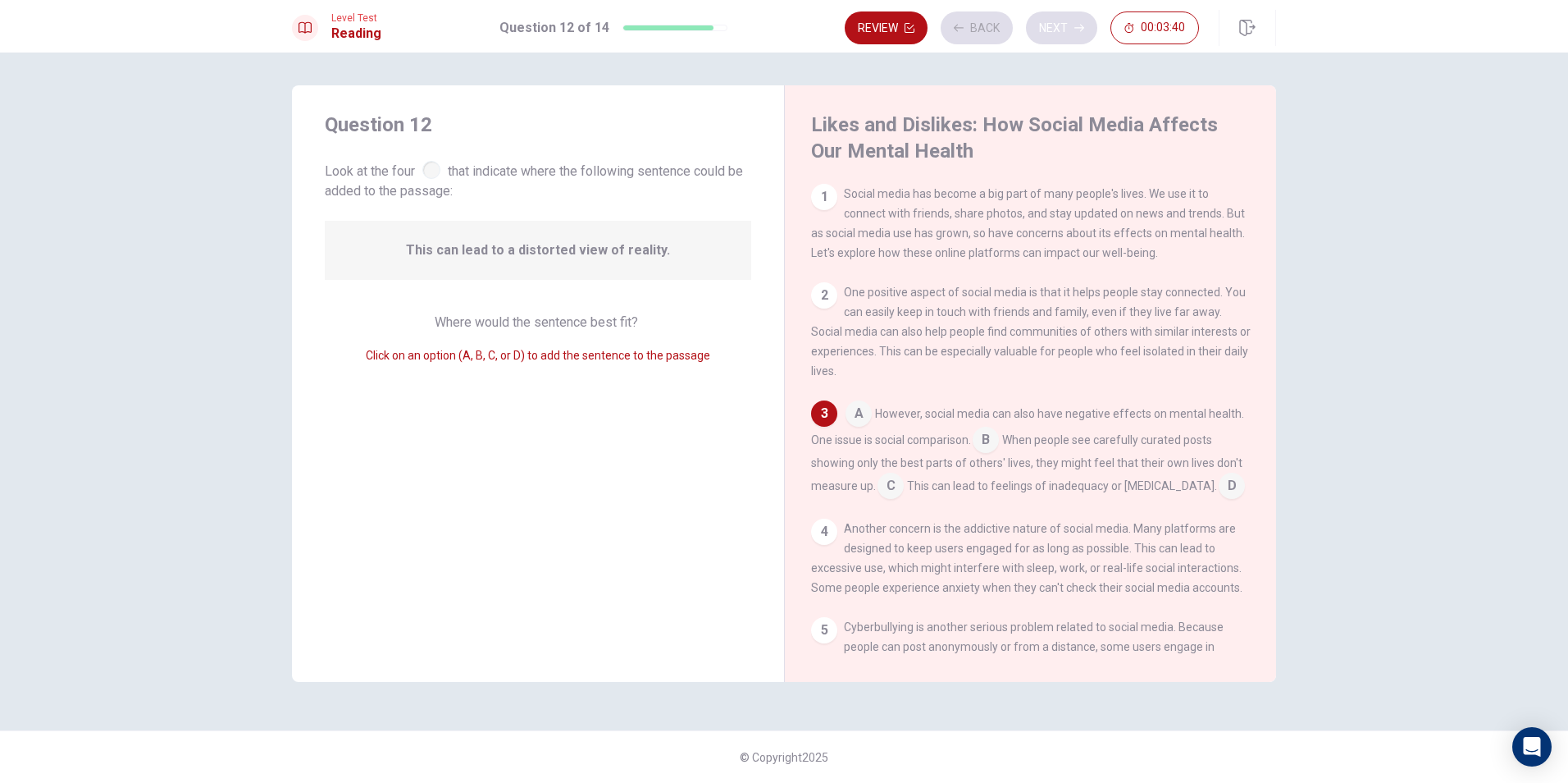
scroll to position [35, 0]
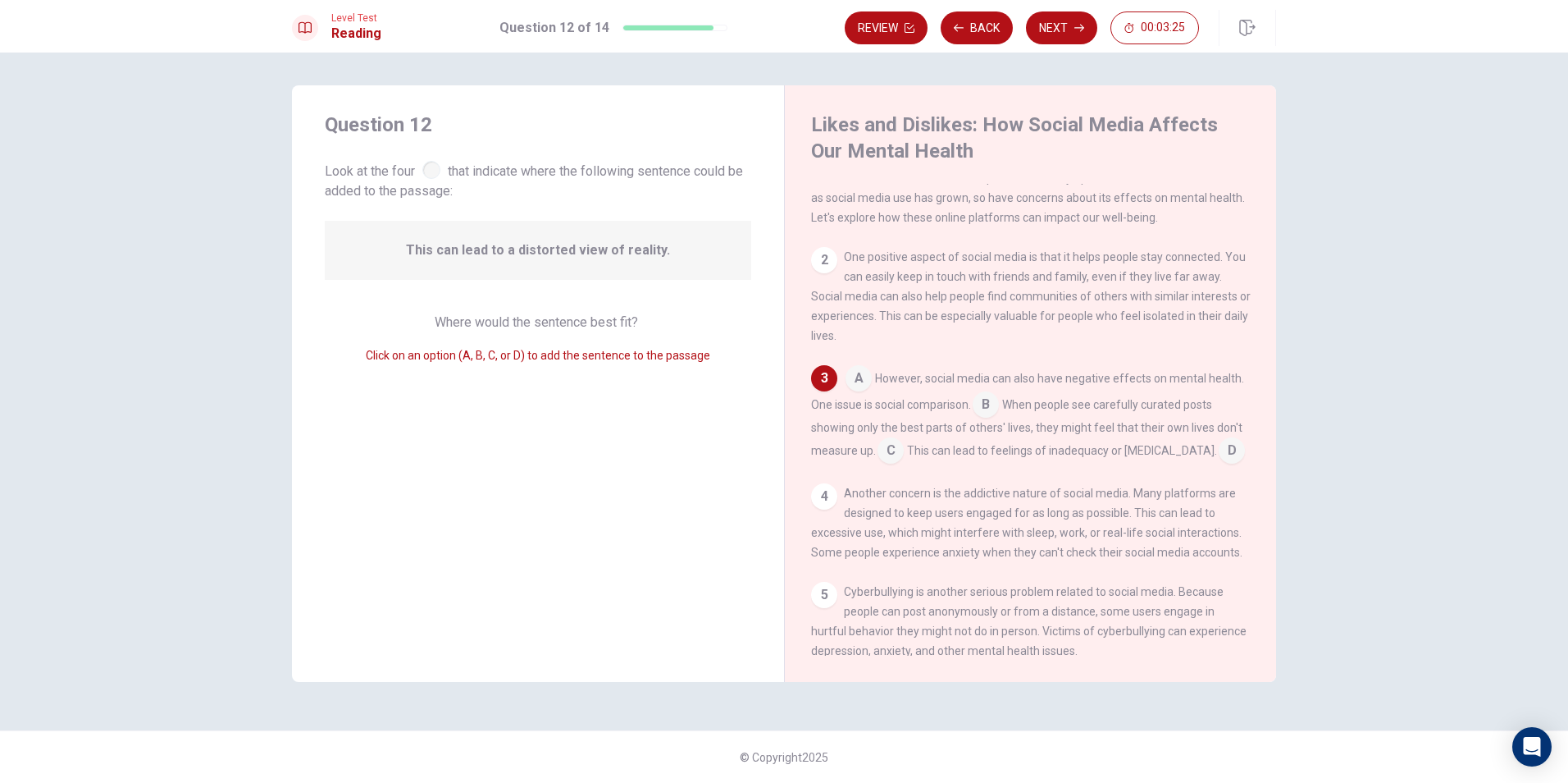
click at [861, 381] on input at bounding box center [858, 379] width 27 height 27
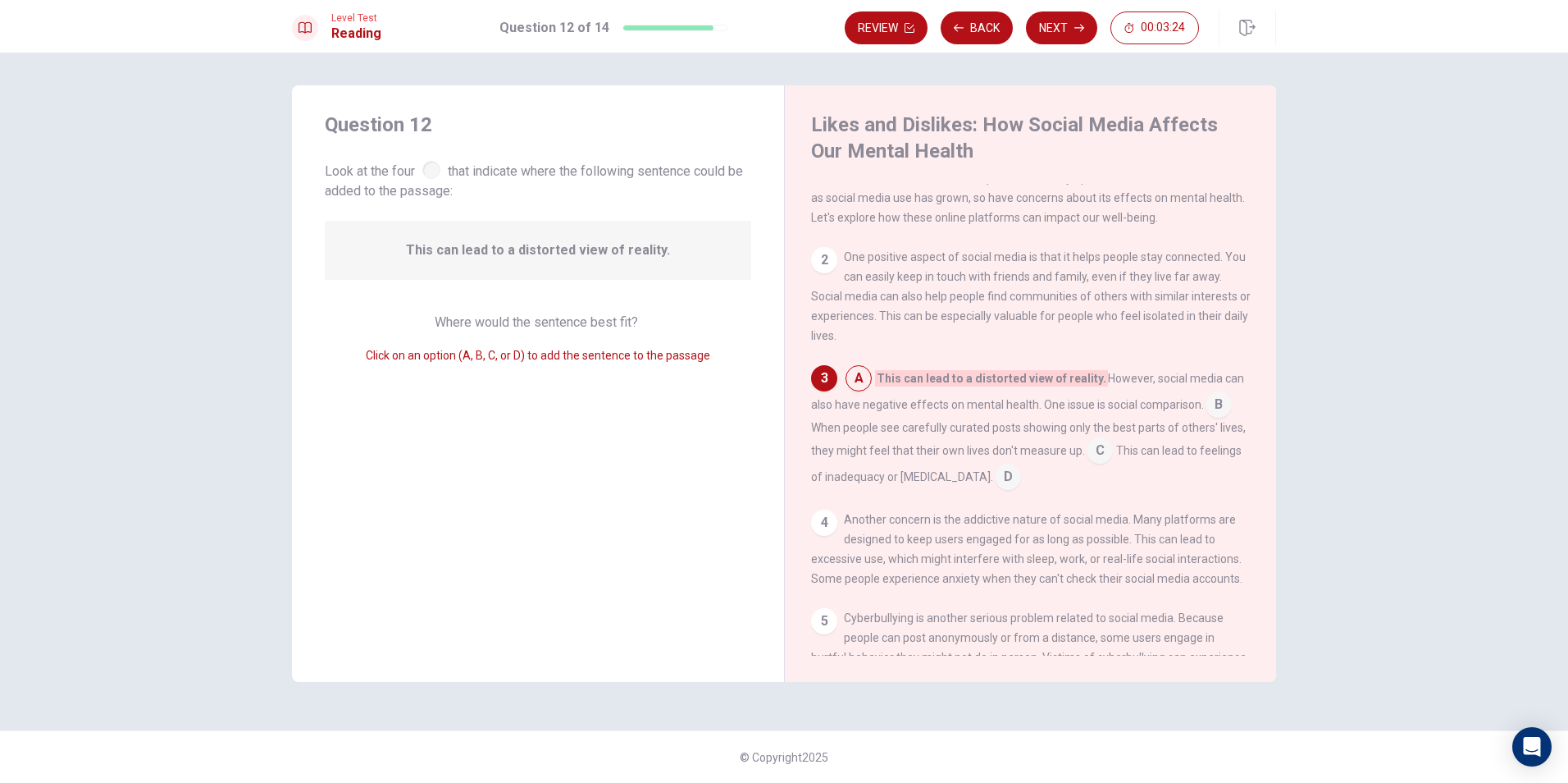
click at [861, 381] on input at bounding box center [858, 379] width 27 height 27
click at [824, 391] on div "3" at bounding box center [824, 378] width 27 height 27
click at [585, 248] on span "This can lead to a distorted view of reality." at bounding box center [537, 250] width 264 height 20
click at [611, 248] on span "This can lead to a distorted view of reality." at bounding box center [537, 250] width 264 height 20
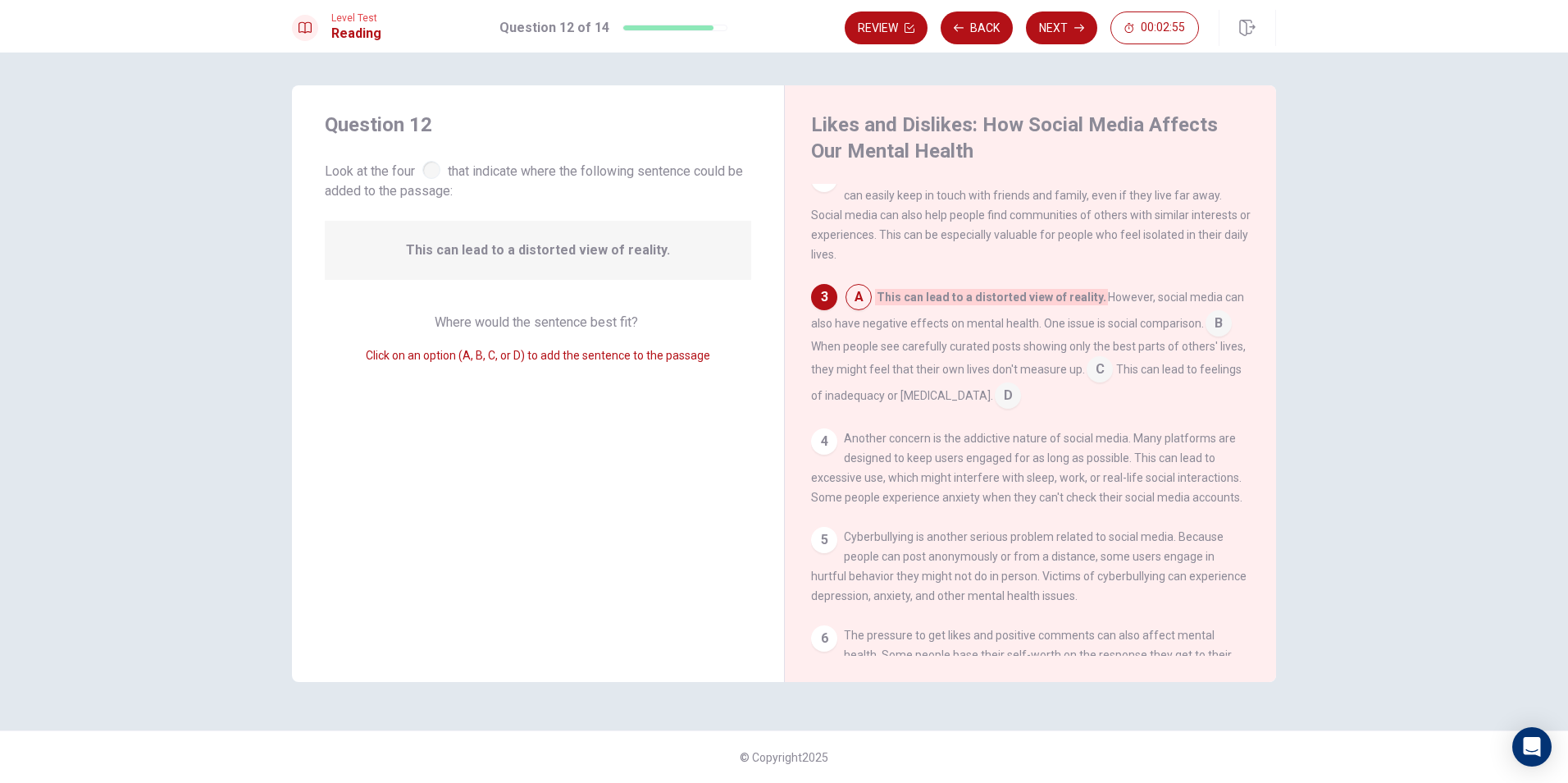
scroll to position [117, 0]
click at [1220, 331] on input at bounding box center [1219, 324] width 27 height 27
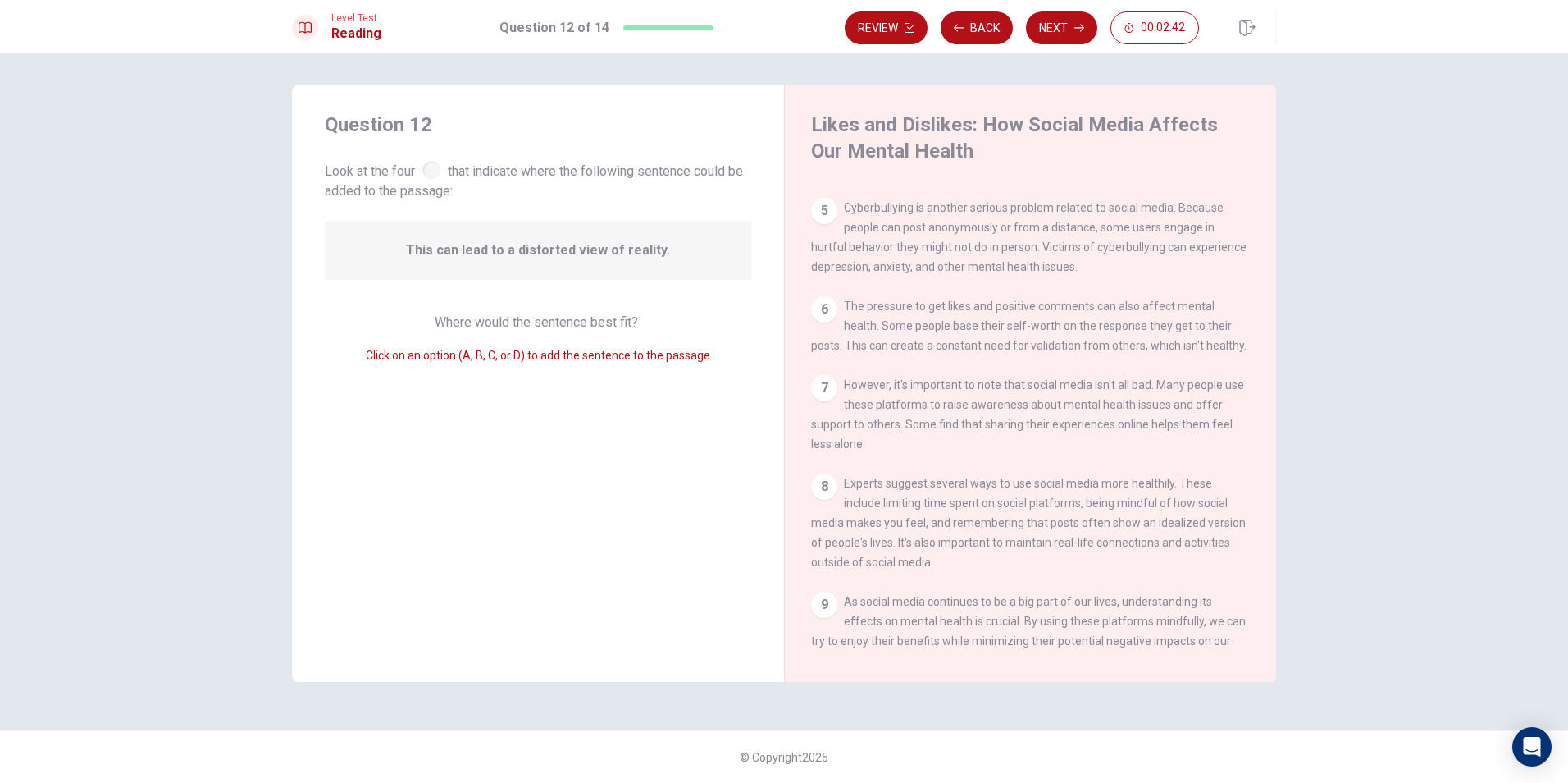
scroll to position [507, 0]
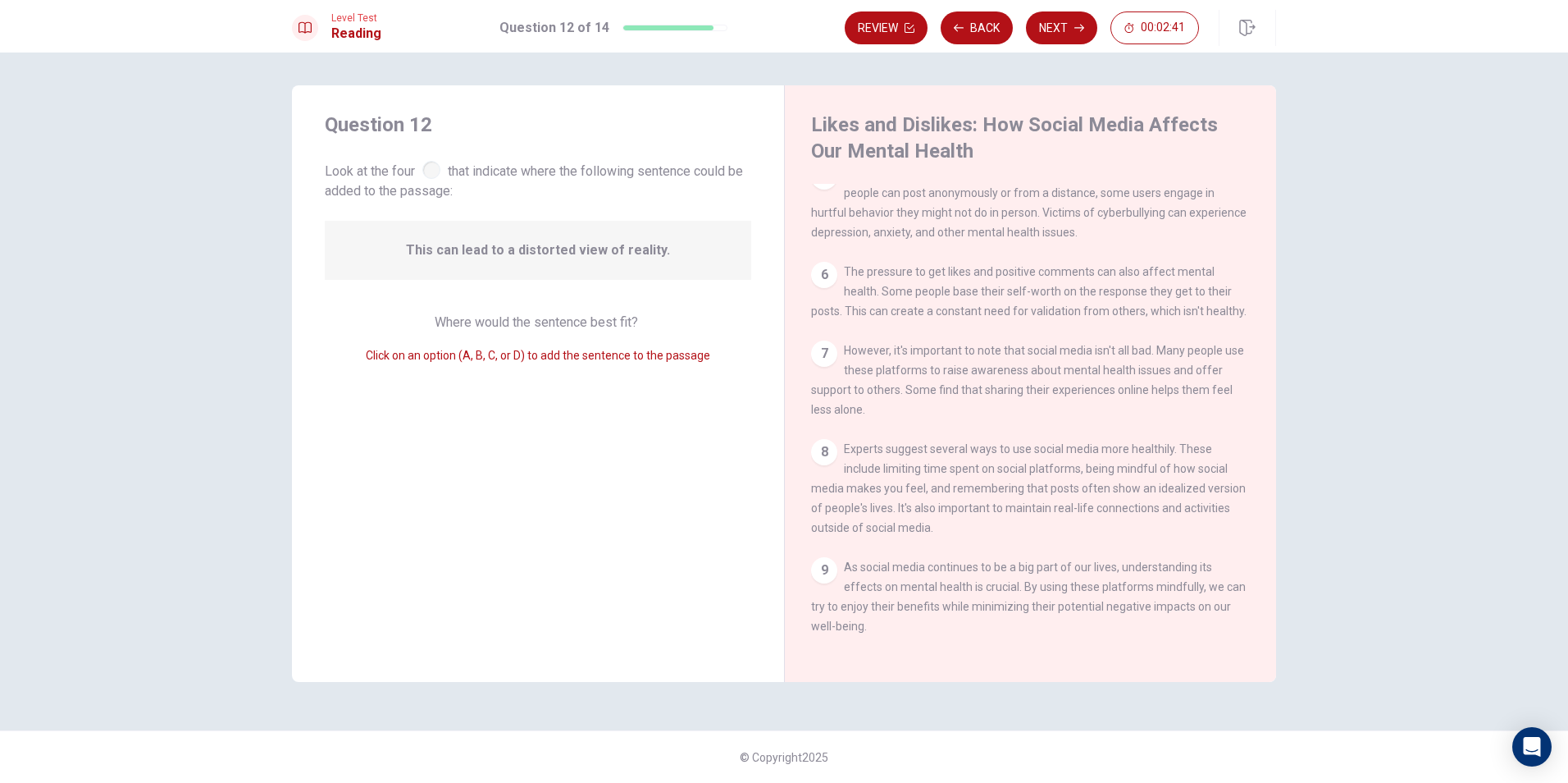
click at [831, 567] on div "9" at bounding box center [824, 570] width 27 height 27
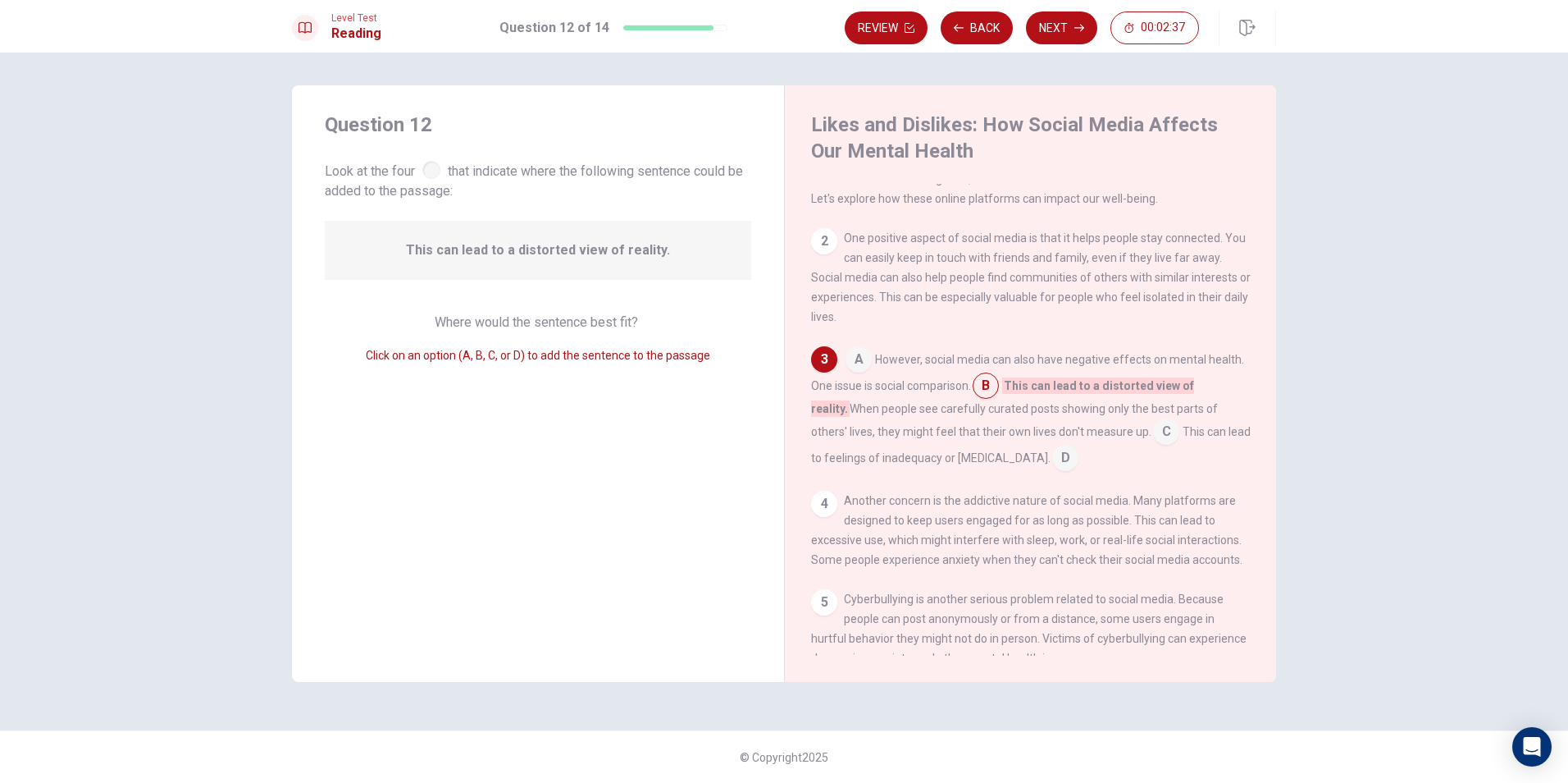
scroll to position [15, 0]
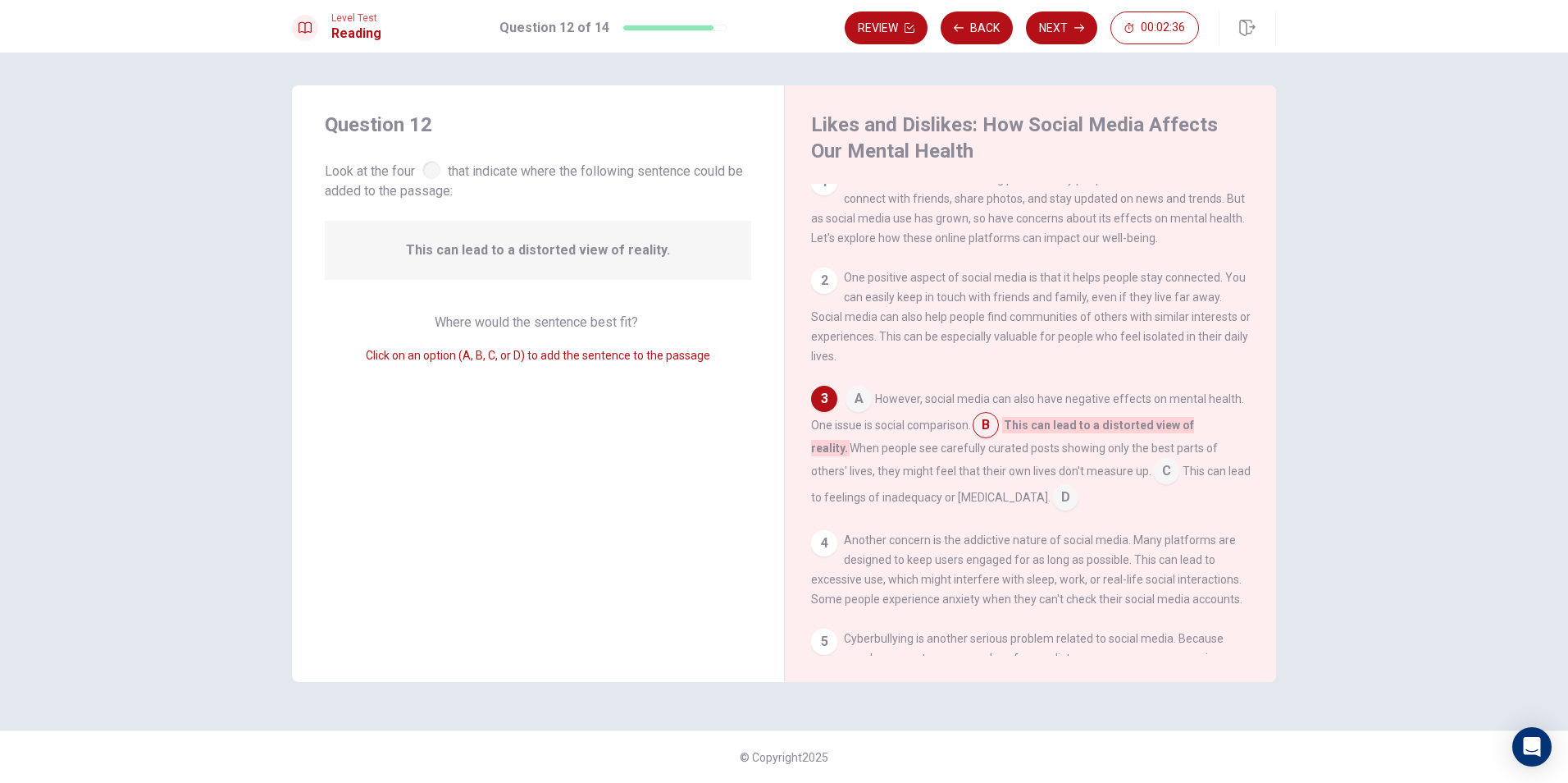
click at [1052, 508] on input at bounding box center [1065, 498] width 27 height 27
click at [904, 471] on input at bounding box center [890, 472] width 27 height 27
click at [1038, 512] on input at bounding box center [1051, 498] width 27 height 27
click at [990, 430] on input at bounding box center [985, 426] width 27 height 27
click at [1090, 29] on button "Next" at bounding box center [1061, 28] width 71 height 33
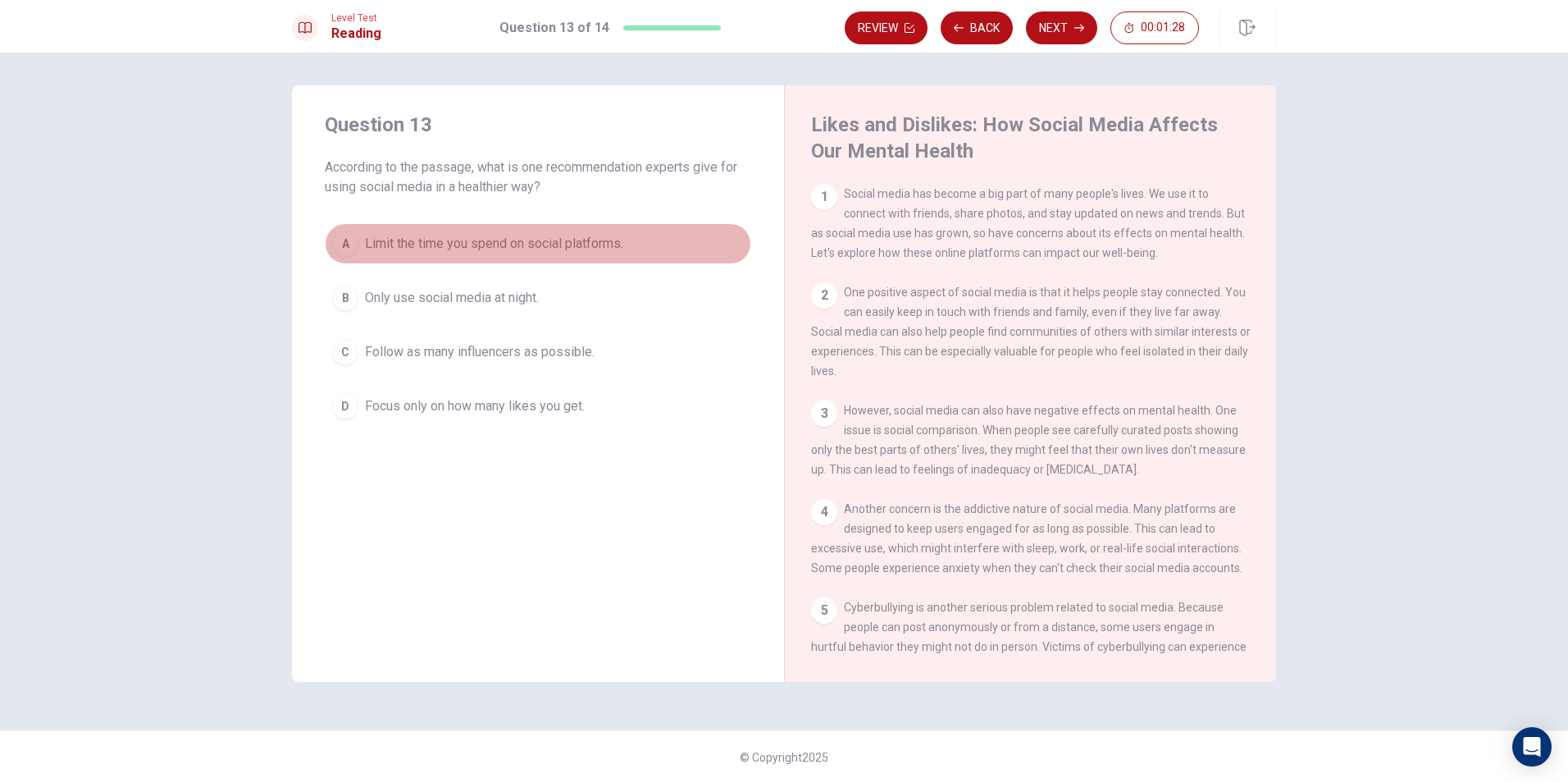
click at [435, 252] on span "Limit the time you spend on social platforms." at bounding box center [494, 243] width 258 height 20
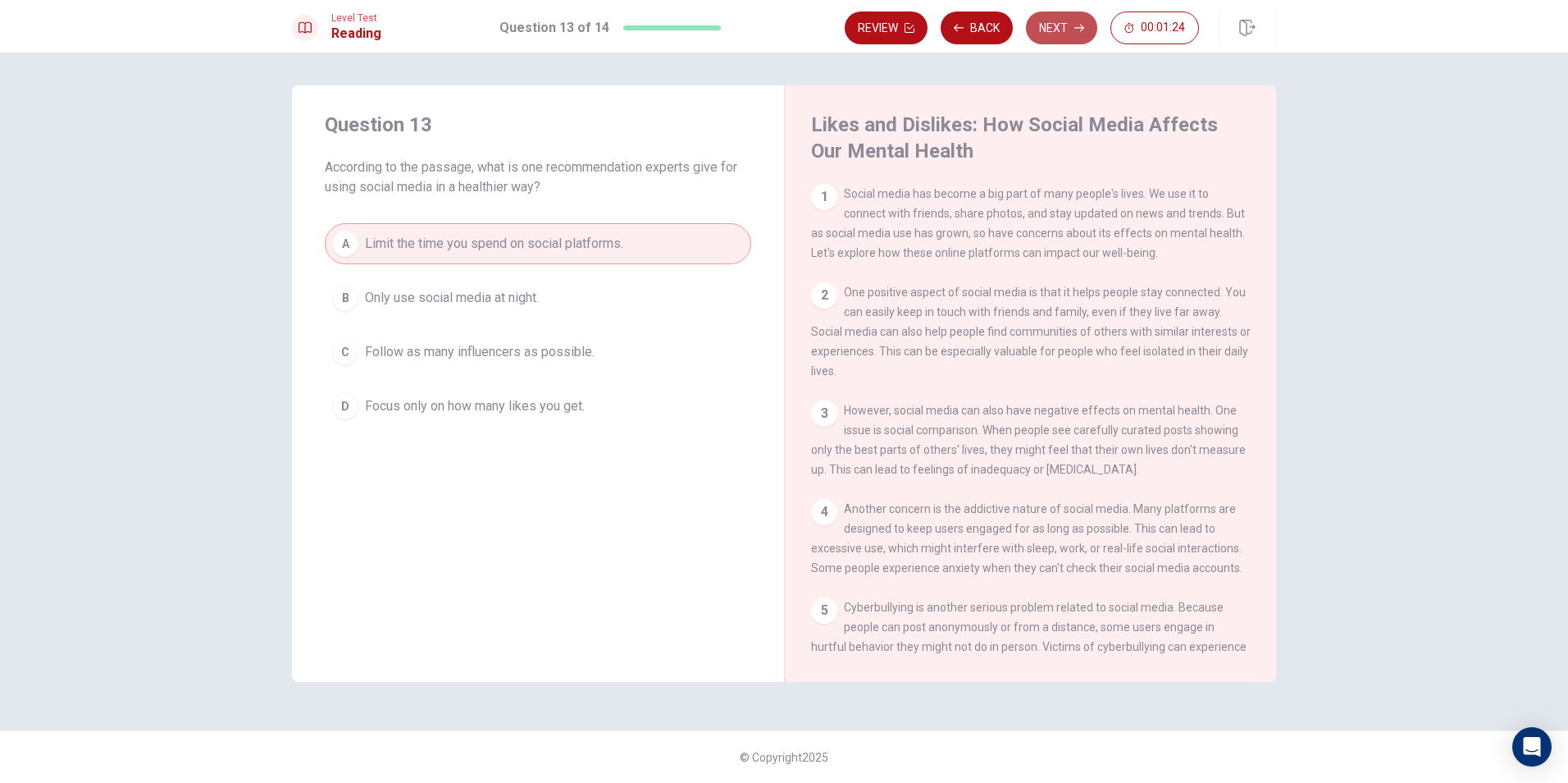
click at [1039, 16] on button "Next" at bounding box center [1061, 28] width 71 height 33
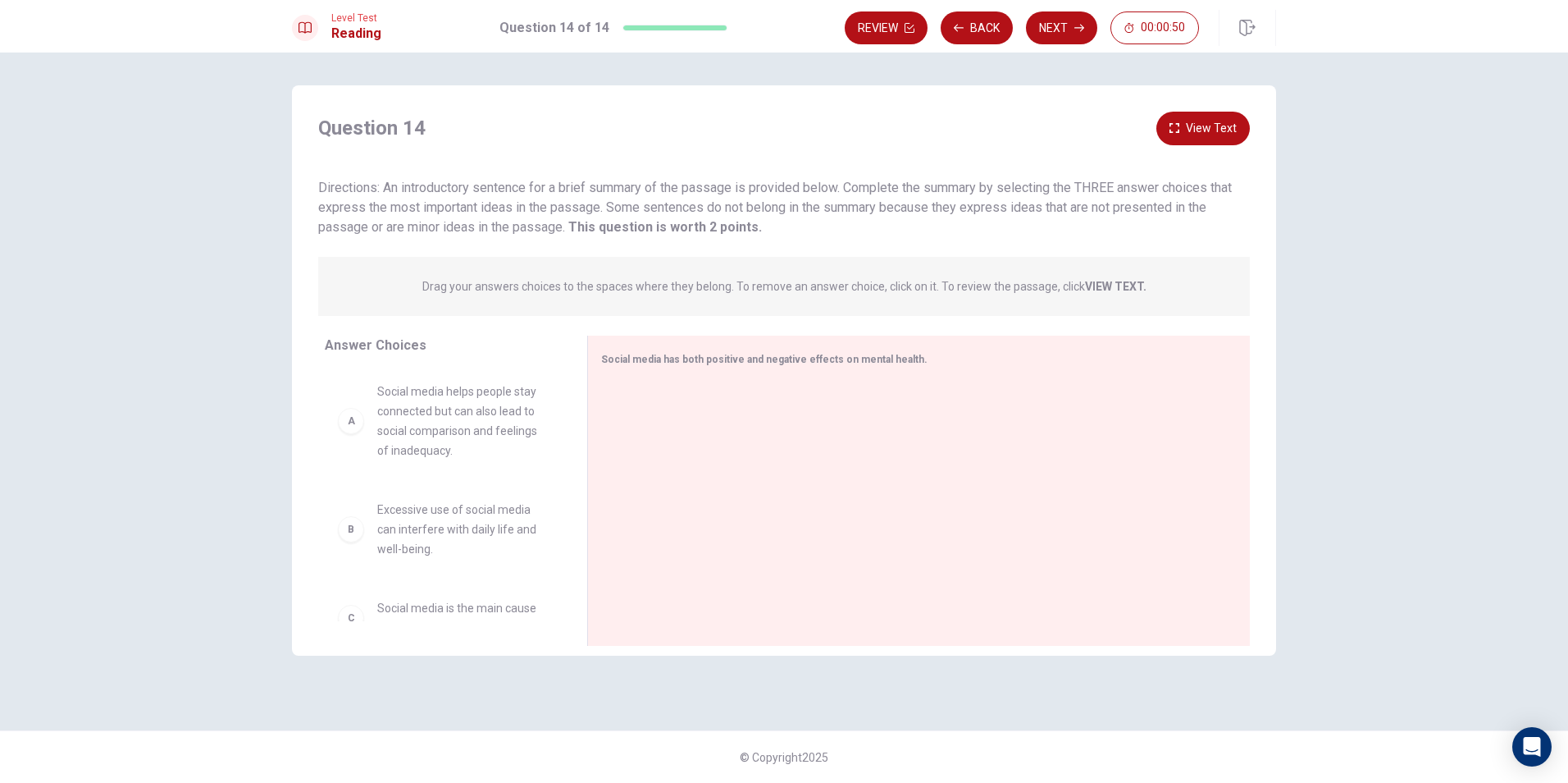
click at [1114, 288] on strong "VIEW TEXT." at bounding box center [1115, 286] width 61 height 13
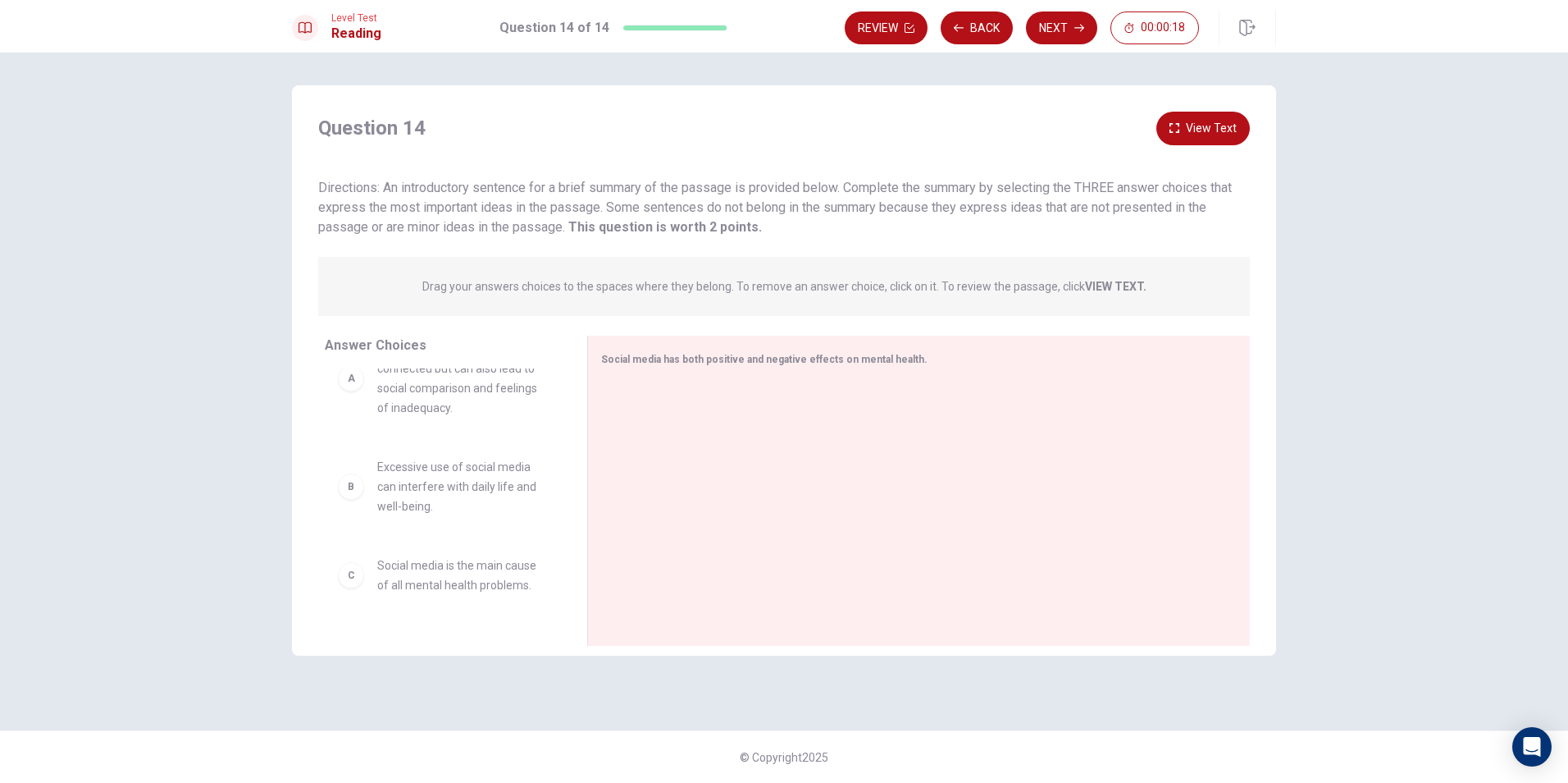
scroll to position [82, 0]
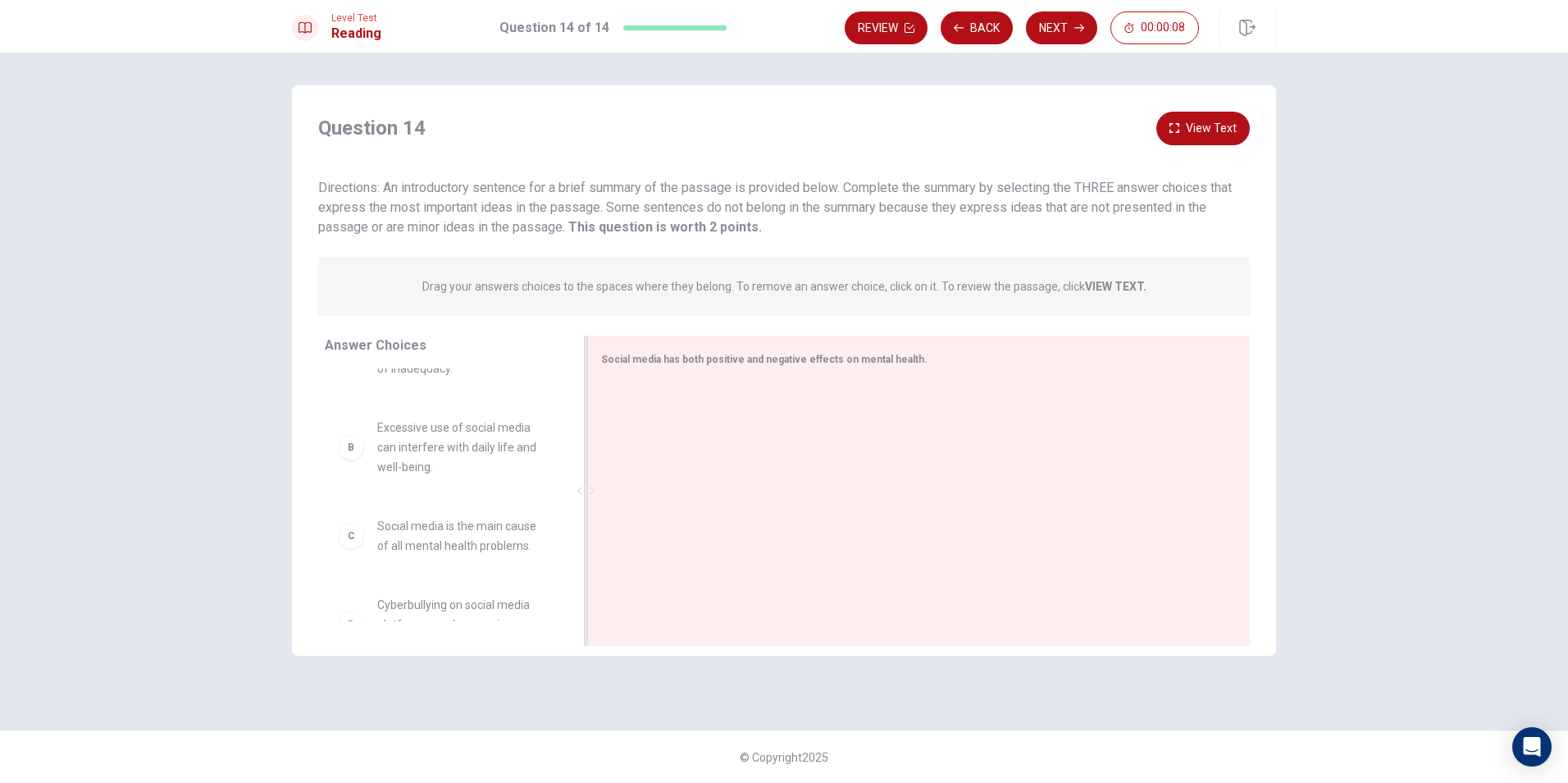
click at [717, 430] on div at bounding box center [912, 491] width 622 height 220
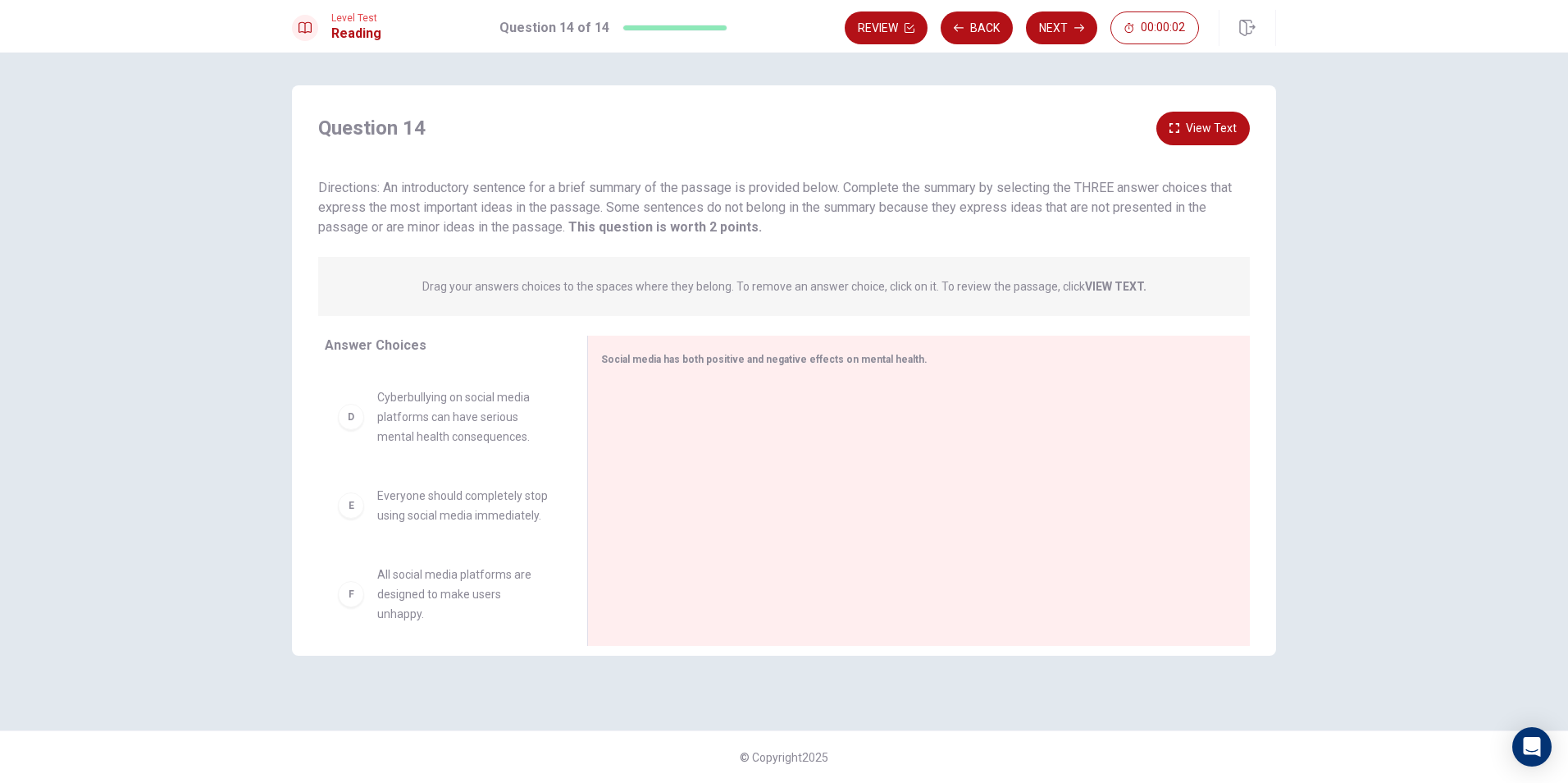
scroll to position [325, 0]
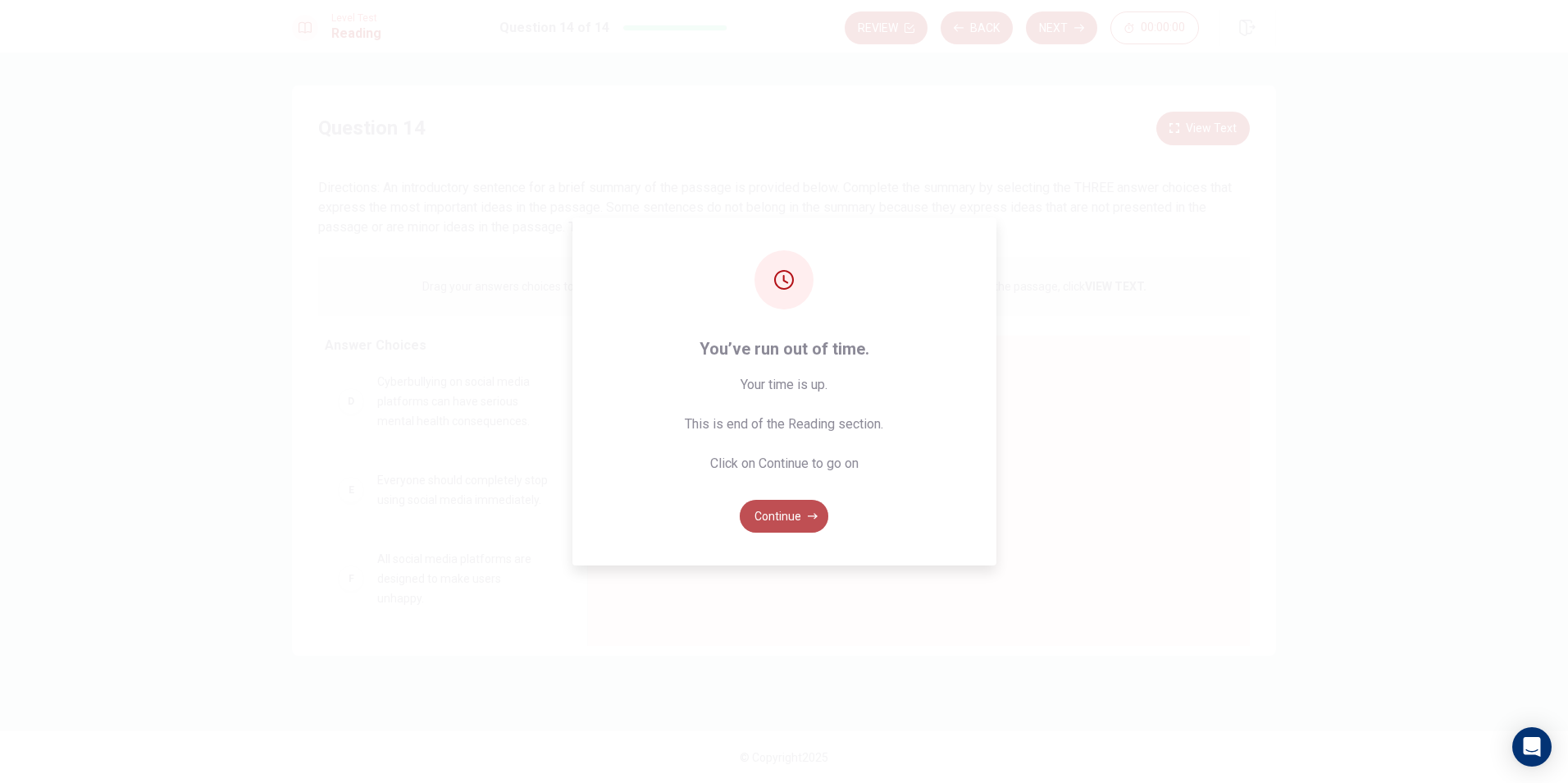
click at [776, 512] on button "Continue" at bounding box center [784, 515] width 89 height 33
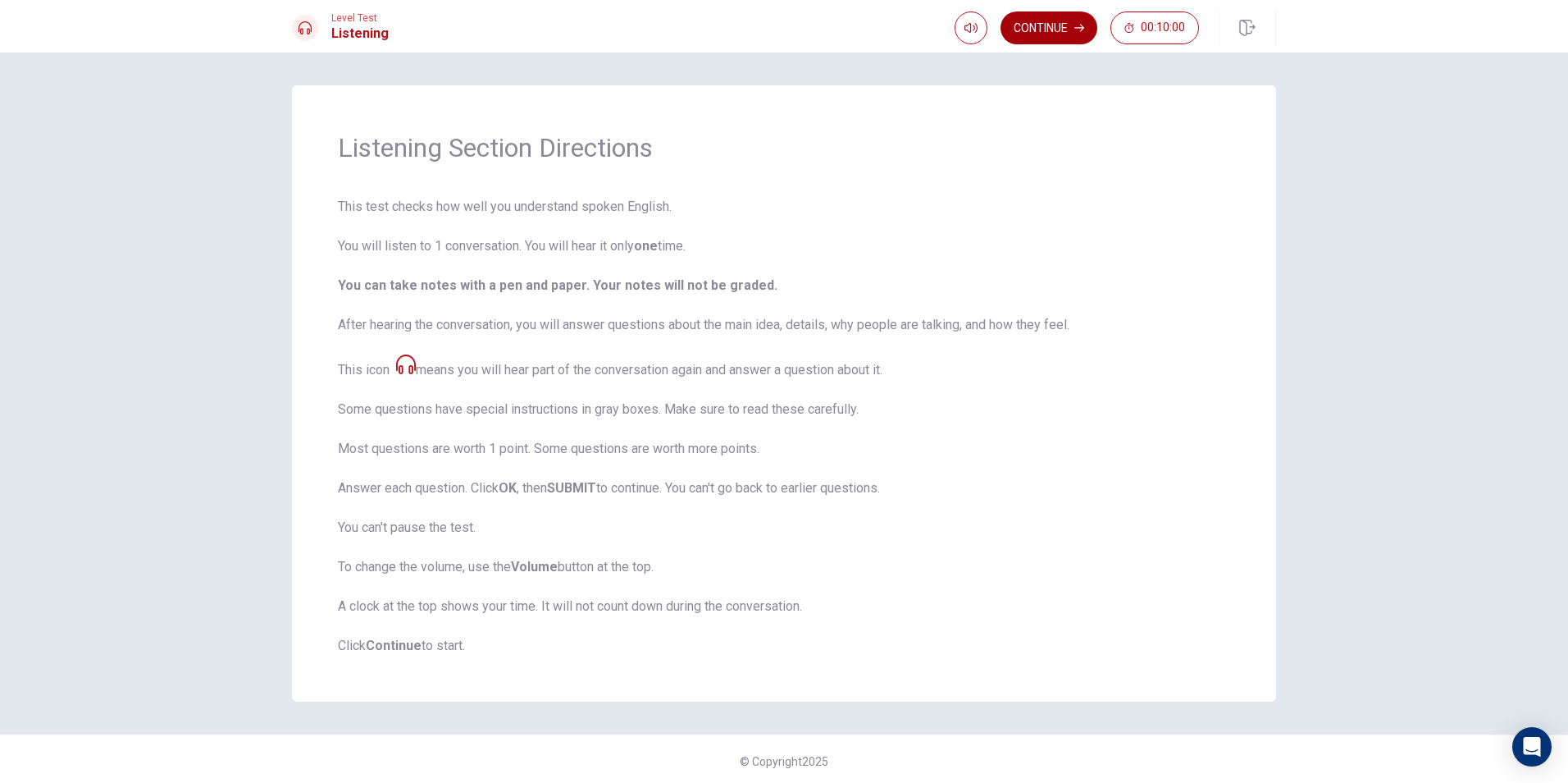
click at [1063, 36] on button "Continue" at bounding box center [1048, 28] width 96 height 33
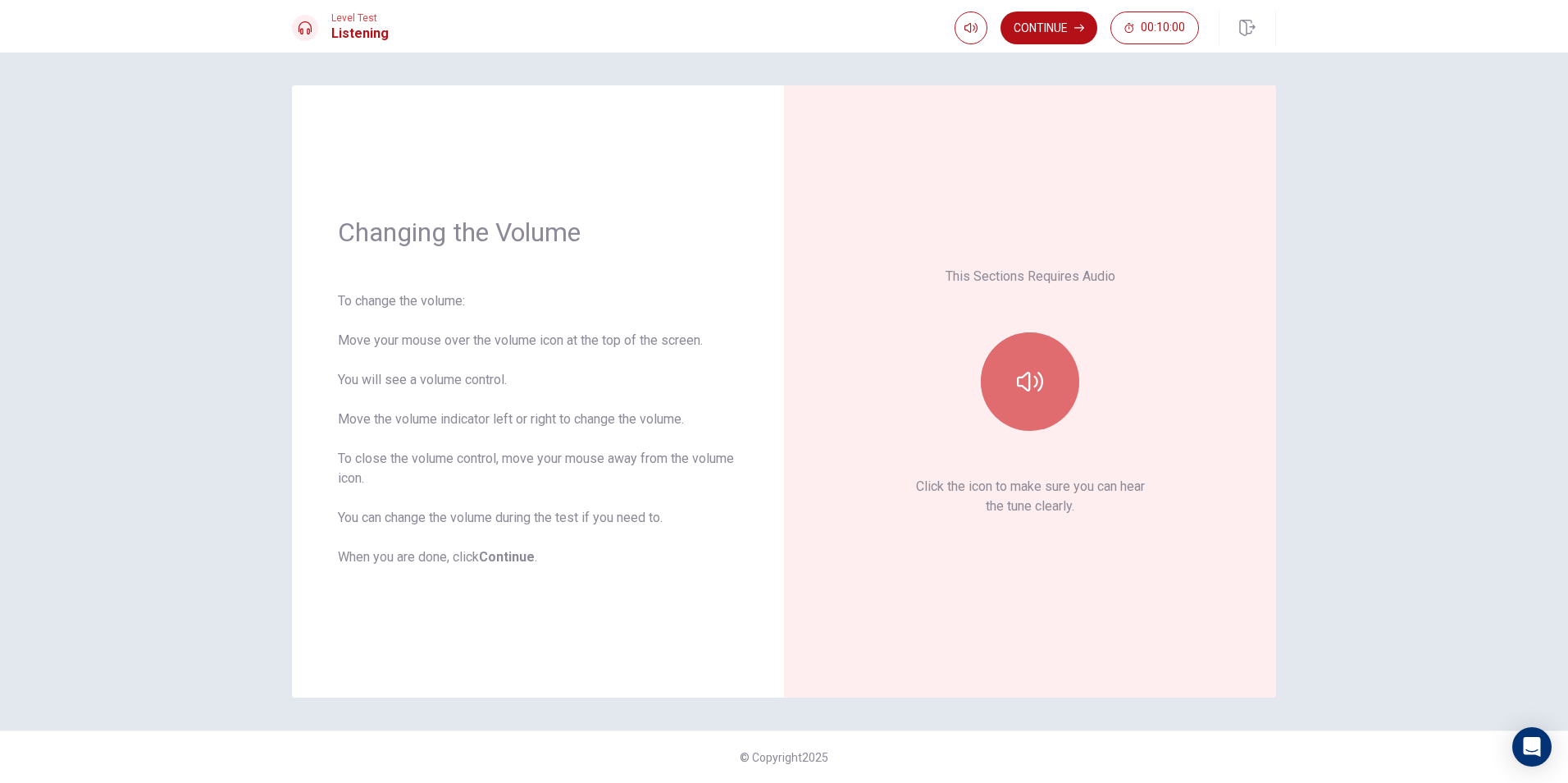
click at [1014, 373] on button "button" at bounding box center [1030, 381] width 98 height 98
click at [760, 224] on div "Changing the Volume To change the volume: Move your mouse over the volume icon …" at bounding box center [538, 391] width 492 height 612
drag, startPoint x: 1146, startPoint y: 655, endPoint x: 1130, endPoint y: 636, distance: 24.8
click at [1146, 655] on div "This Sections Requires Audio Click the icon to make sure you can hear the tune …" at bounding box center [1030, 391] width 492 height 612
click at [1042, 407] on button "button" at bounding box center [1030, 381] width 98 height 98
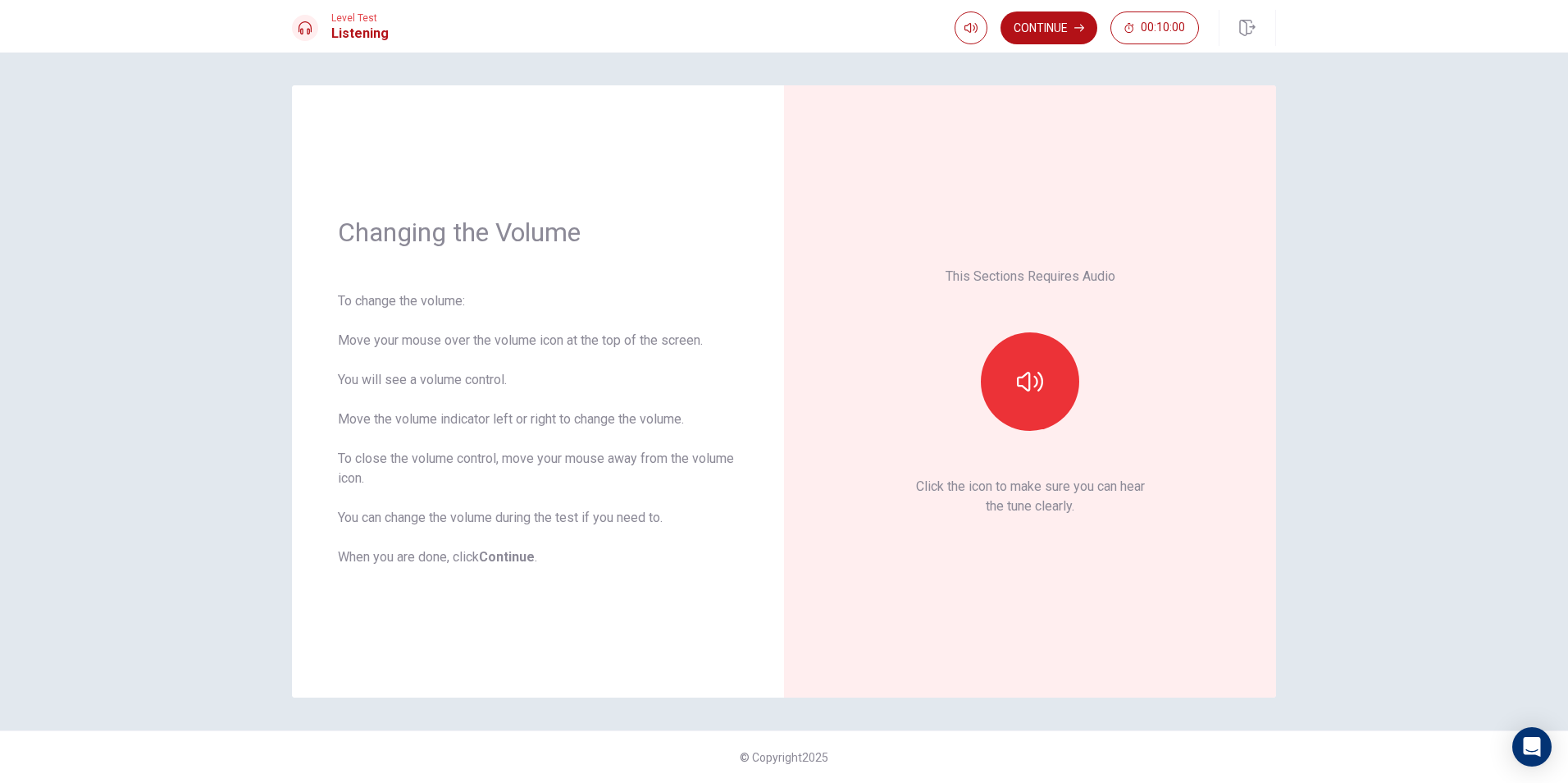
click at [1200, 673] on div "This Sections Requires Audio Click the icon to make sure you can hear the tune …" at bounding box center [1030, 391] width 492 height 612
click at [1053, 403] on button "button" at bounding box center [1030, 381] width 98 height 98
click at [1021, 342] on button "button" at bounding box center [1030, 381] width 98 height 98
click at [1032, 358] on button "button" at bounding box center [1030, 381] width 98 height 98
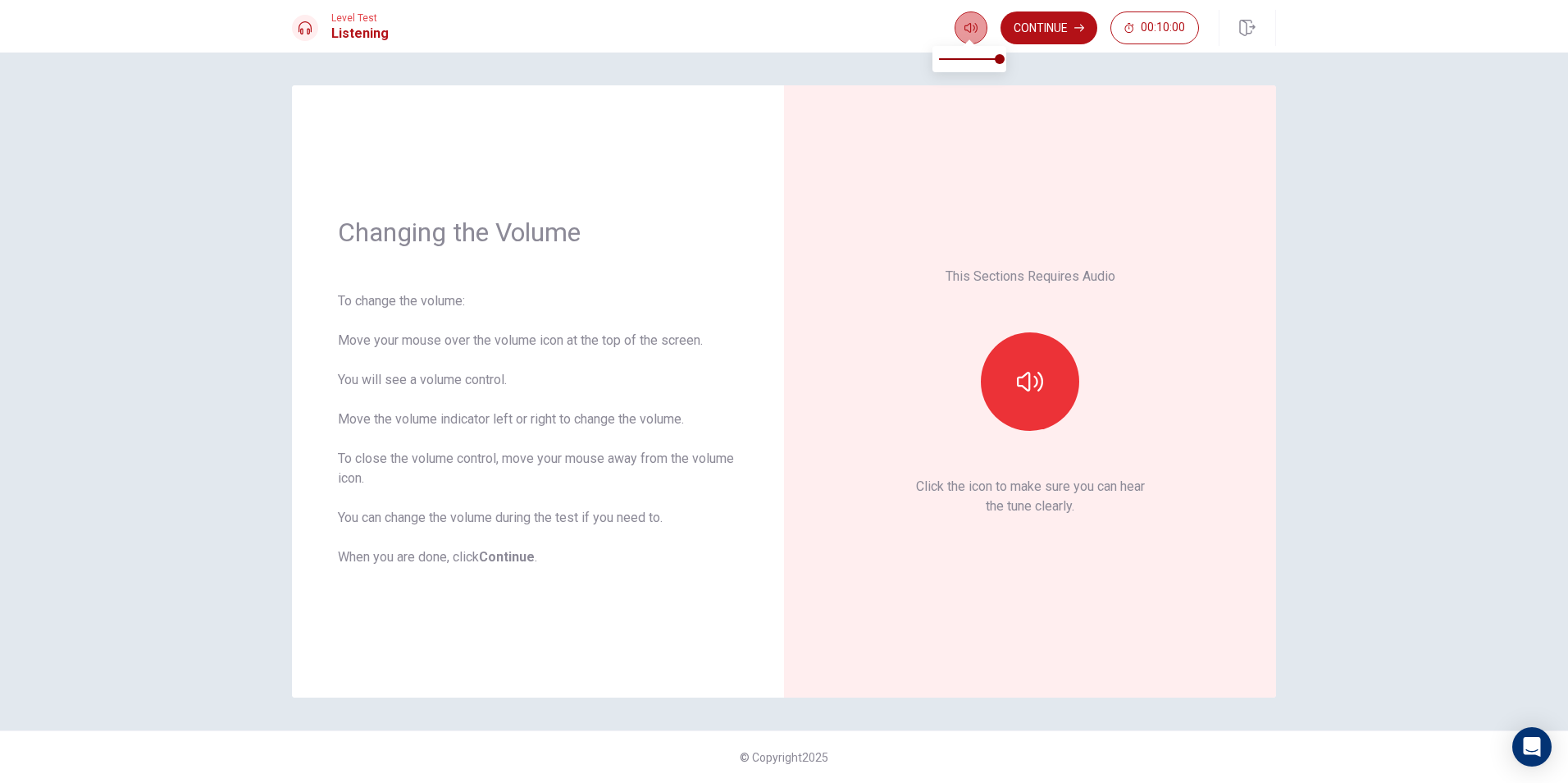
click at [965, 29] on icon "button" at bounding box center [971, 28] width 13 height 13
click at [1067, 407] on button "button" at bounding box center [1030, 381] width 98 height 98
click at [1045, 359] on button "button" at bounding box center [1030, 381] width 98 height 98
click at [1230, 672] on div "This Sections Requires Audio Click the icon to make sure you can hear the tune …" at bounding box center [1030, 391] width 492 height 612
click at [1052, 391] on button "button" at bounding box center [1030, 381] width 98 height 98
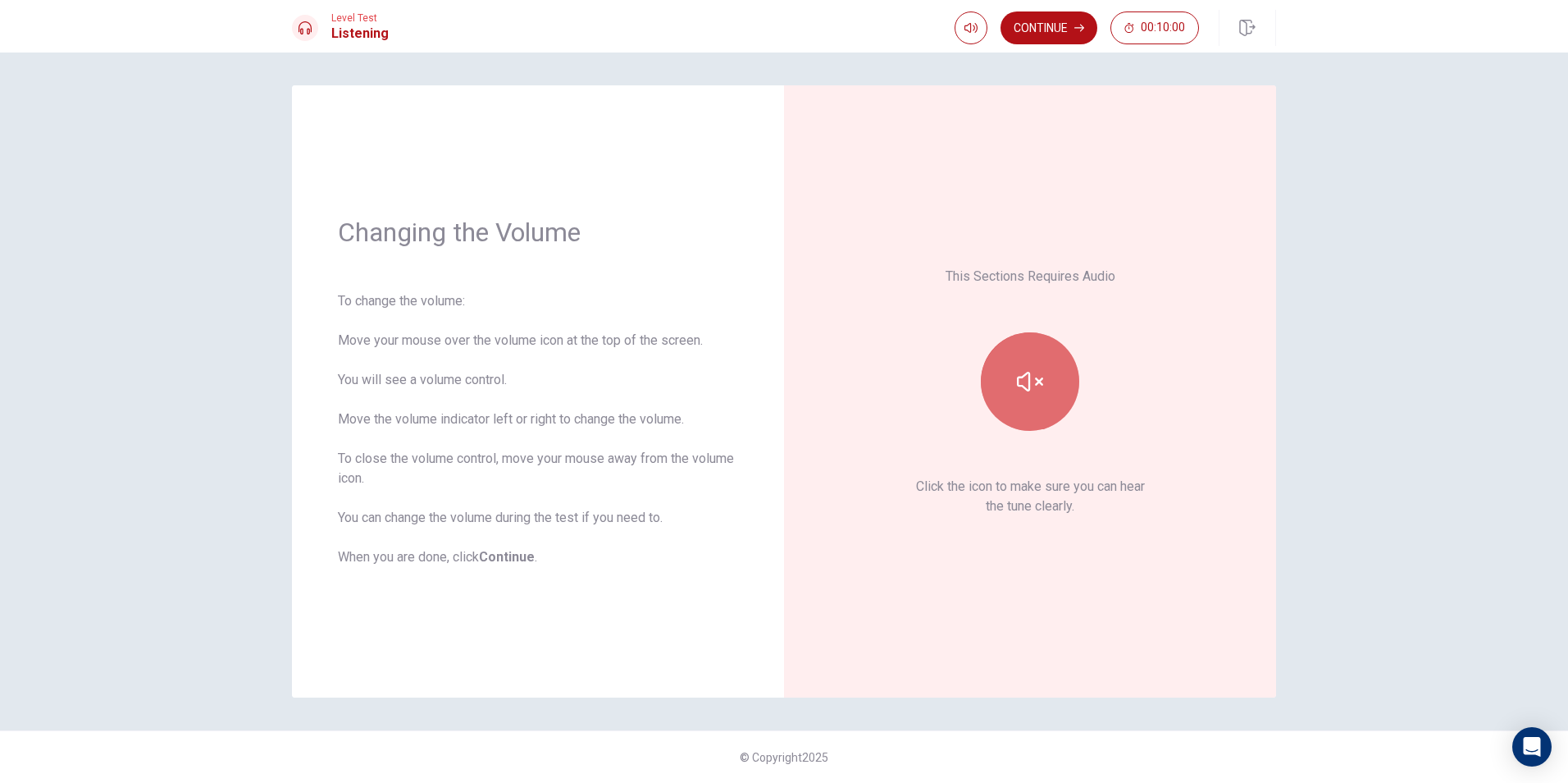
click at [1052, 391] on button "button" at bounding box center [1030, 381] width 98 height 98
click at [1105, 631] on div "This Sections Requires Audio Click the icon to make sure you can hear the tune …" at bounding box center [1030, 391] width 401 height 520
click at [1049, 396] on button "button" at bounding box center [1030, 381] width 98 height 98
click at [1035, 371] on icon "button" at bounding box center [1030, 381] width 27 height 27
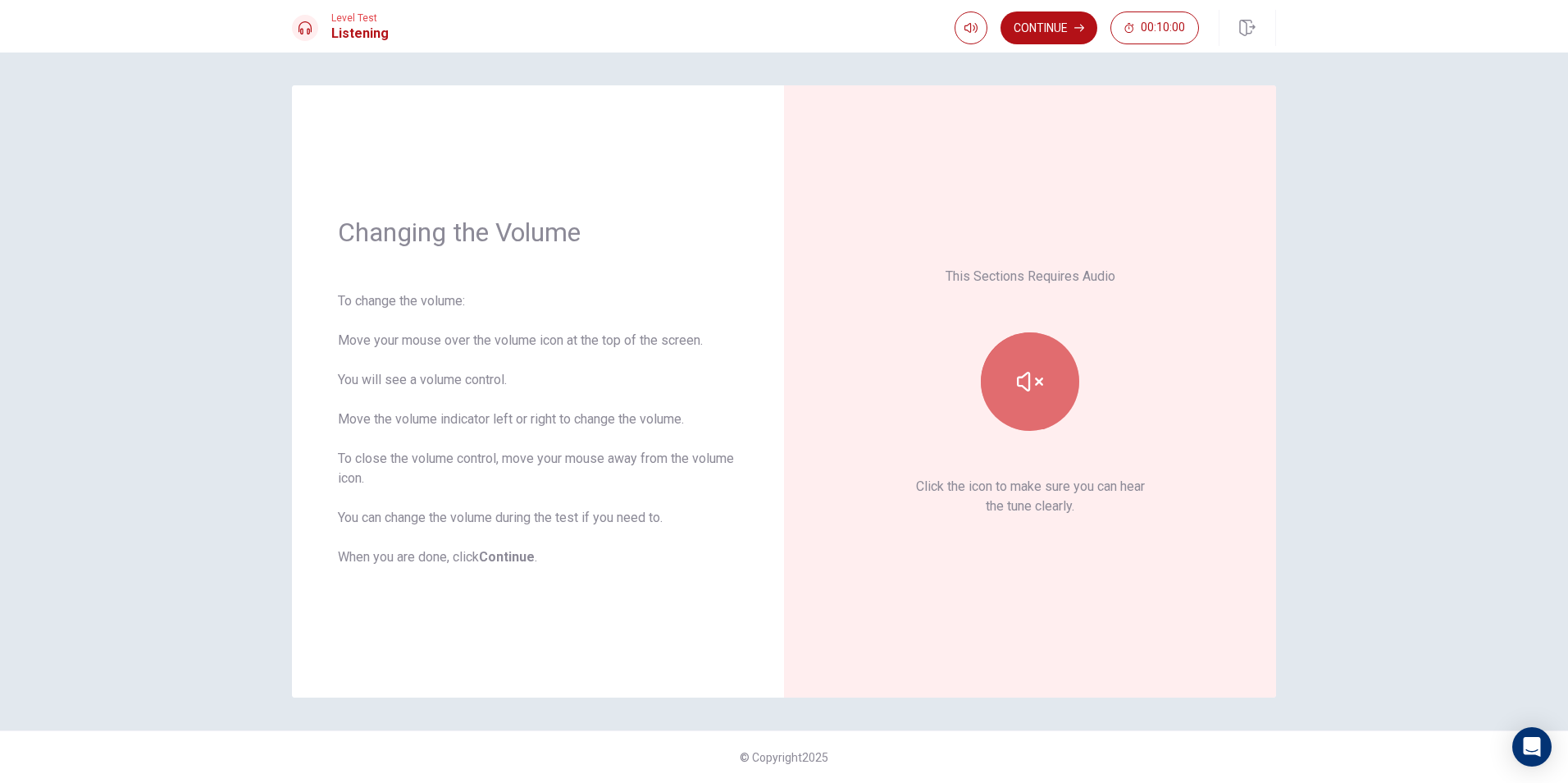
click at [1017, 390] on icon "button" at bounding box center [1030, 381] width 27 height 27
click at [1140, 633] on div "This Sections Requires Audio Click the icon to make sure you can hear the tune …" at bounding box center [1030, 391] width 401 height 520
click at [1032, 382] on icon "button" at bounding box center [1030, 381] width 27 height 27
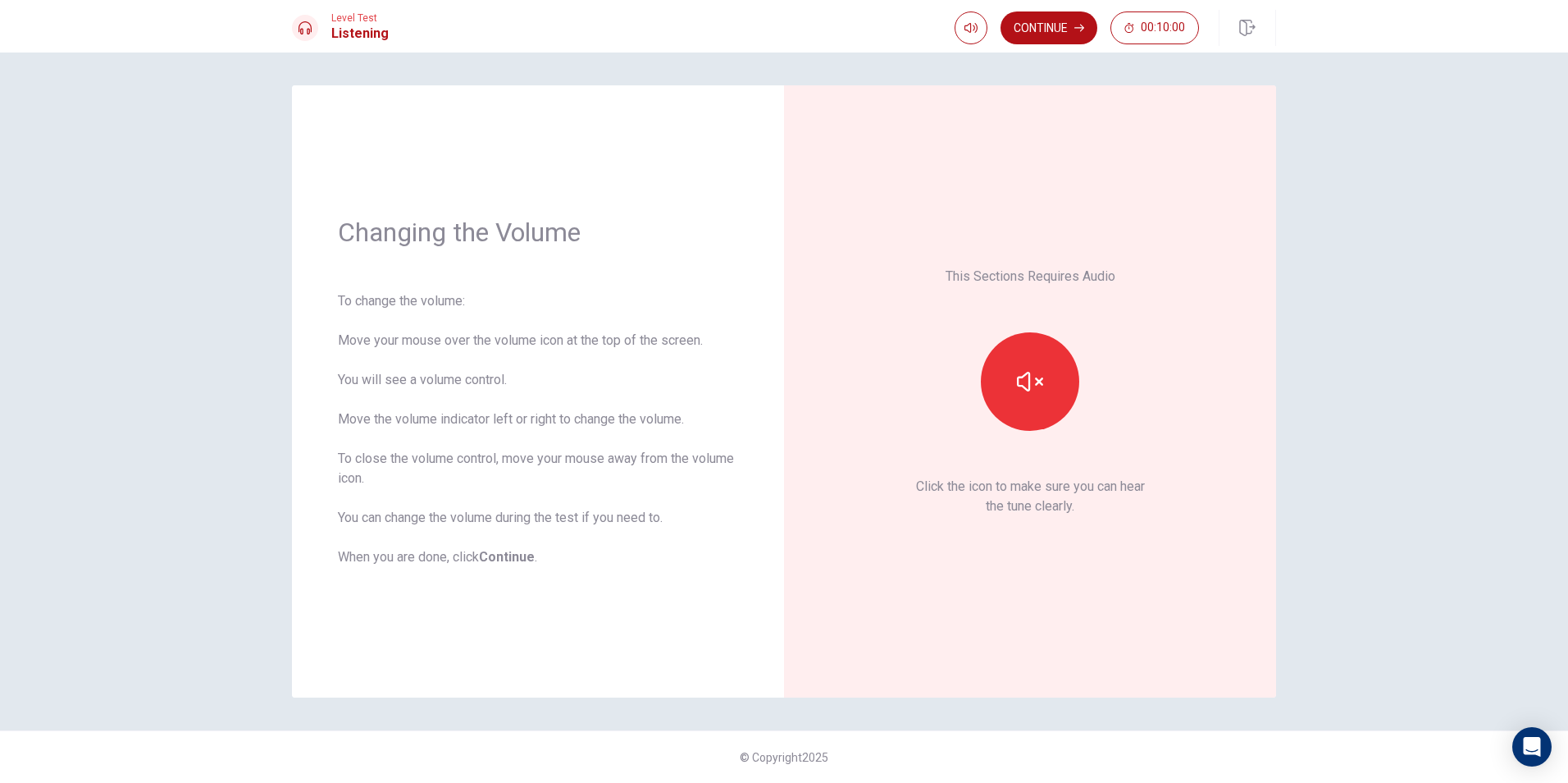
drag, startPoint x: 1234, startPoint y: 525, endPoint x: 1217, endPoint y: 518, distance: 18.4
click at [1234, 525] on div "This Sections Requires Audio Click the icon to make sure you can hear the tune …" at bounding box center [1030, 391] width 492 height 612
click at [1021, 400] on button "button" at bounding box center [1030, 381] width 98 height 98
click at [1029, 380] on icon "button" at bounding box center [1030, 381] width 27 height 20
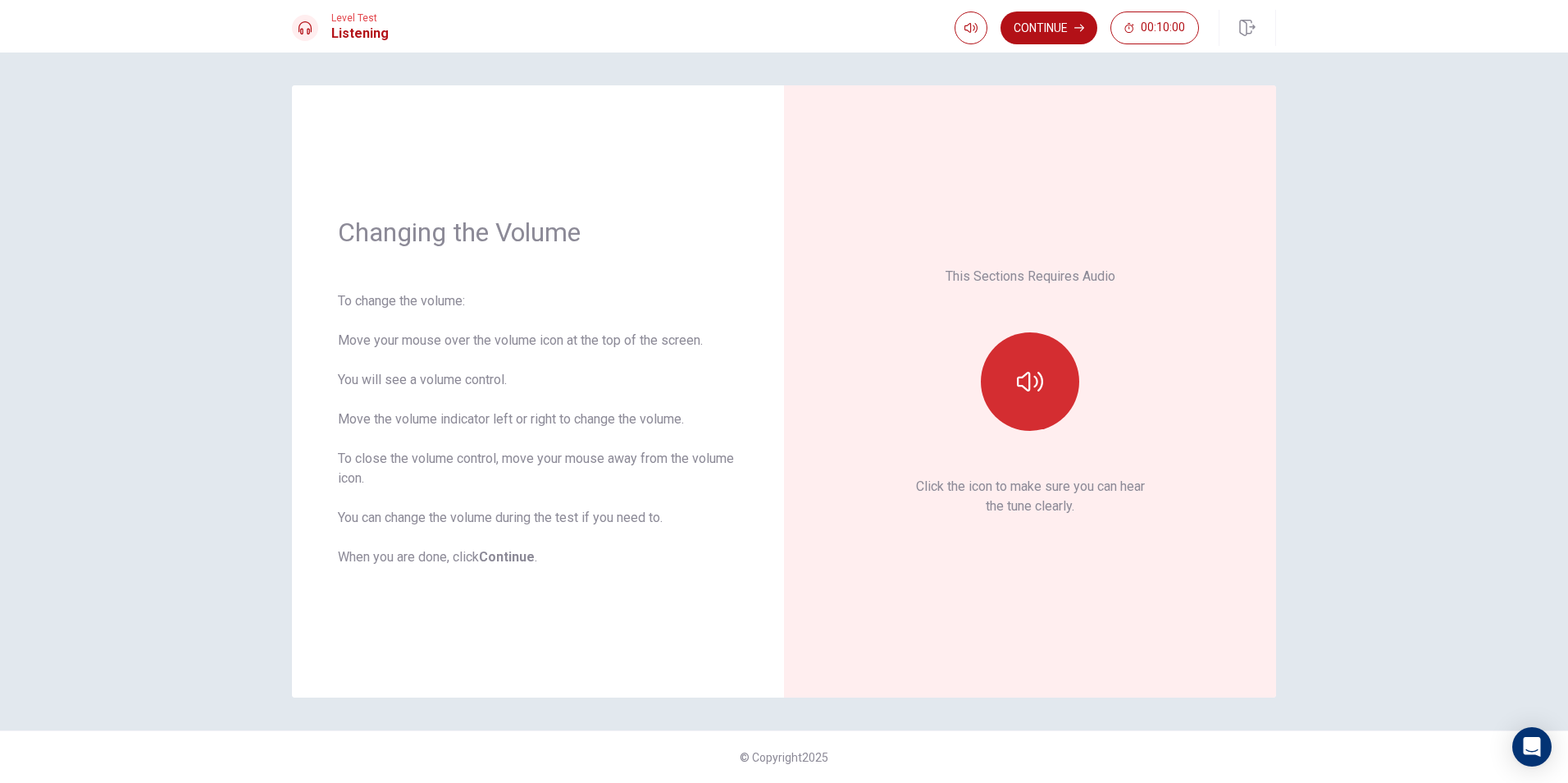
click at [1075, 278] on p "This Sections Requires Audio" at bounding box center [1030, 277] width 169 height 20
click at [1048, 352] on button "button" at bounding box center [1030, 381] width 98 height 98
drag, startPoint x: 1111, startPoint y: 630, endPoint x: 1102, endPoint y: 618, distance: 15.0
click at [1111, 630] on div "This Sections Requires Audio Click the icon to make sure you can hear the tune …" at bounding box center [1030, 391] width 401 height 520
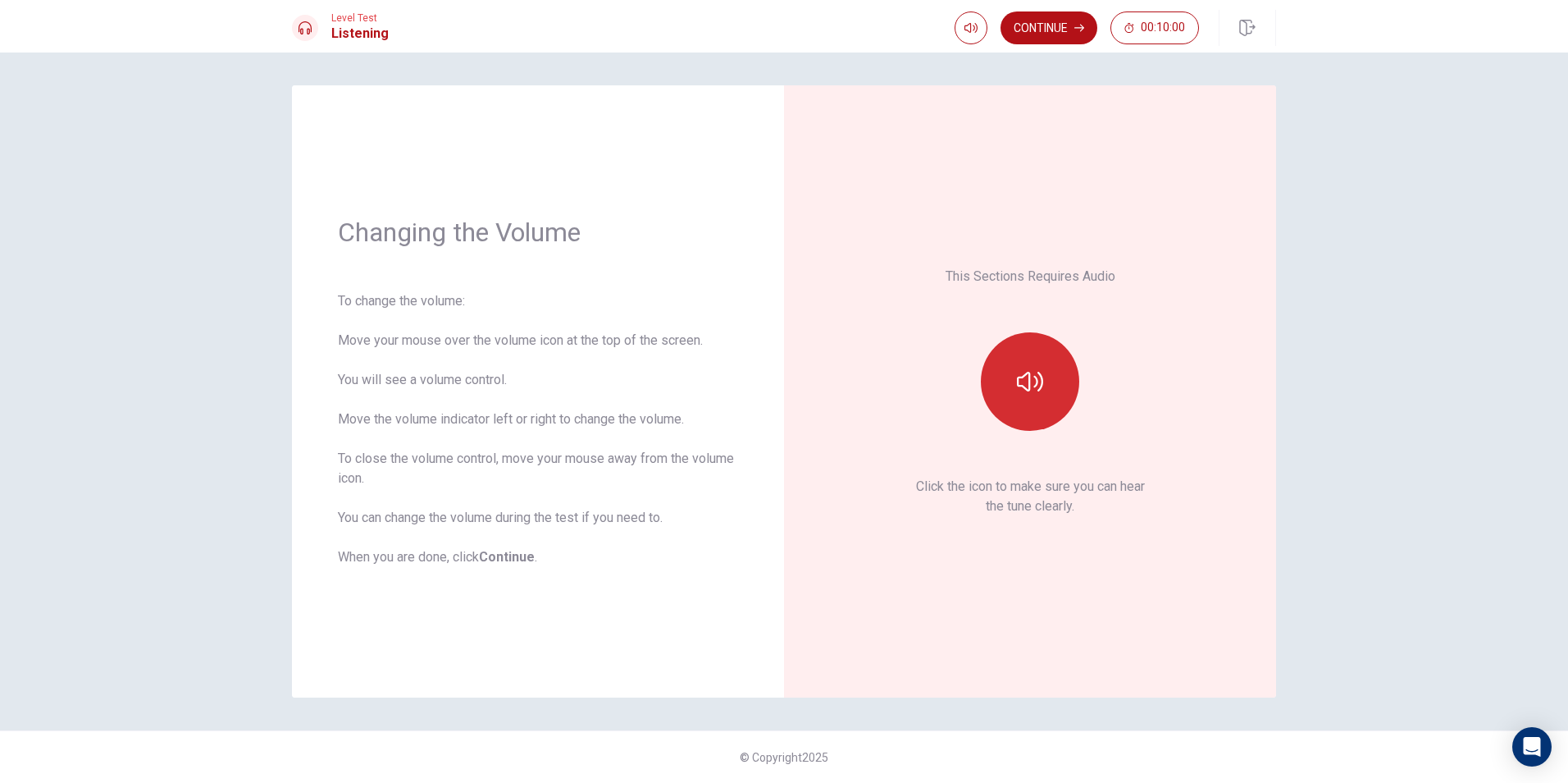
click at [1024, 343] on button "button" at bounding box center [1030, 381] width 98 height 98
click at [1031, 388] on icon "button" at bounding box center [1030, 381] width 27 height 27
click at [1029, 391] on icon "button" at bounding box center [1030, 381] width 27 height 27
click at [1024, 387] on icon "button" at bounding box center [1030, 381] width 27 height 20
click at [1207, 690] on div "This Sections Requires Audio Click the icon to make sure you can hear the tune …" at bounding box center [1030, 391] width 492 height 612
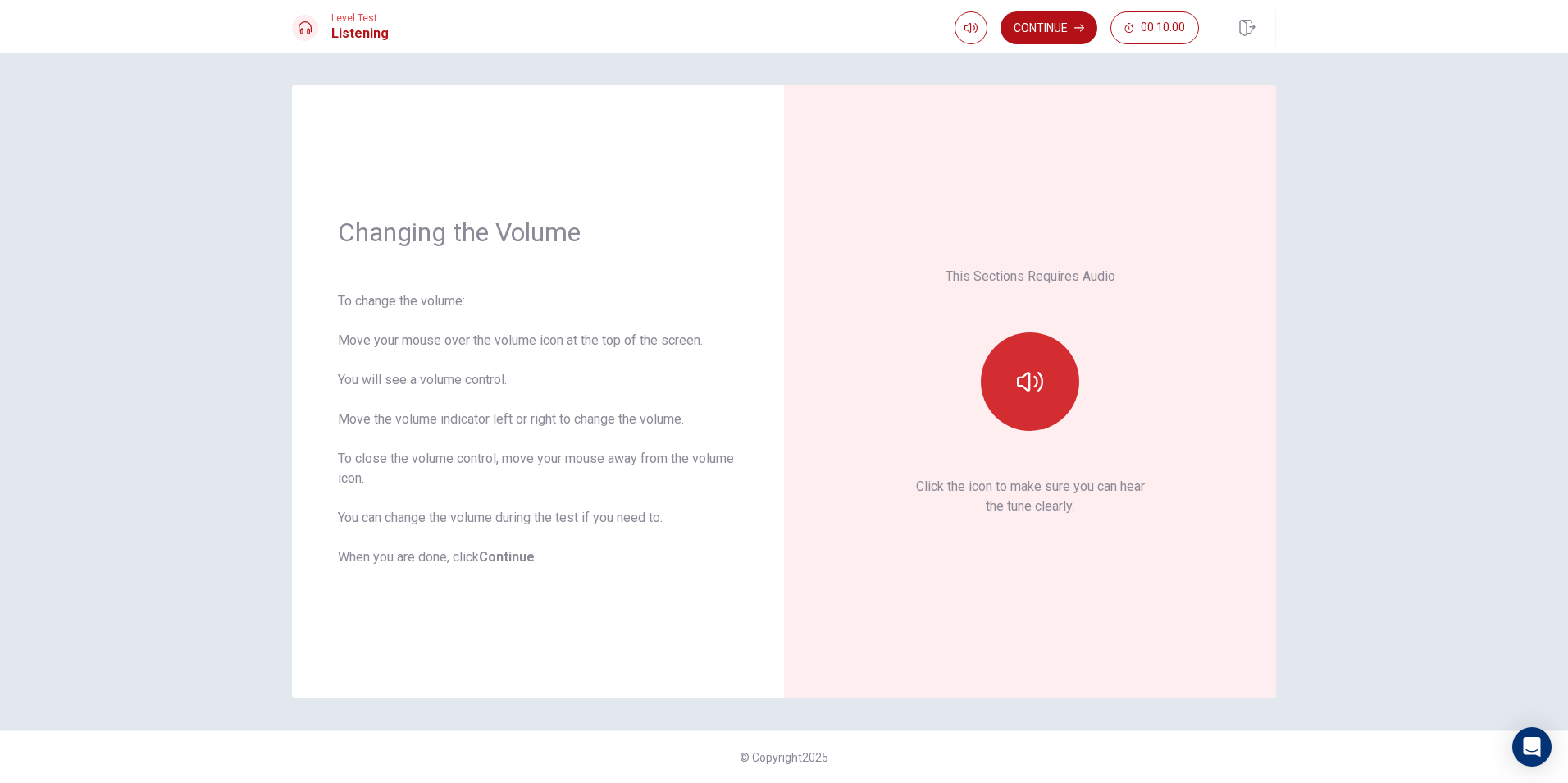
click at [1031, 366] on button "button" at bounding box center [1030, 381] width 98 height 98
click at [1023, 378] on icon "button" at bounding box center [1030, 381] width 27 height 27
click at [1054, 391] on button "button" at bounding box center [1030, 381] width 98 height 98
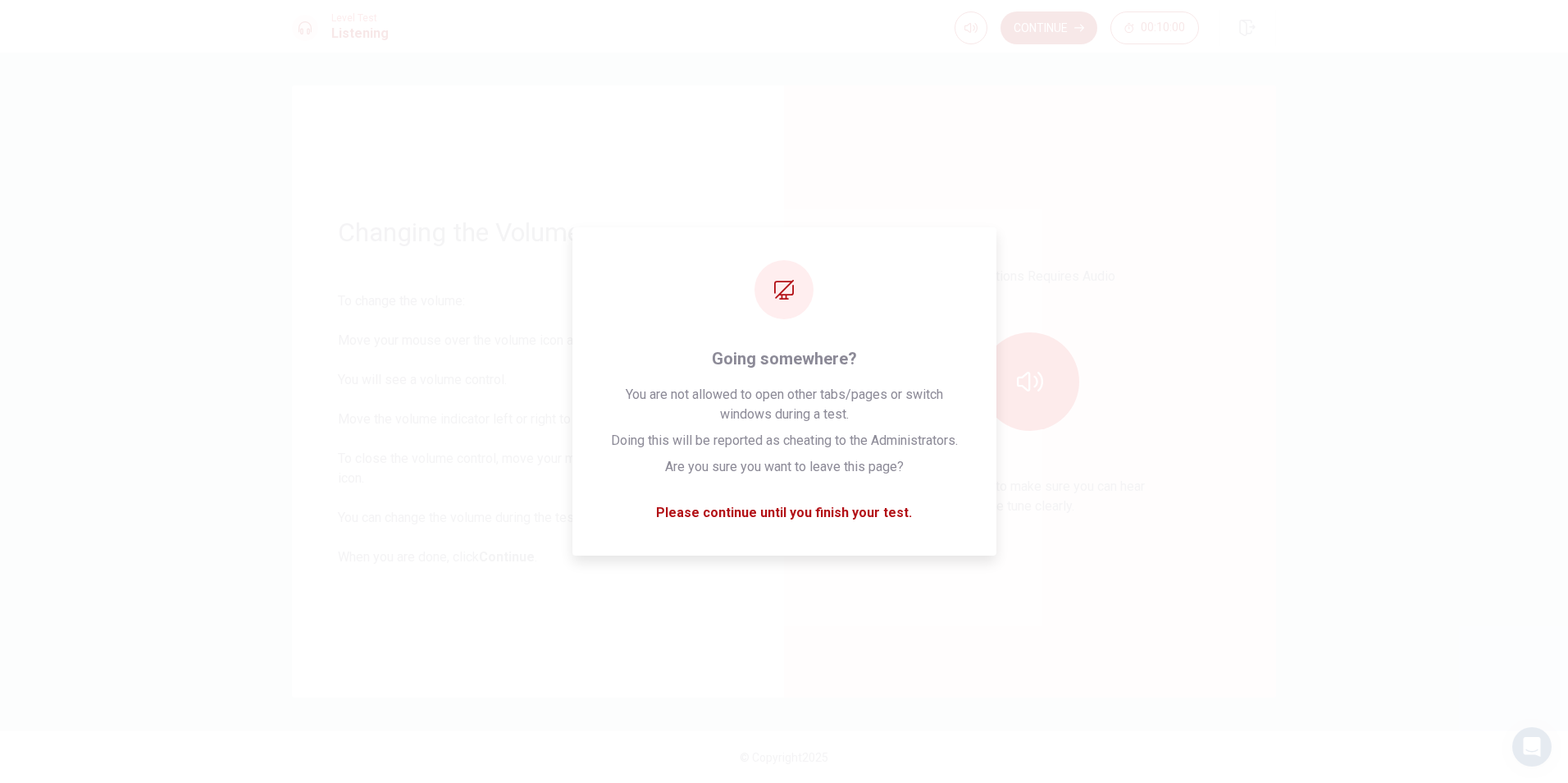
click at [1171, 636] on div "This Sections Requires Audio Click the icon to make sure you can hear the tune …" at bounding box center [1030, 391] width 401 height 520
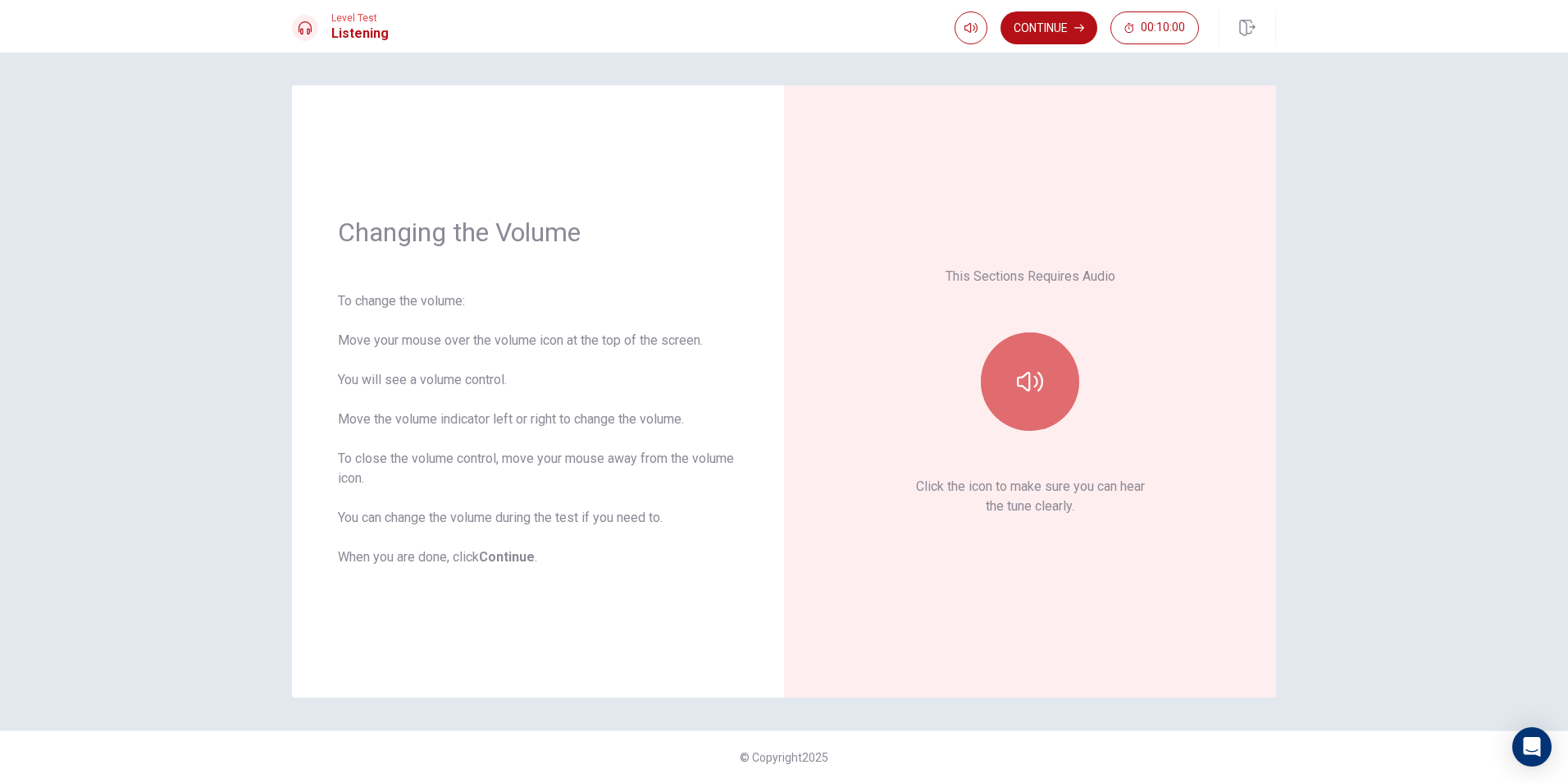
click at [1054, 401] on button "button" at bounding box center [1030, 381] width 98 height 98
click at [1032, 380] on icon "button" at bounding box center [1030, 381] width 27 height 27
drag, startPoint x: 986, startPoint y: 270, endPoint x: 1000, endPoint y: 270, distance: 14.0
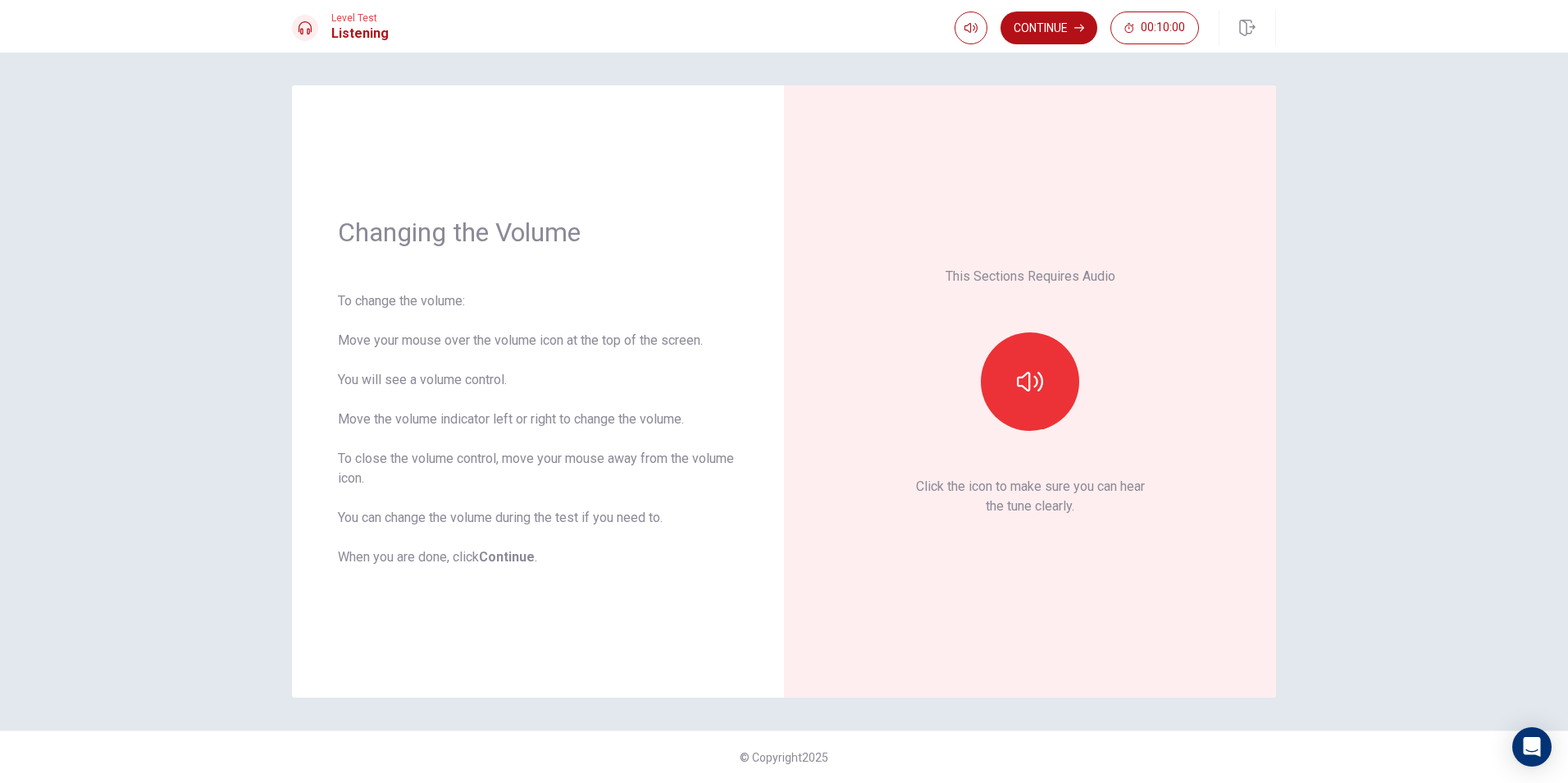
click at [1000, 270] on p "This Sections Requires Audio" at bounding box center [1030, 277] width 169 height 20
click at [1407, 332] on div "Changing the Volume To change the volume: Move your mouse over the volume icon …" at bounding box center [784, 417] width 1568 height 730
click at [1033, 39] on button "Continue" at bounding box center [1048, 28] width 96 height 33
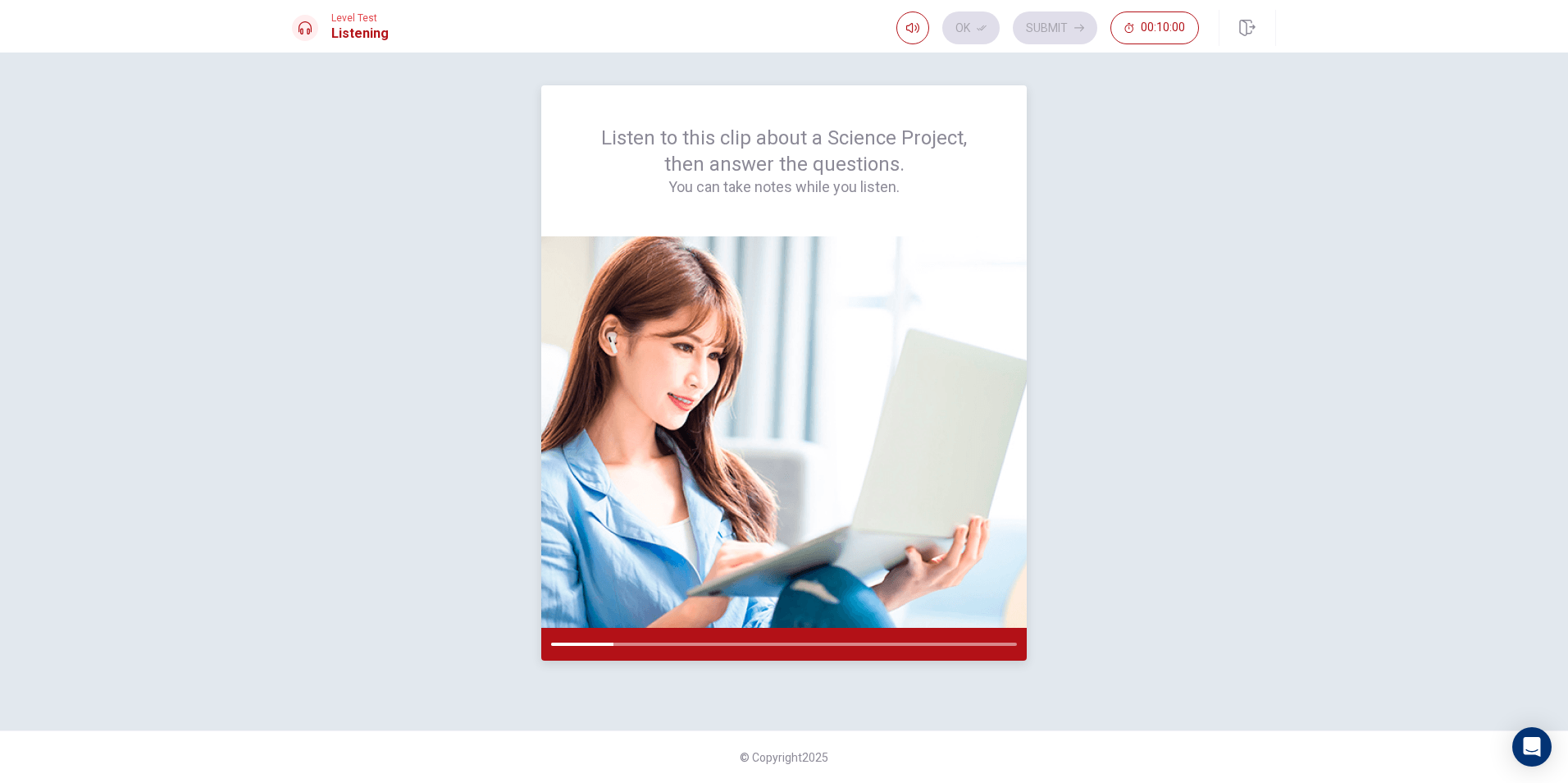
click at [932, 633] on div at bounding box center [784, 643] width 485 height 33
drag, startPoint x: 606, startPoint y: 636, endPoint x: 572, endPoint y: 641, distance: 34.4
click at [572, 641] on div at bounding box center [784, 643] width 485 height 33
drag, startPoint x: 623, startPoint y: 641, endPoint x: 596, endPoint y: 648, distance: 27.9
click at [596, 648] on div at bounding box center [784, 643] width 485 height 33
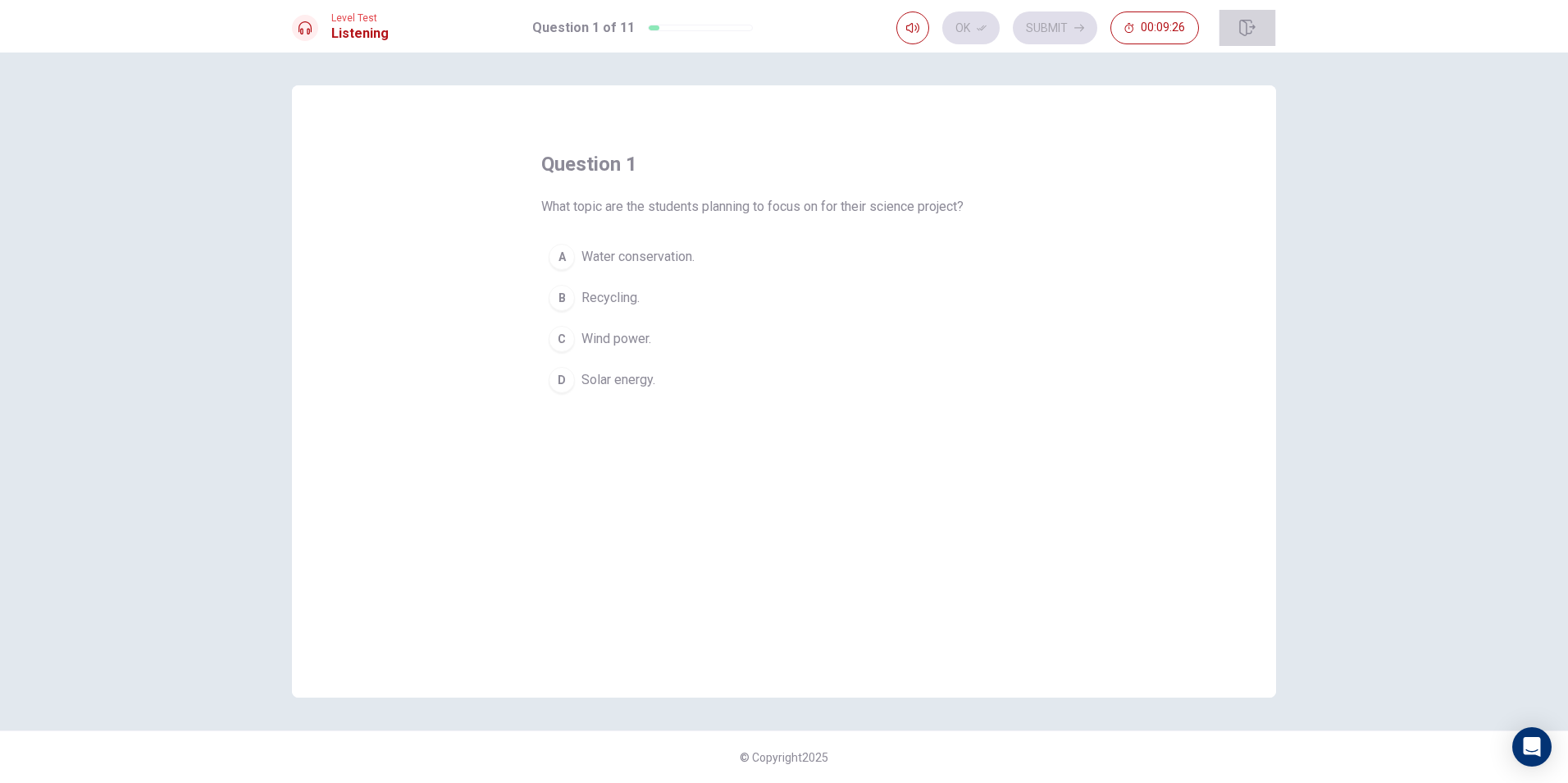
click at [1249, 26] on icon "button" at bounding box center [1247, 28] width 17 height 17
